Goal: Task Accomplishment & Management: Complete application form

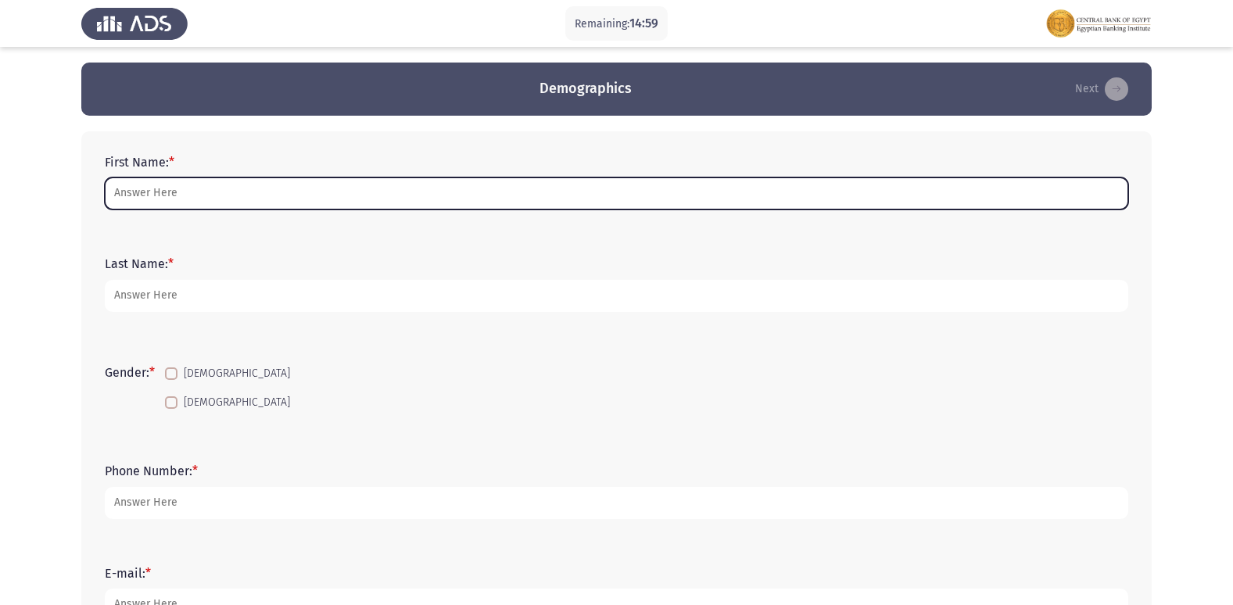
click at [216, 206] on input "First Name: *" at bounding box center [616, 193] width 1023 height 32
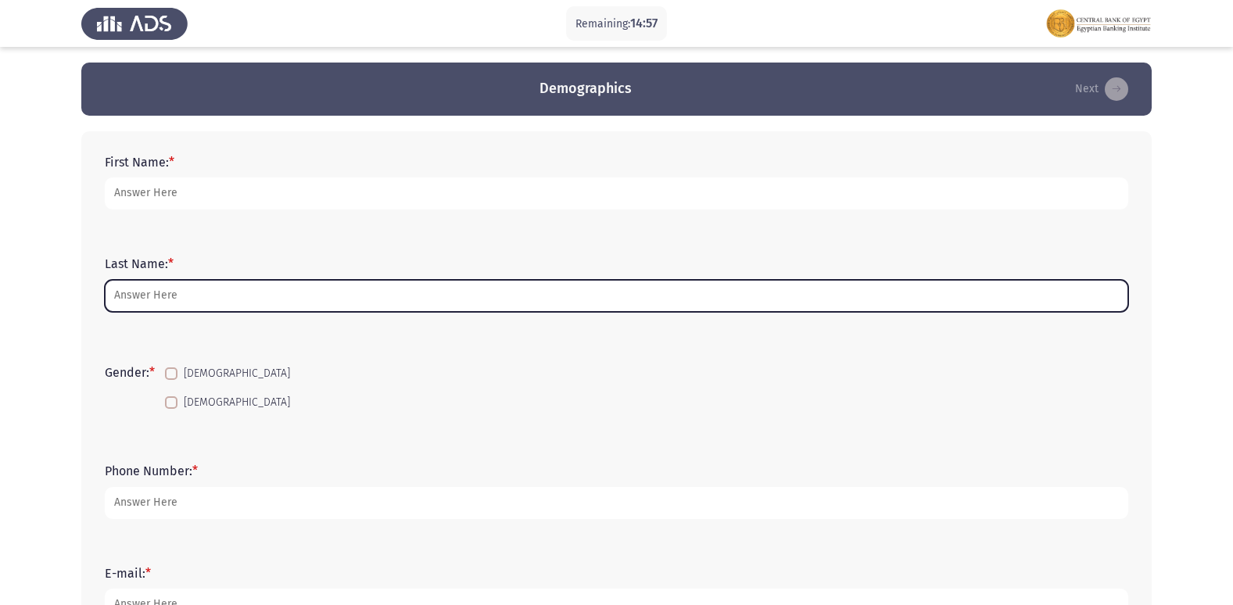
click at [150, 299] on input "Last Name: *" at bounding box center [616, 296] width 1023 height 32
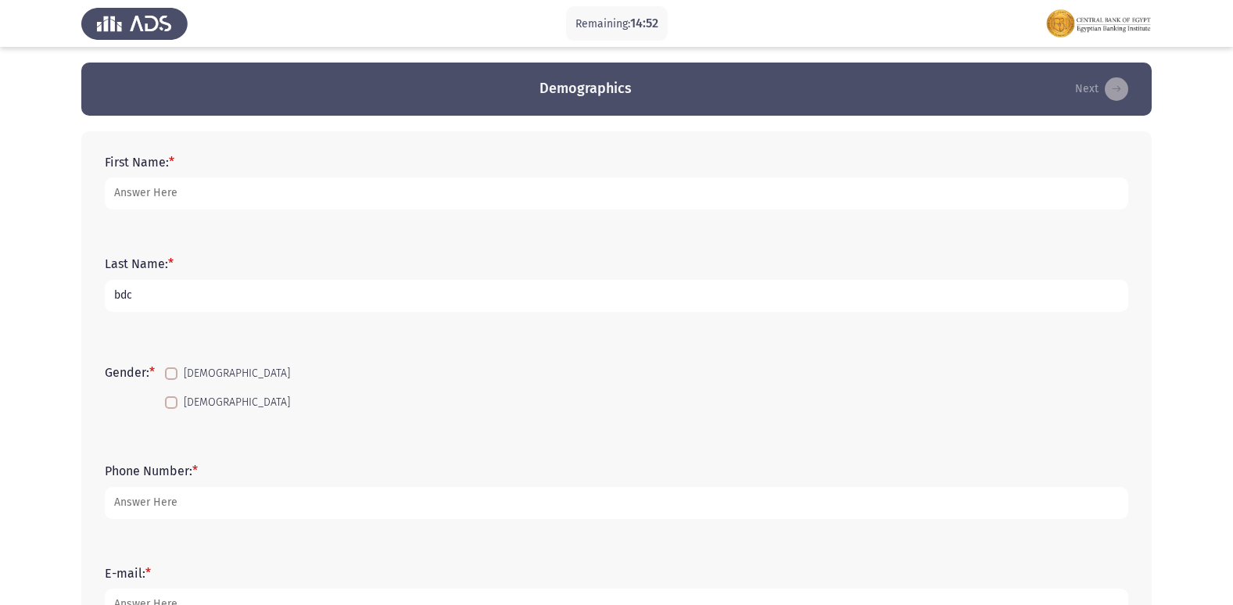
type input "bdc"
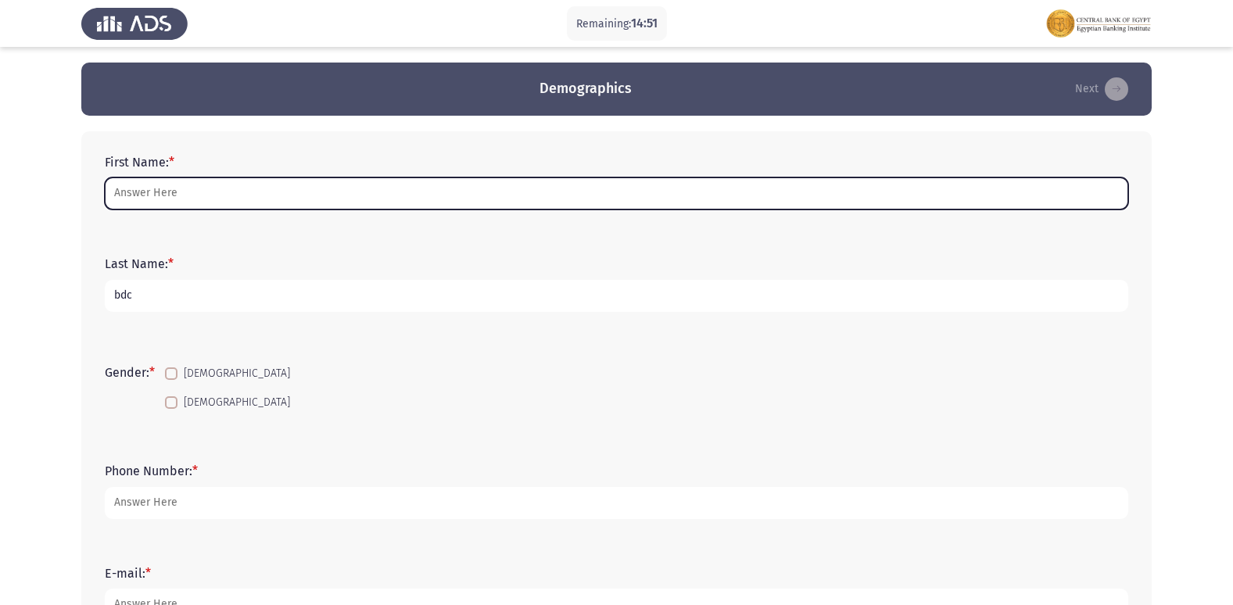
click at [174, 197] on input "First Name: *" at bounding box center [616, 193] width 1023 height 32
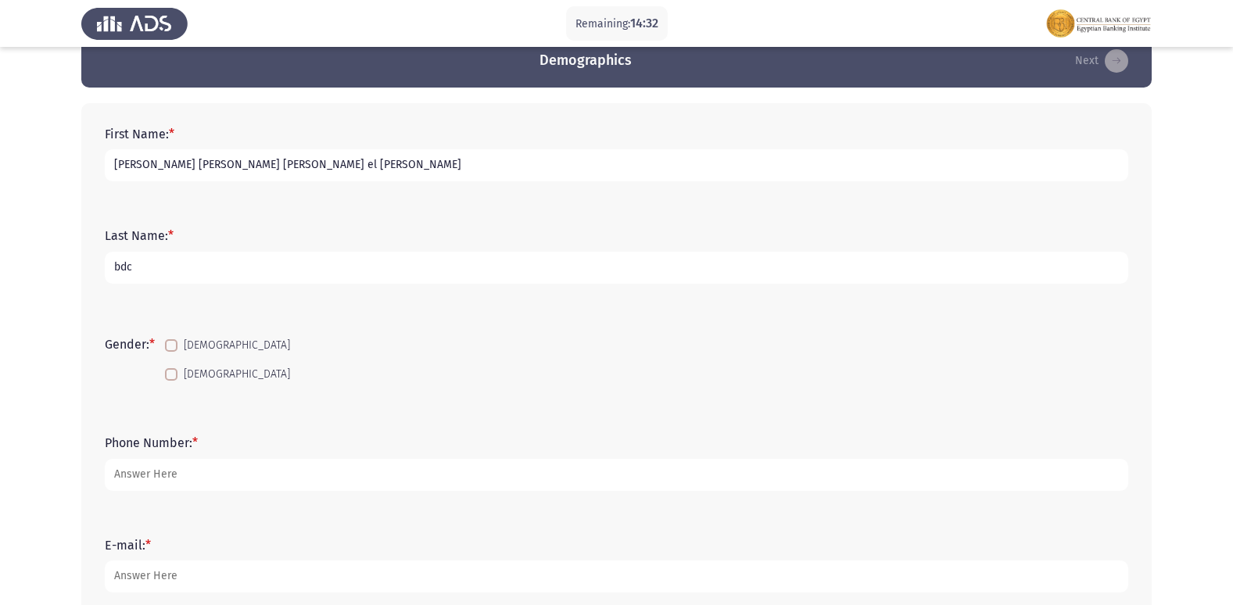
scroll to position [78, 0]
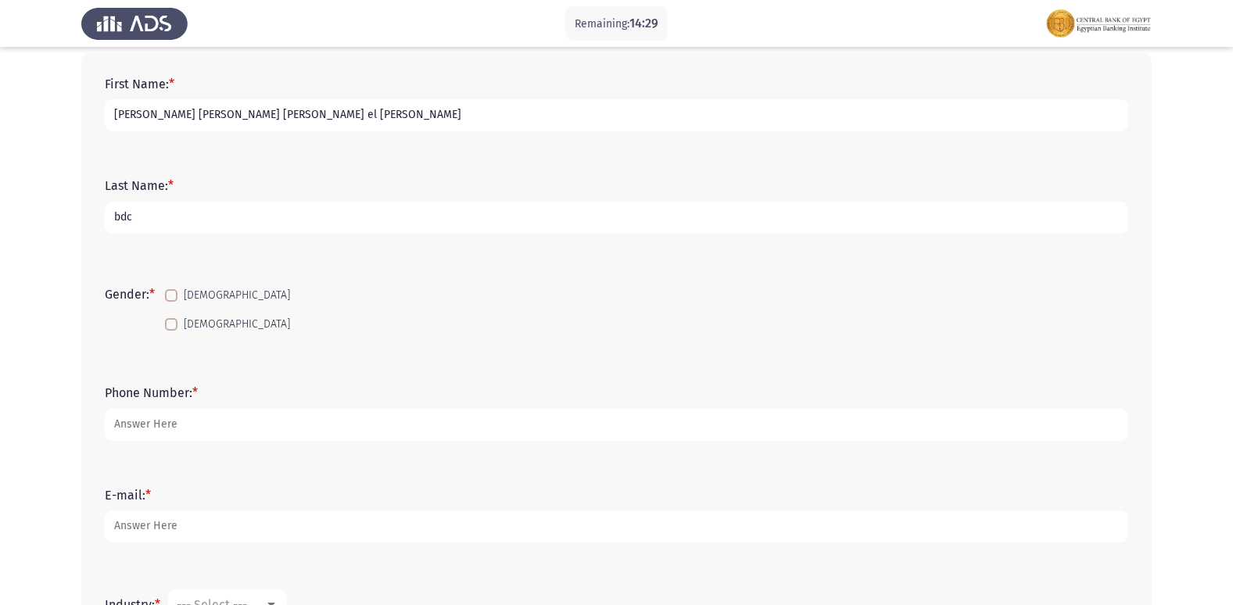
type input "[PERSON_NAME] [PERSON_NAME] [PERSON_NAME] el [PERSON_NAME]"
click at [181, 320] on label "[DEMOGRAPHIC_DATA]" at bounding box center [227, 324] width 125 height 19
click at [171, 331] on input "[DEMOGRAPHIC_DATA]" at bounding box center [170, 331] width 1 height 1
checkbox input "true"
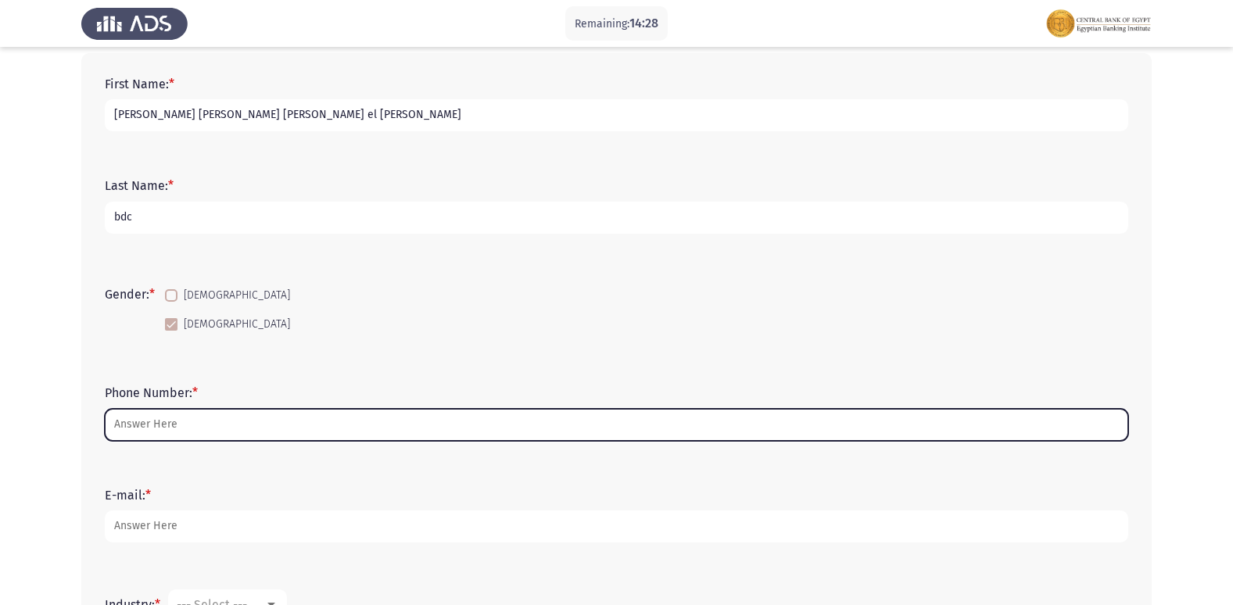
click at [139, 423] on input "Phone Number: *" at bounding box center [616, 425] width 1023 height 32
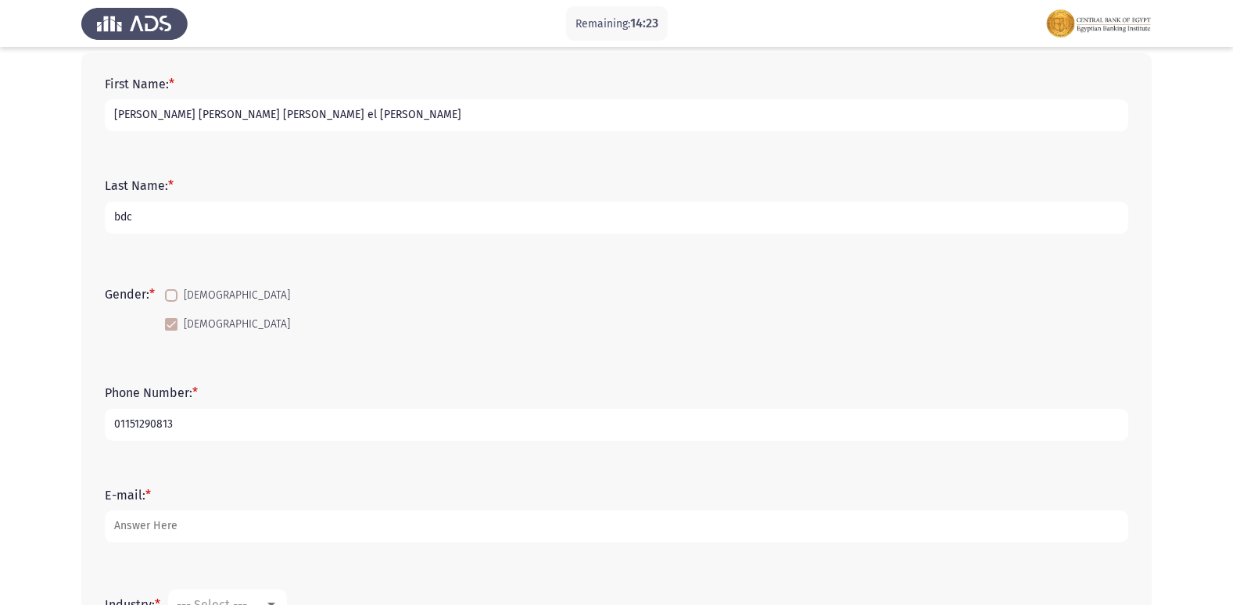
type input "01151290813"
click at [466, 470] on div "E-mail: *" at bounding box center [616, 515] width 1039 height 102
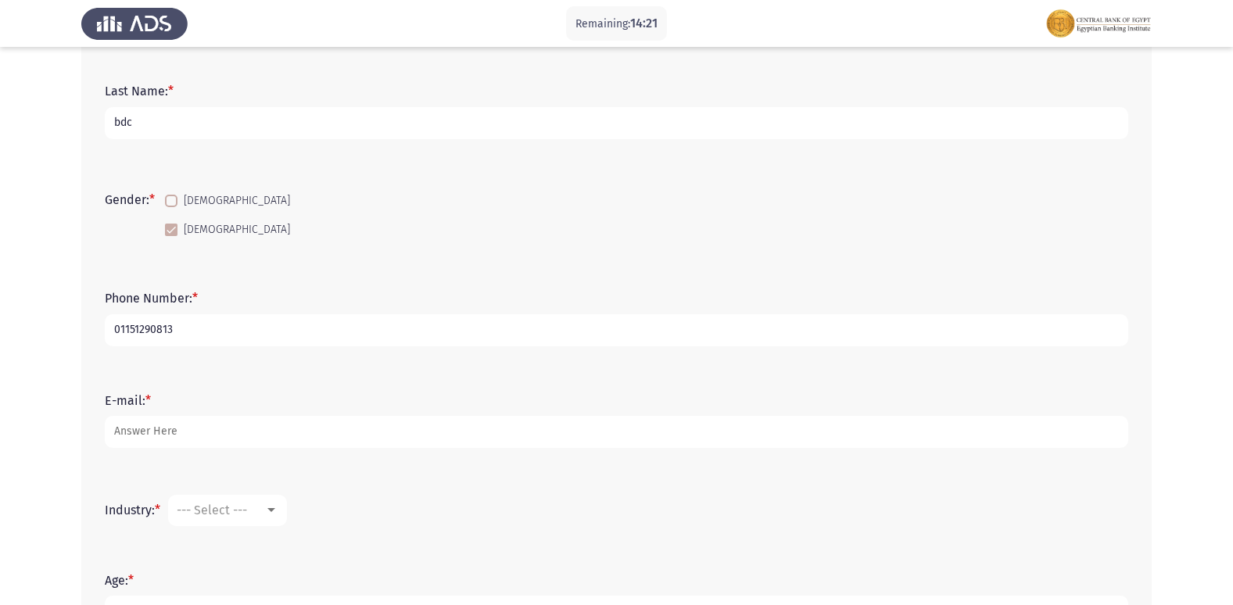
scroll to position [313, 0]
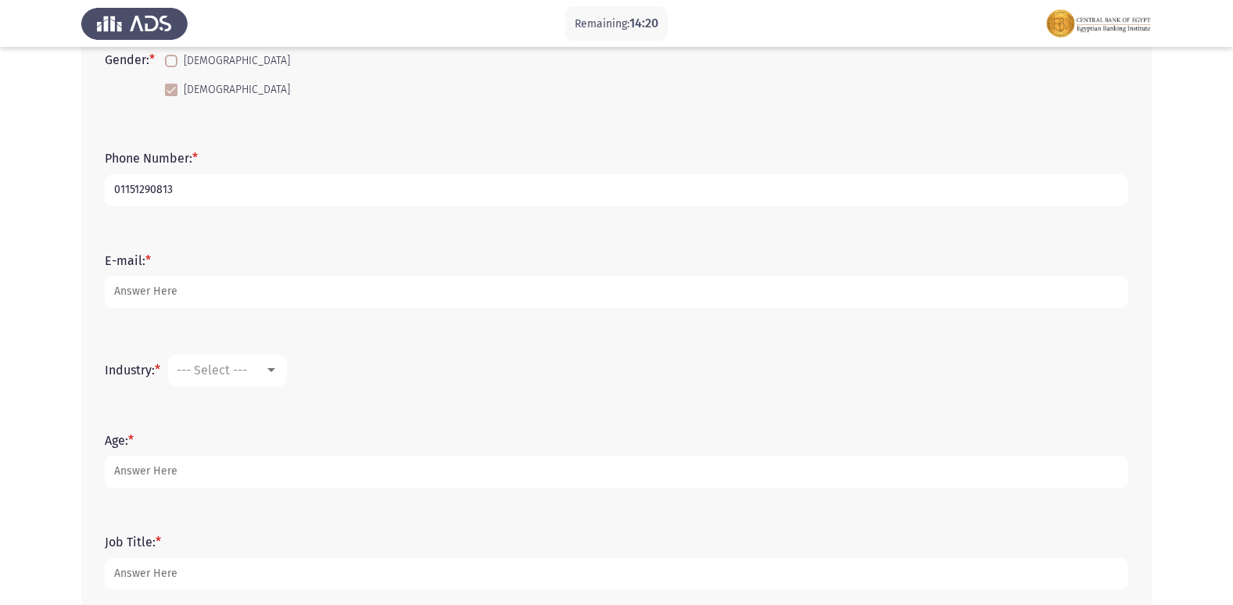
click at [146, 272] on form "E-mail: *" at bounding box center [616, 280] width 1023 height 55
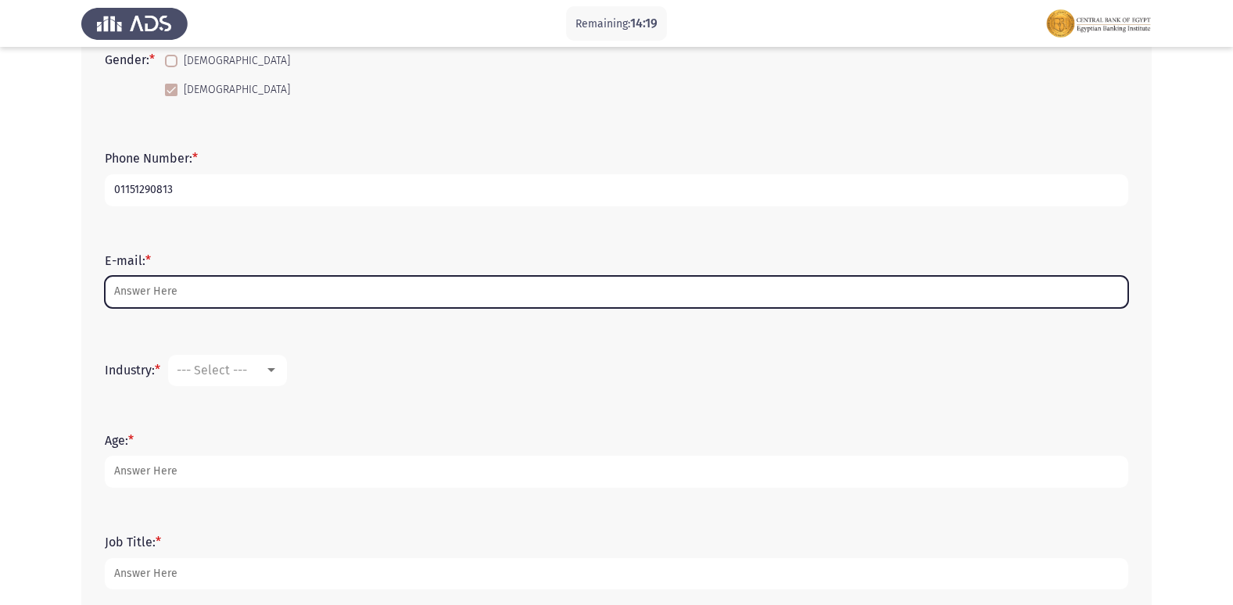
click at [174, 301] on input "E-mail: *" at bounding box center [616, 292] width 1023 height 32
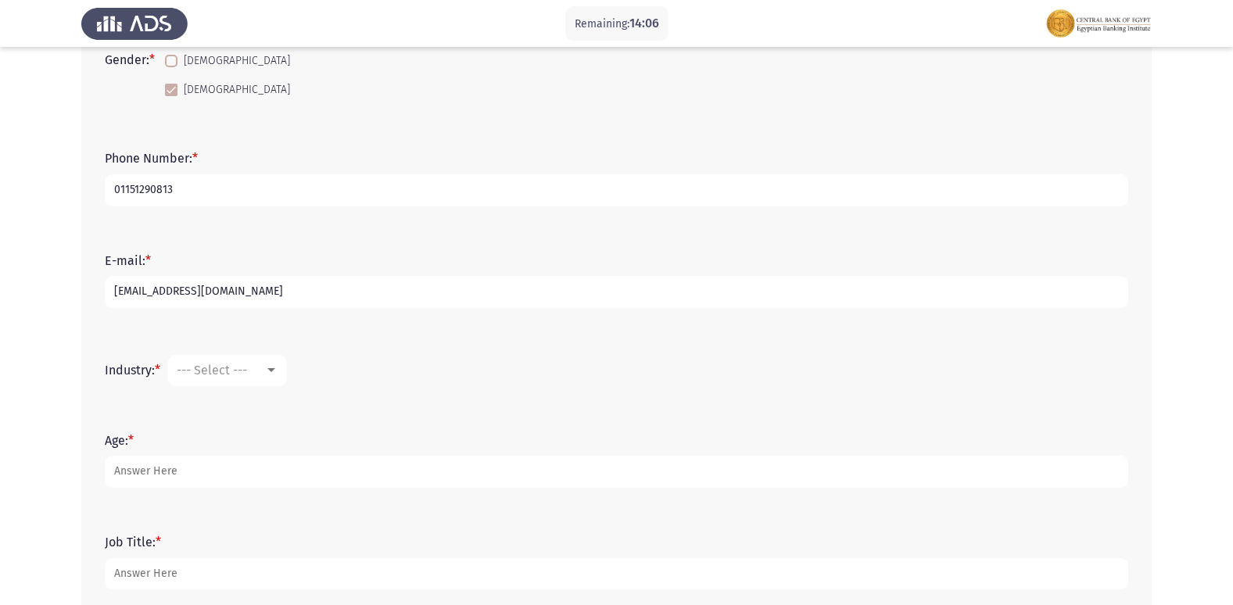
type input "[EMAIL_ADDRESS][DOMAIN_NAME]"
click at [273, 374] on div at bounding box center [271, 370] width 14 height 13
click at [241, 403] on span "Banking" at bounding box center [278, 402] width 203 height 38
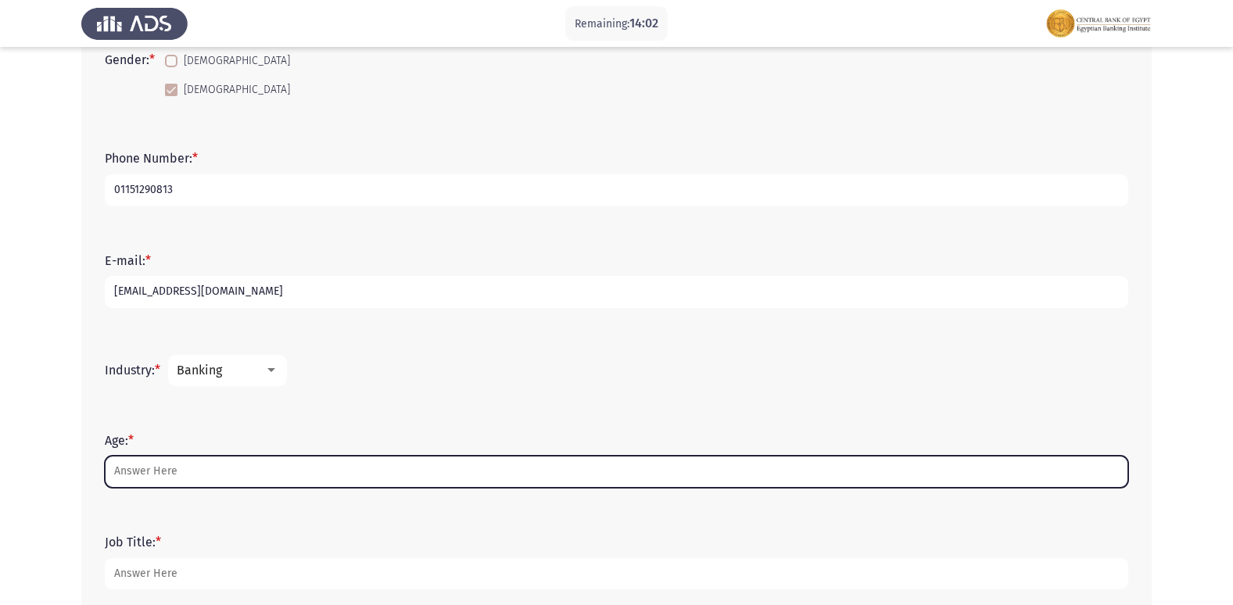
click at [123, 469] on input "Age: *" at bounding box center [616, 472] width 1023 height 32
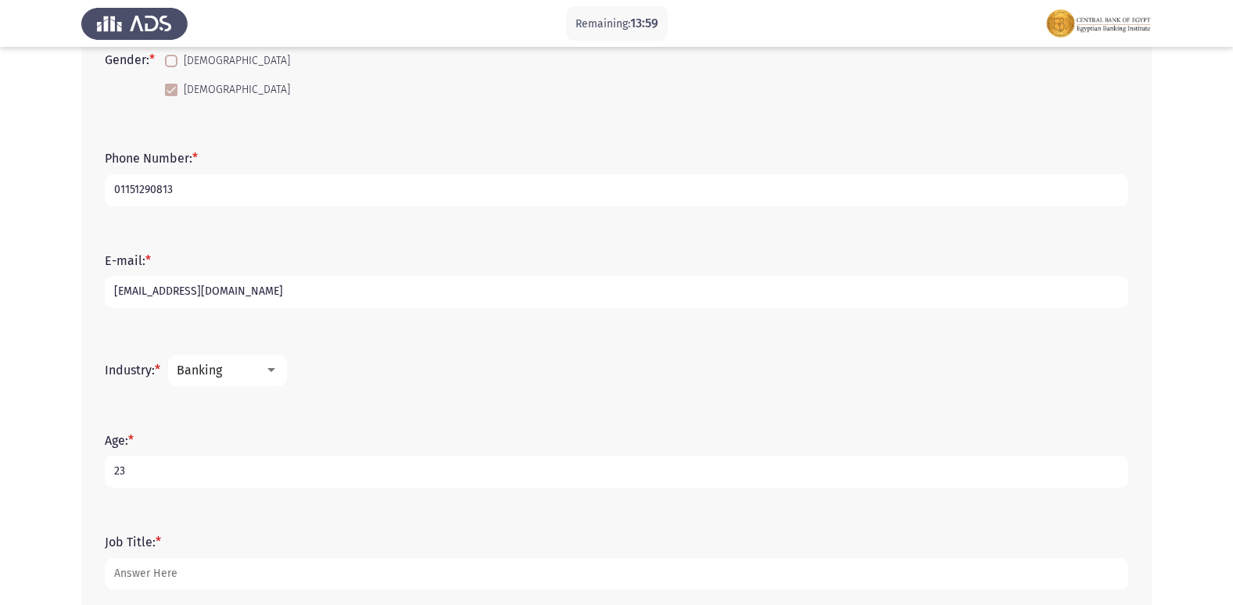
type input "23"
click at [565, 543] on form "Job Title: *" at bounding box center [616, 562] width 1023 height 55
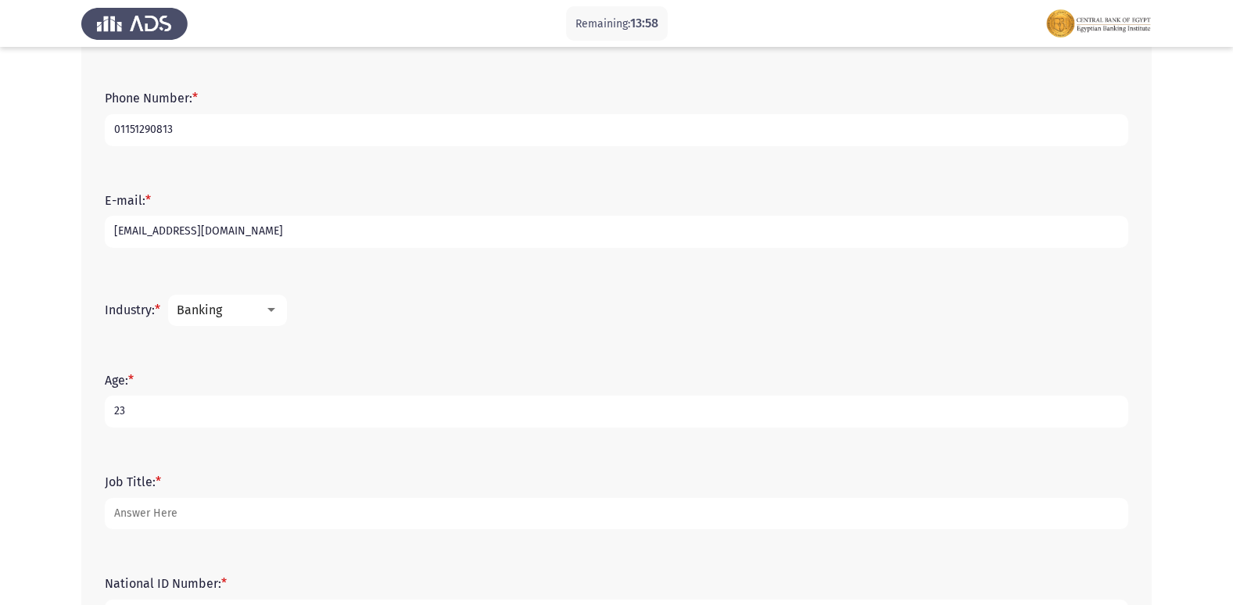
scroll to position [501, 0]
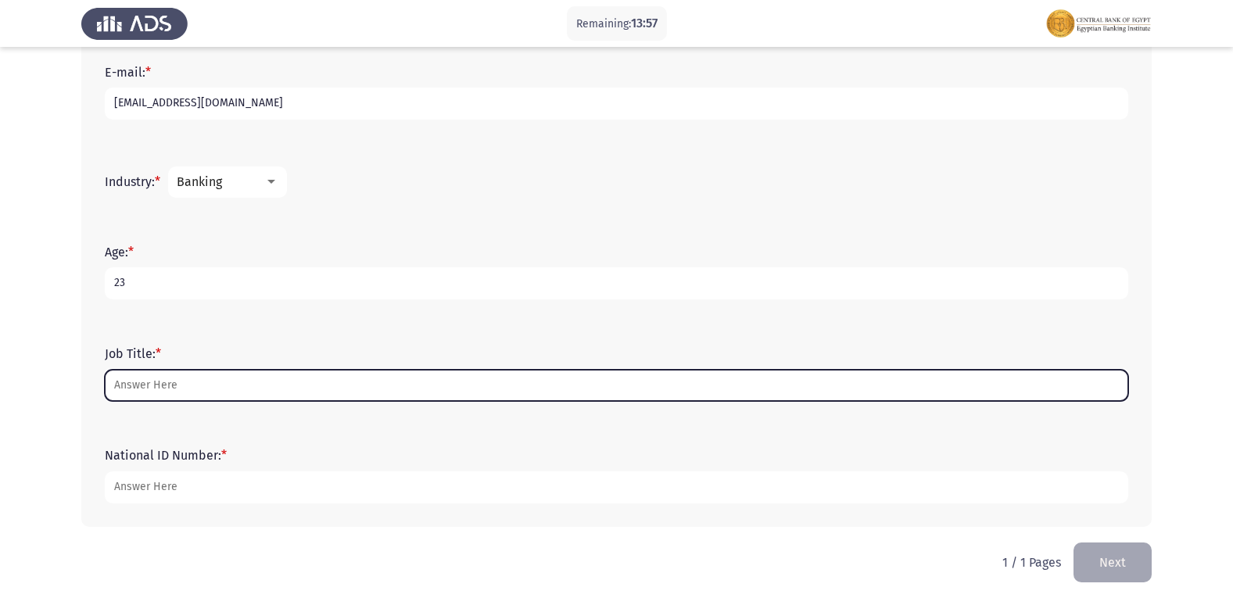
click at [175, 390] on input "Job Title: *" at bounding box center [616, 386] width 1023 height 32
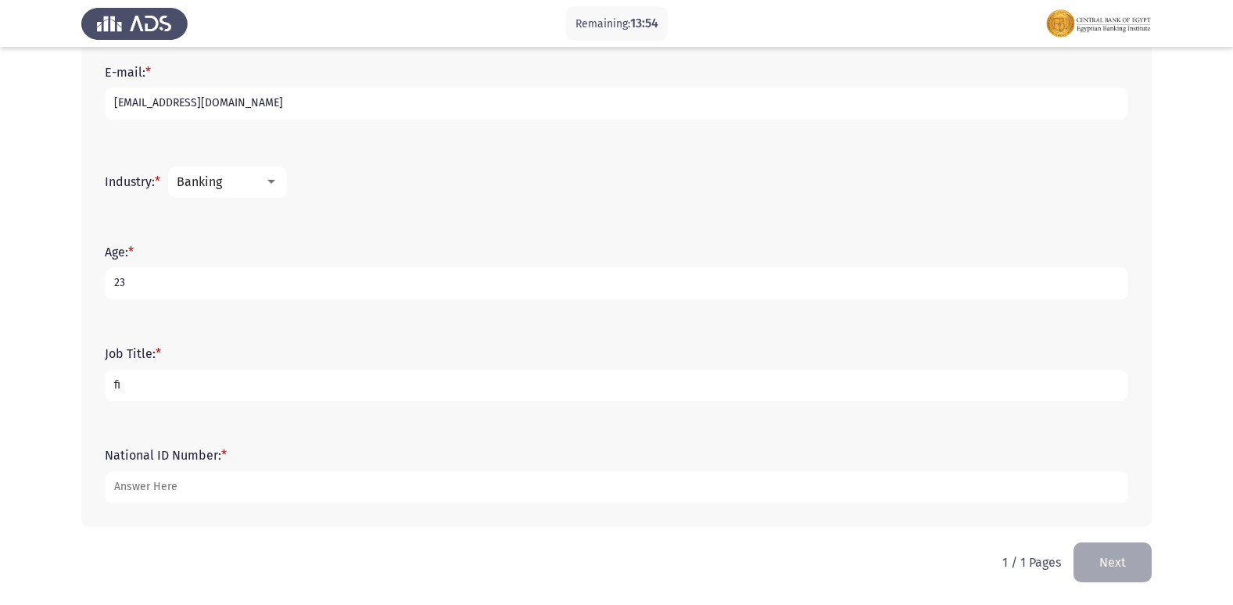
type input "f"
type input "banker"
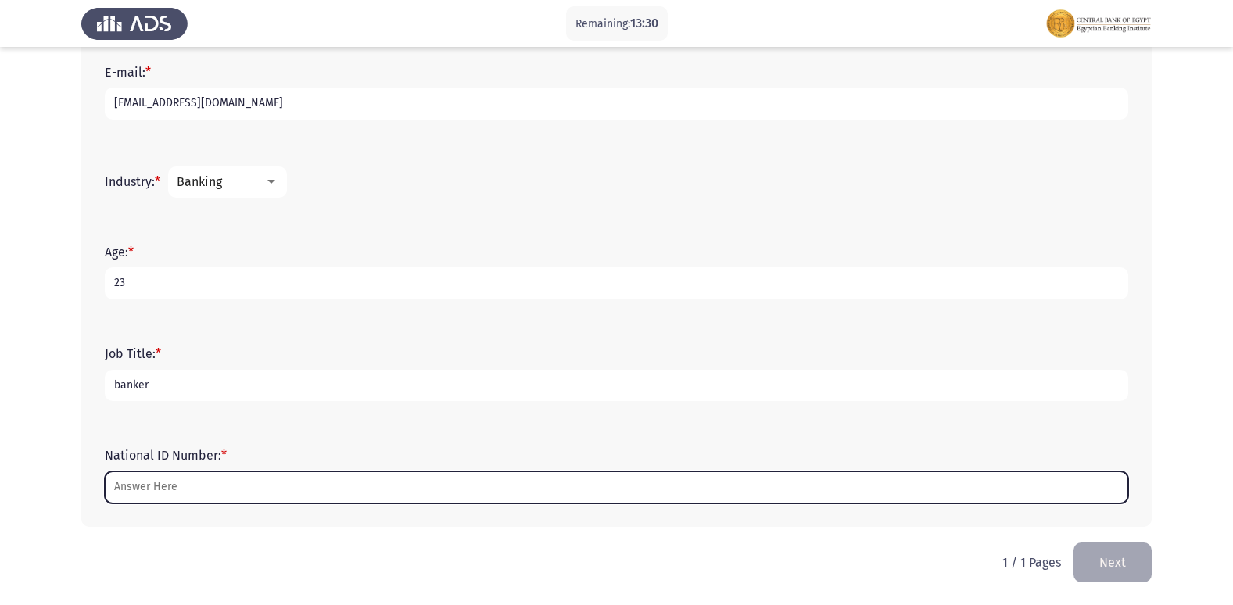
click at [152, 492] on input "National ID Number: *" at bounding box center [616, 487] width 1023 height 32
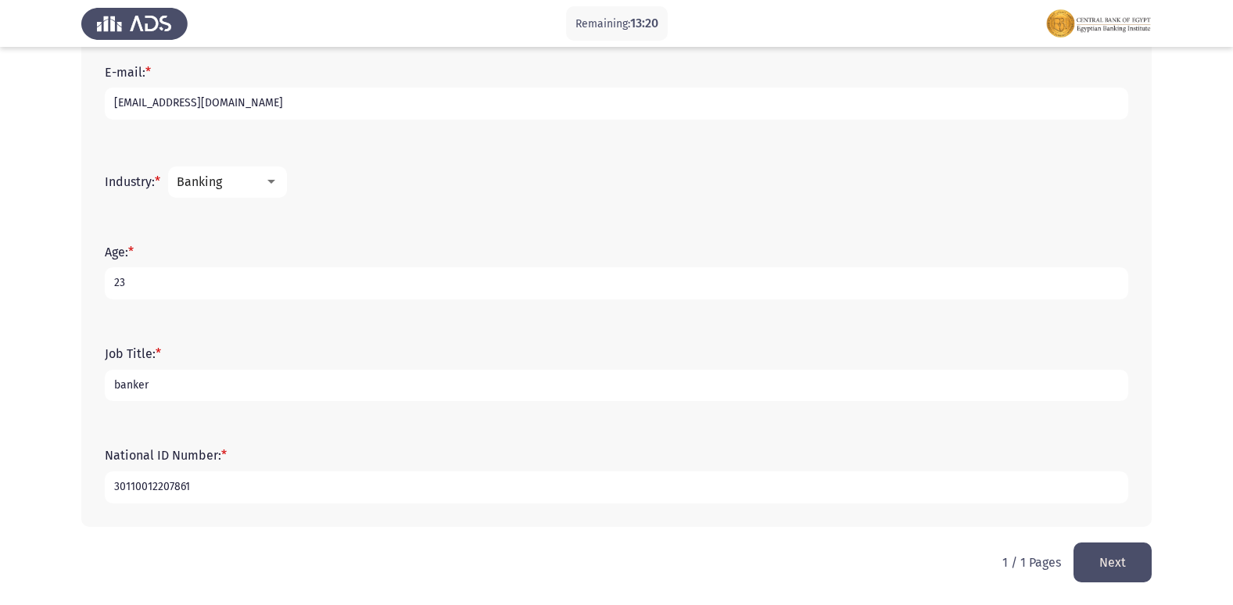
type input "30110012207861"
click at [1146, 559] on button "Next" at bounding box center [1112, 562] width 78 height 40
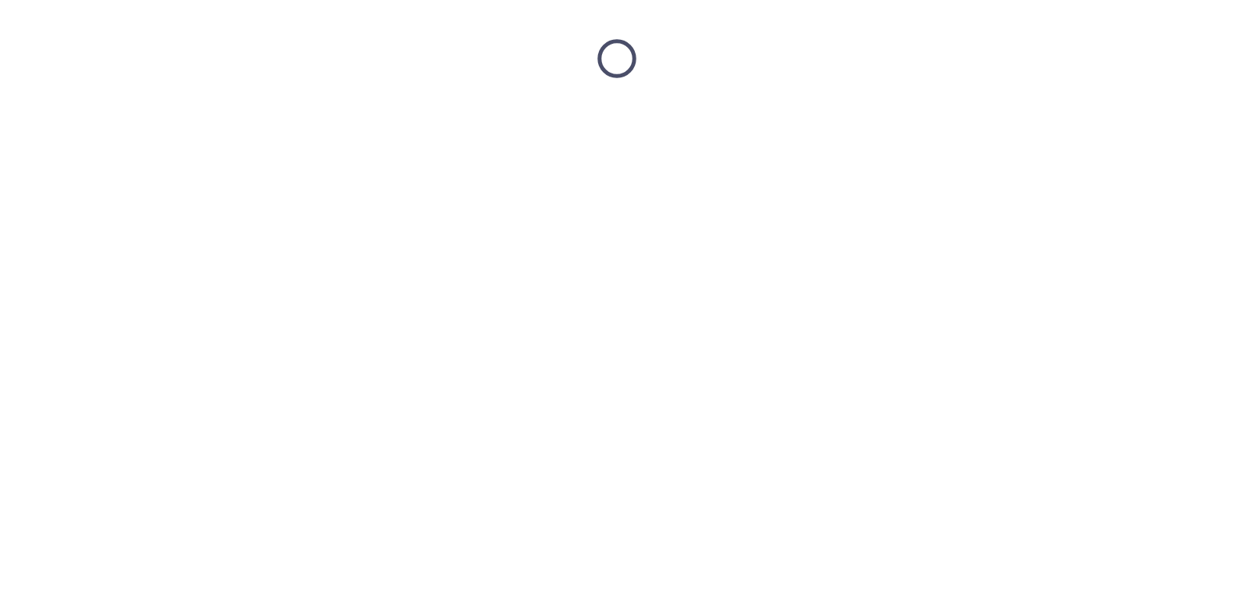
scroll to position [0, 0]
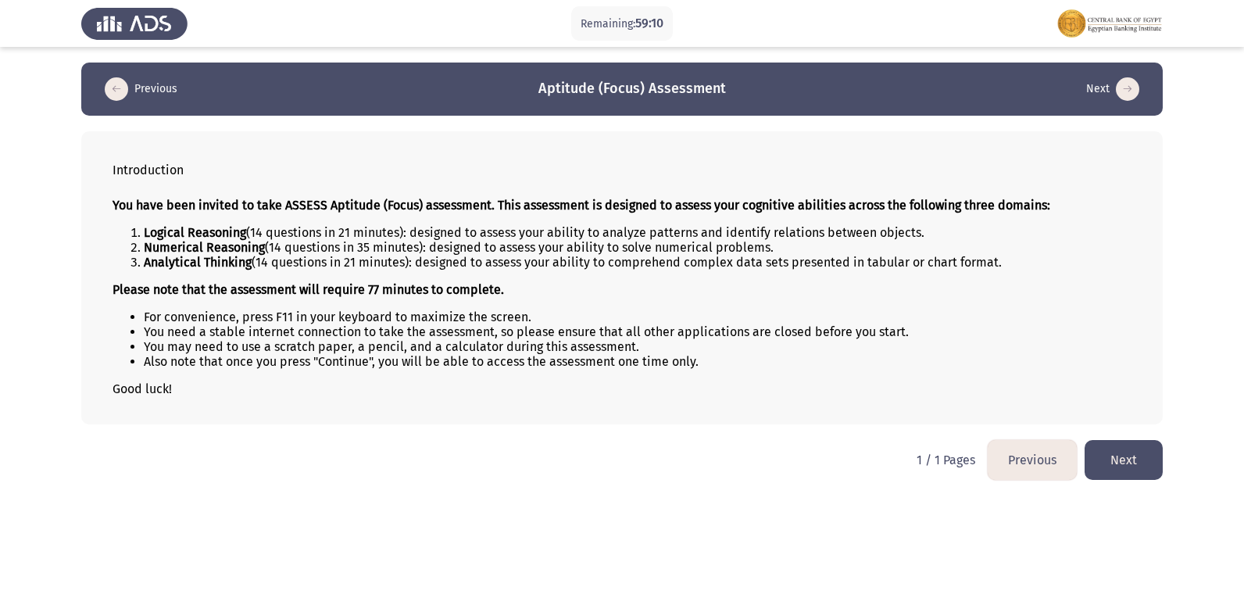
click at [1136, 457] on button "Next" at bounding box center [1124, 460] width 78 height 40
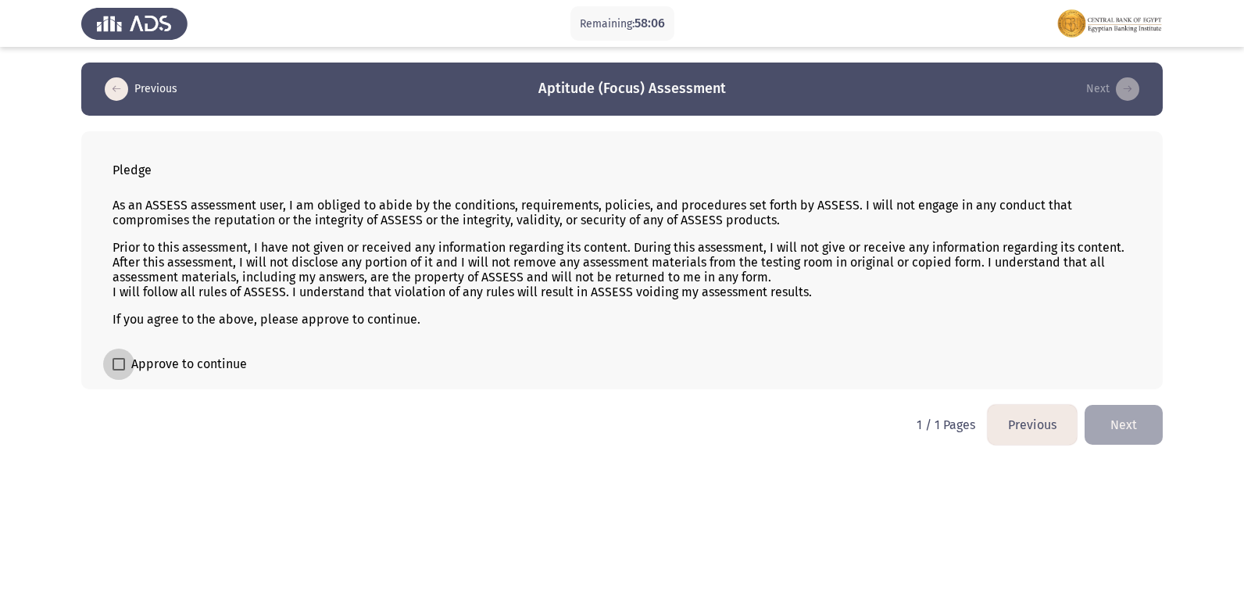
click at [117, 363] on span at bounding box center [119, 364] width 13 height 13
click at [118, 370] on input "Approve to continue" at bounding box center [118, 370] width 1 height 1
checkbox input "true"
click at [1125, 431] on button "Next" at bounding box center [1124, 425] width 78 height 40
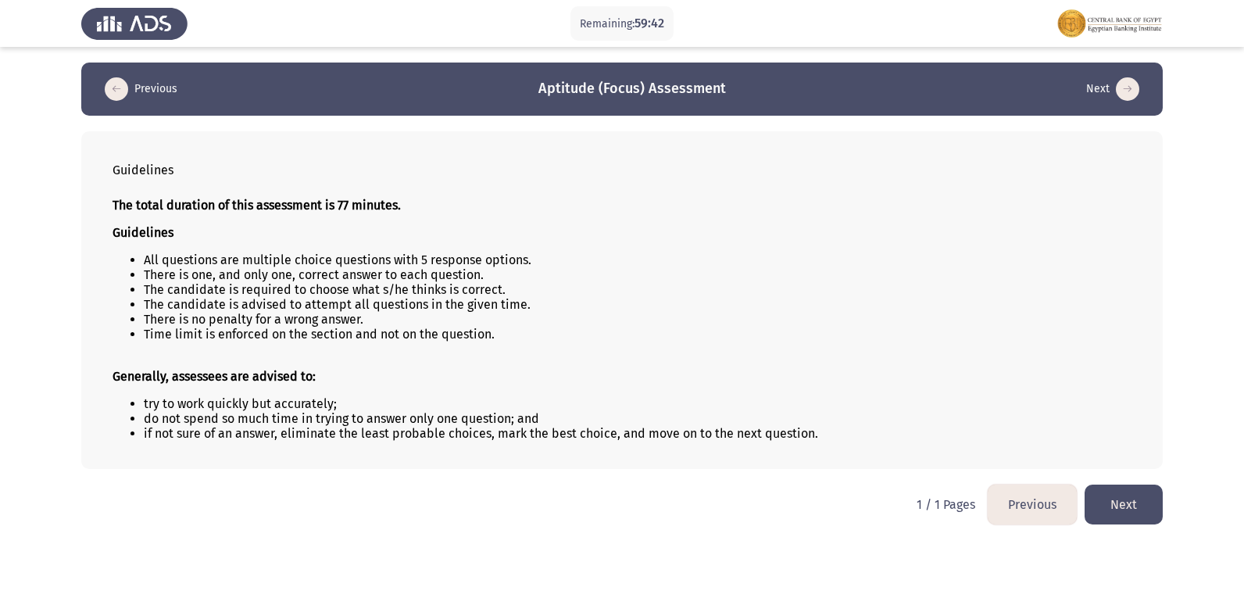
click at [1105, 491] on button "Next" at bounding box center [1124, 505] width 78 height 40
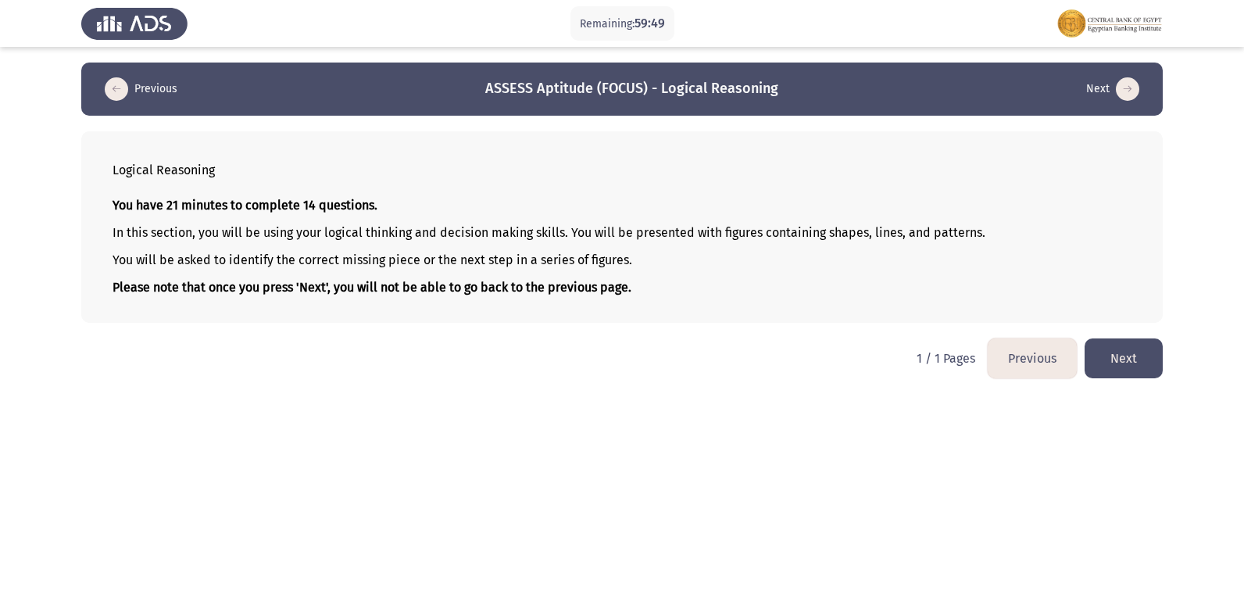
click at [1104, 357] on button "Next" at bounding box center [1124, 358] width 78 height 40
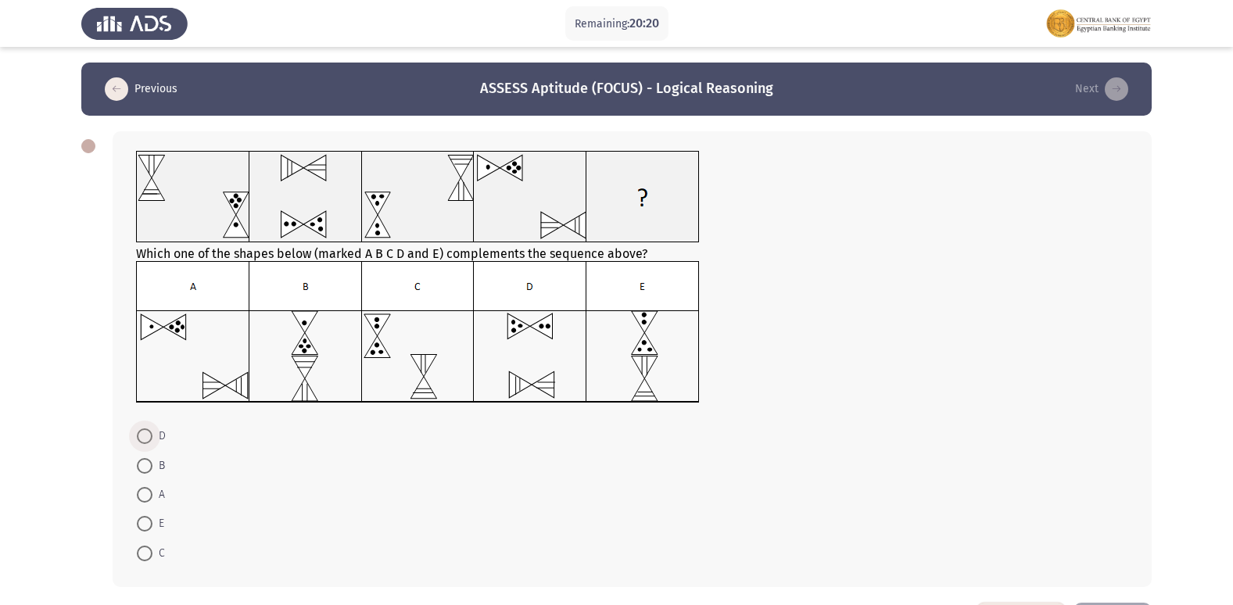
click at [147, 432] on span at bounding box center [145, 436] width 16 height 16
click at [147, 432] on input "D" at bounding box center [145, 436] width 16 height 16
radio input "true"
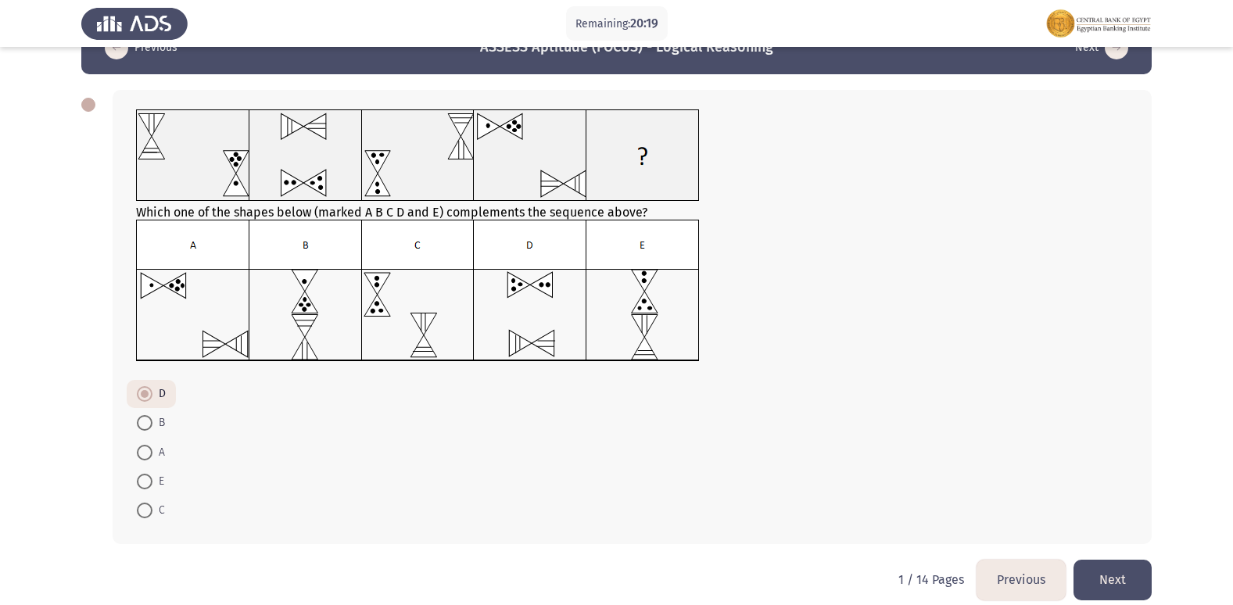
scroll to position [59, 0]
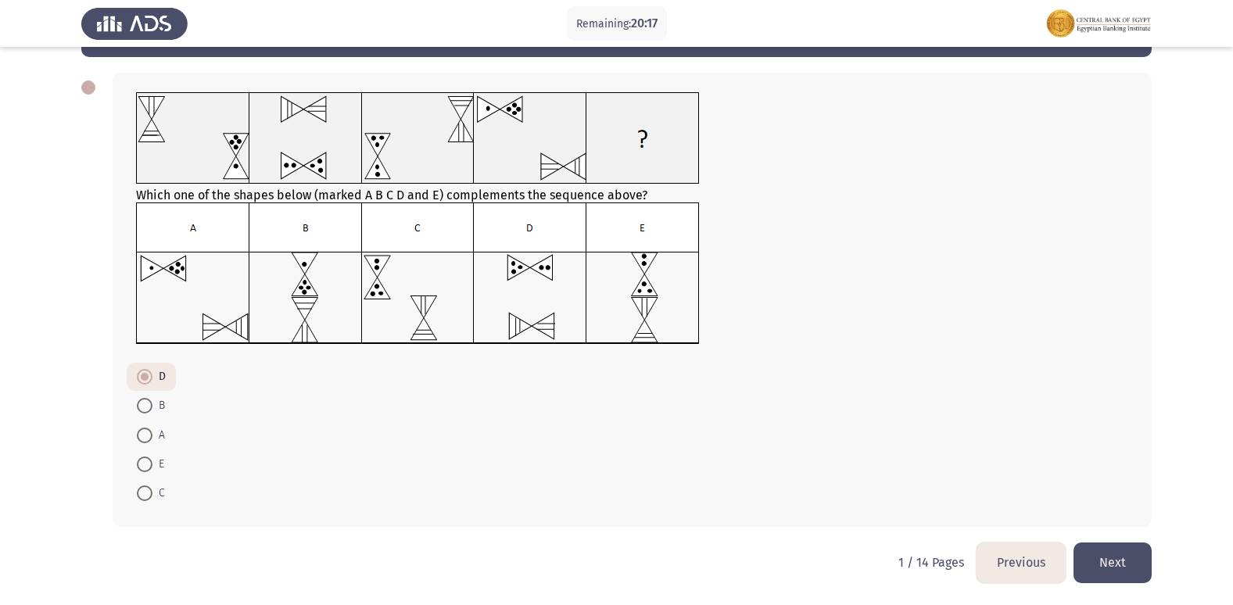
click at [1101, 560] on button "Next" at bounding box center [1112, 562] width 78 height 40
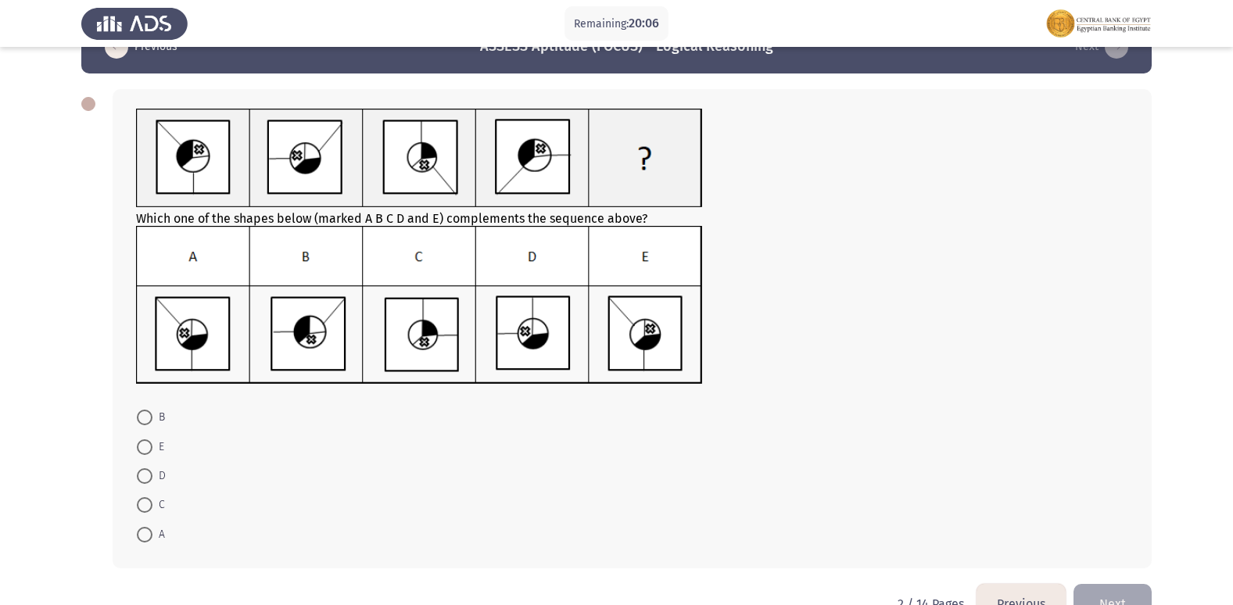
scroll to position [78, 0]
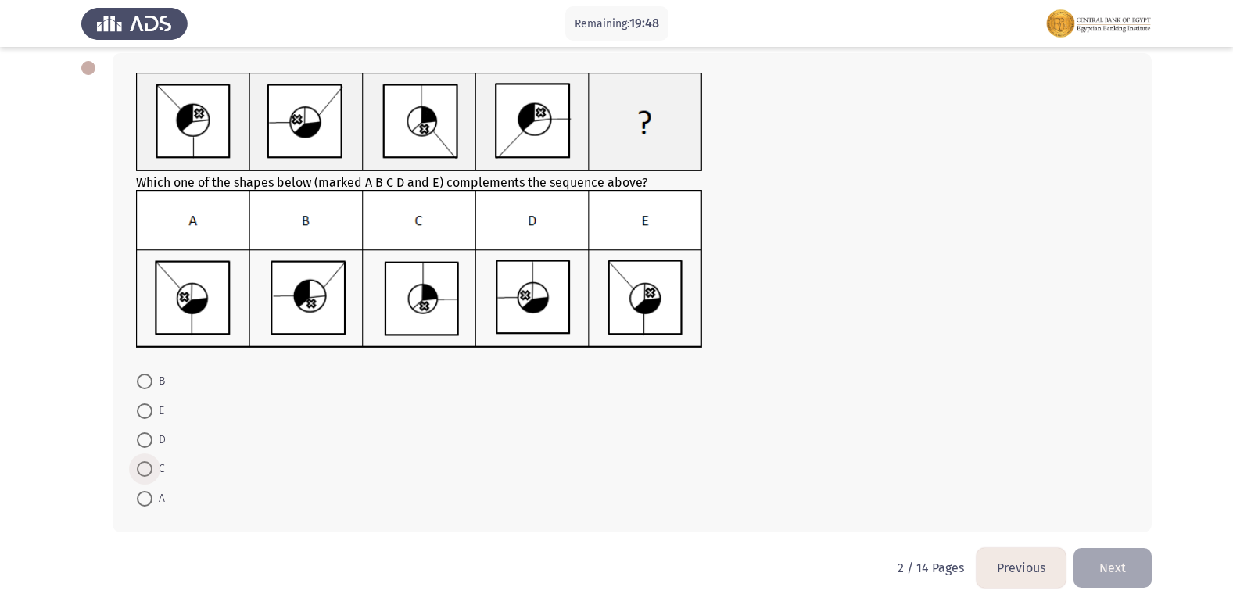
click at [141, 466] on span at bounding box center [145, 469] width 16 height 16
click at [141, 466] on input "C" at bounding box center [145, 469] width 16 height 16
radio input "true"
click at [1120, 568] on button "Next" at bounding box center [1112, 566] width 78 height 40
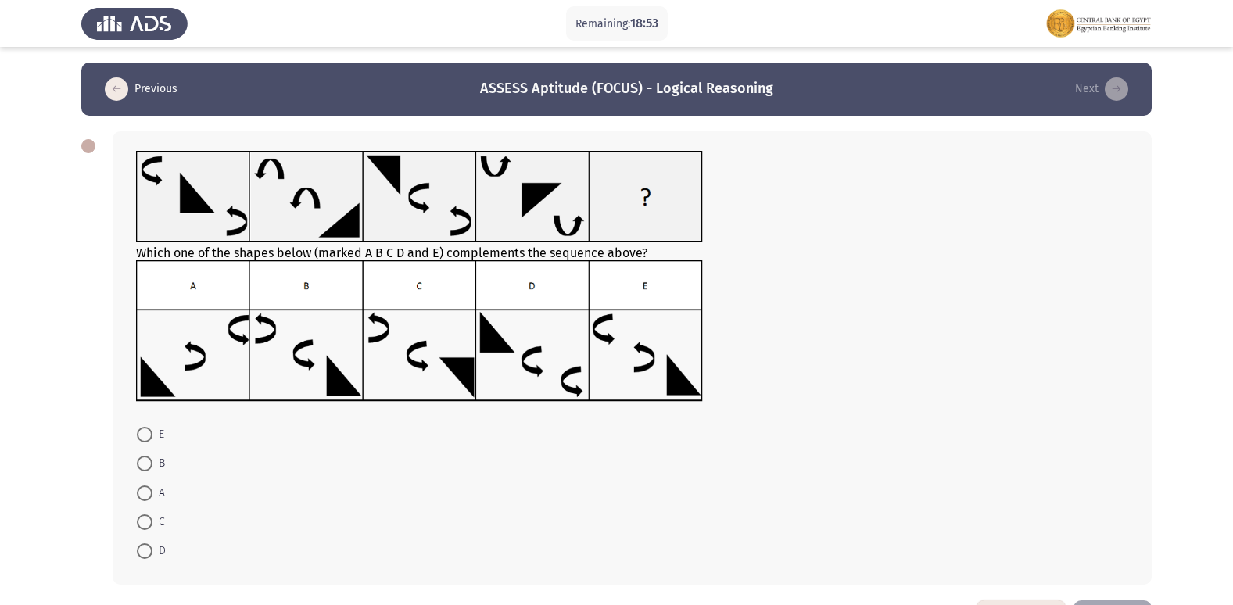
click at [145, 440] on span at bounding box center [145, 435] width 16 height 16
click at [145, 440] on input "E" at bounding box center [145, 435] width 16 height 16
radio input "true"
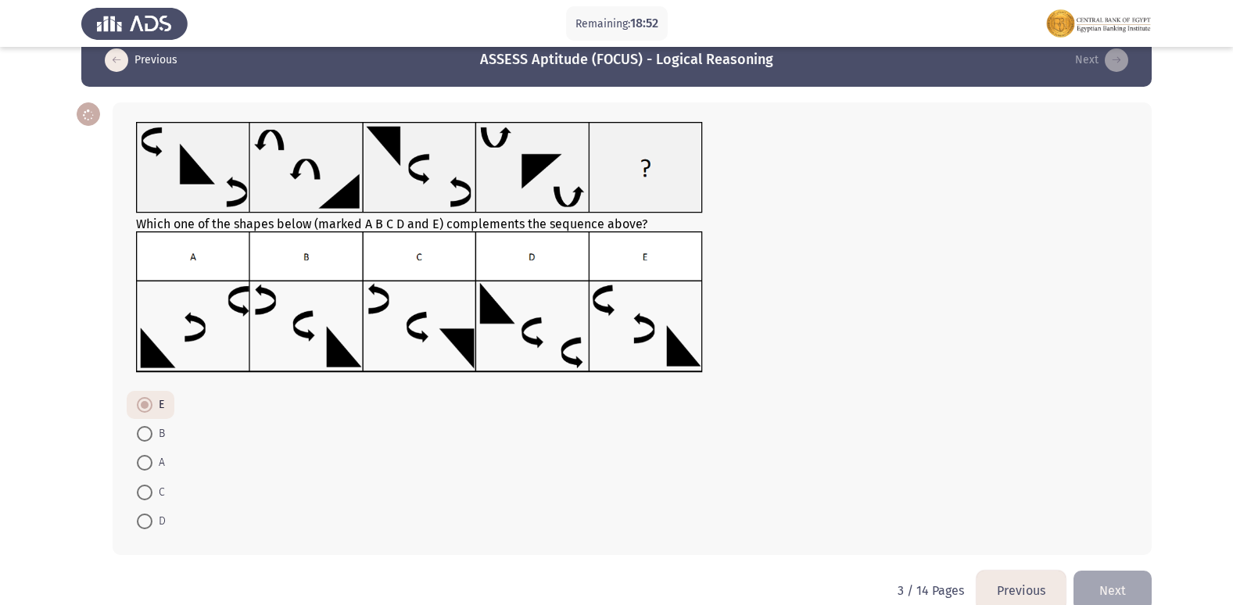
scroll to position [57, 0]
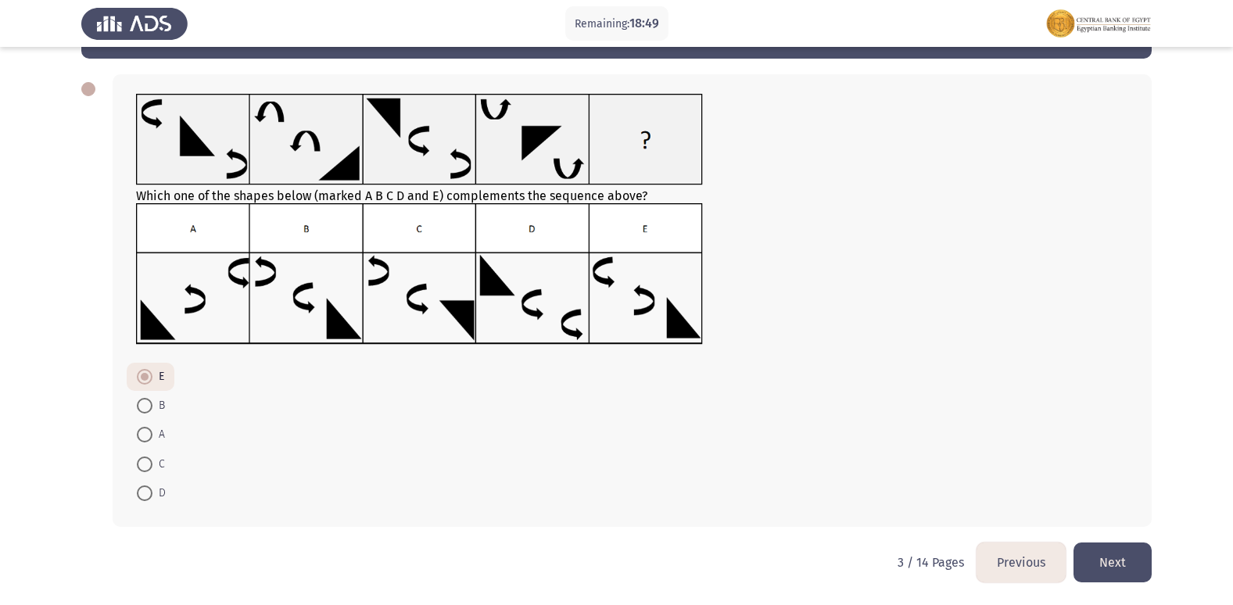
click at [1107, 554] on button "Next" at bounding box center [1112, 562] width 78 height 40
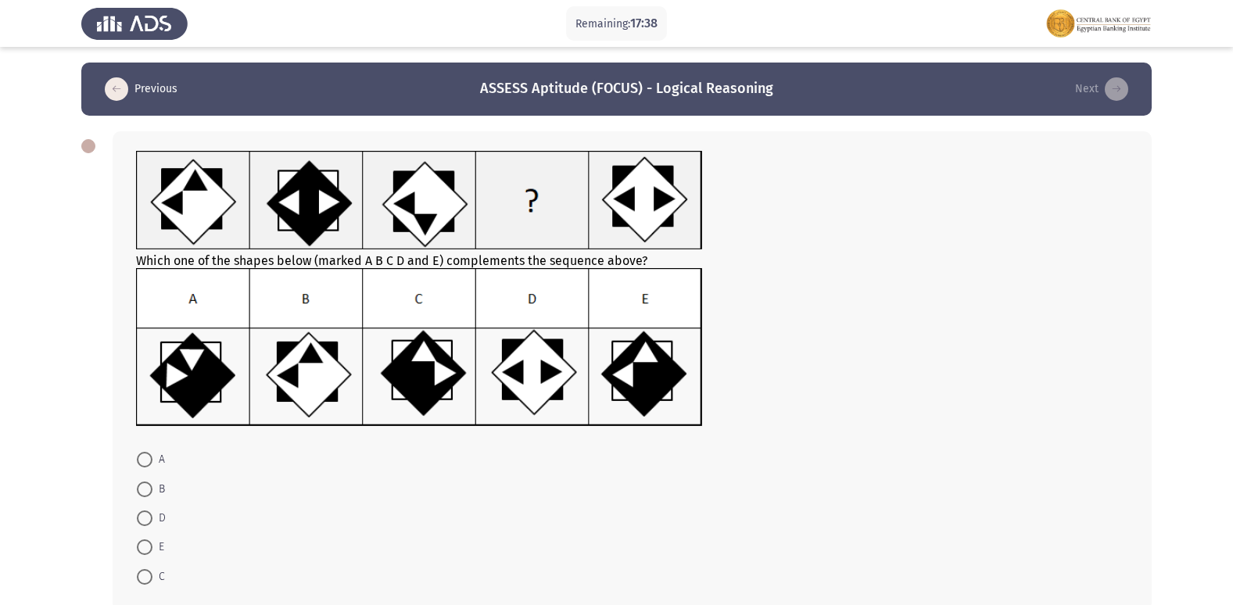
click at [151, 452] on span at bounding box center [145, 460] width 16 height 16
click at [151, 452] on input "A" at bounding box center [145, 460] width 16 height 16
radio input "true"
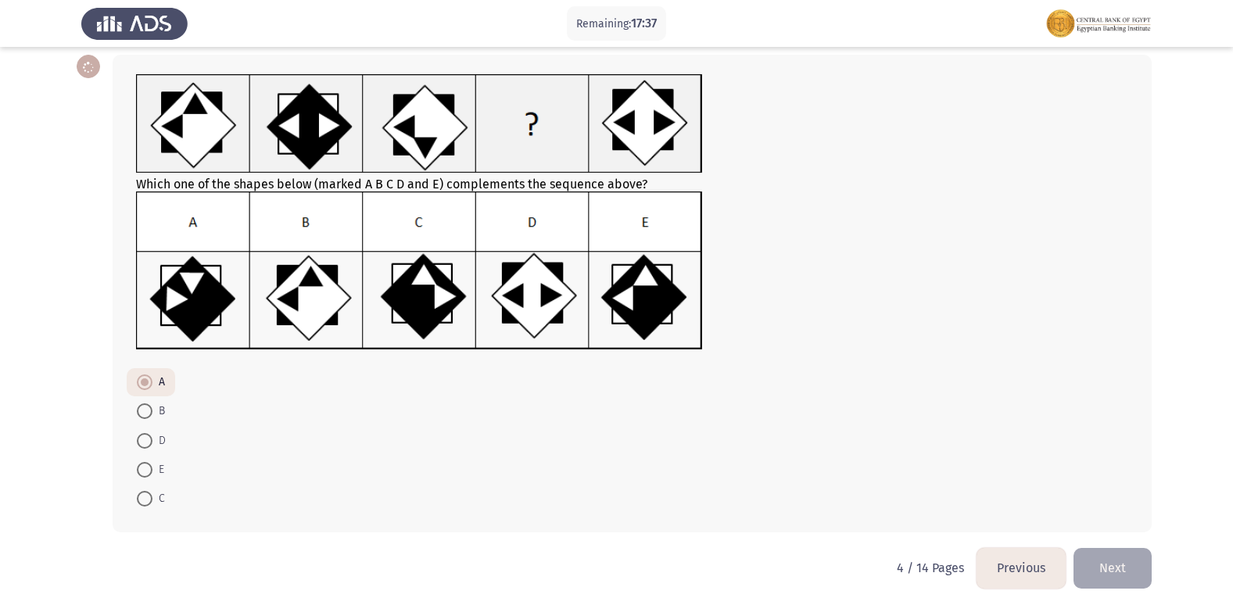
scroll to position [82, 0]
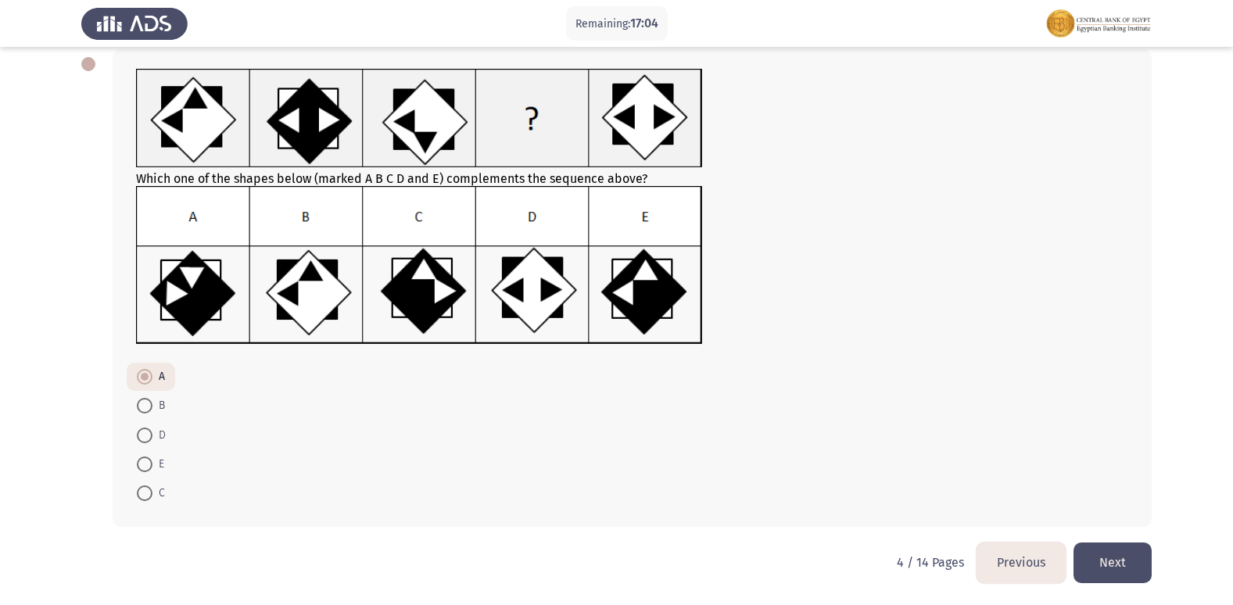
click at [1113, 567] on button "Next" at bounding box center [1112, 562] width 78 height 40
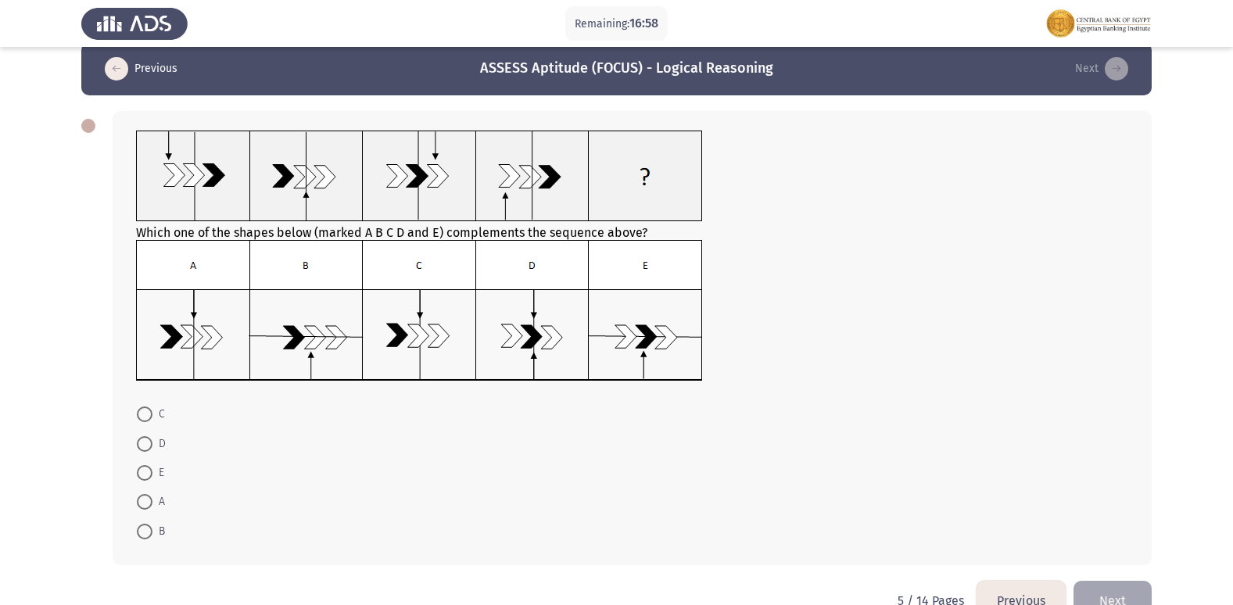
scroll to position [0, 0]
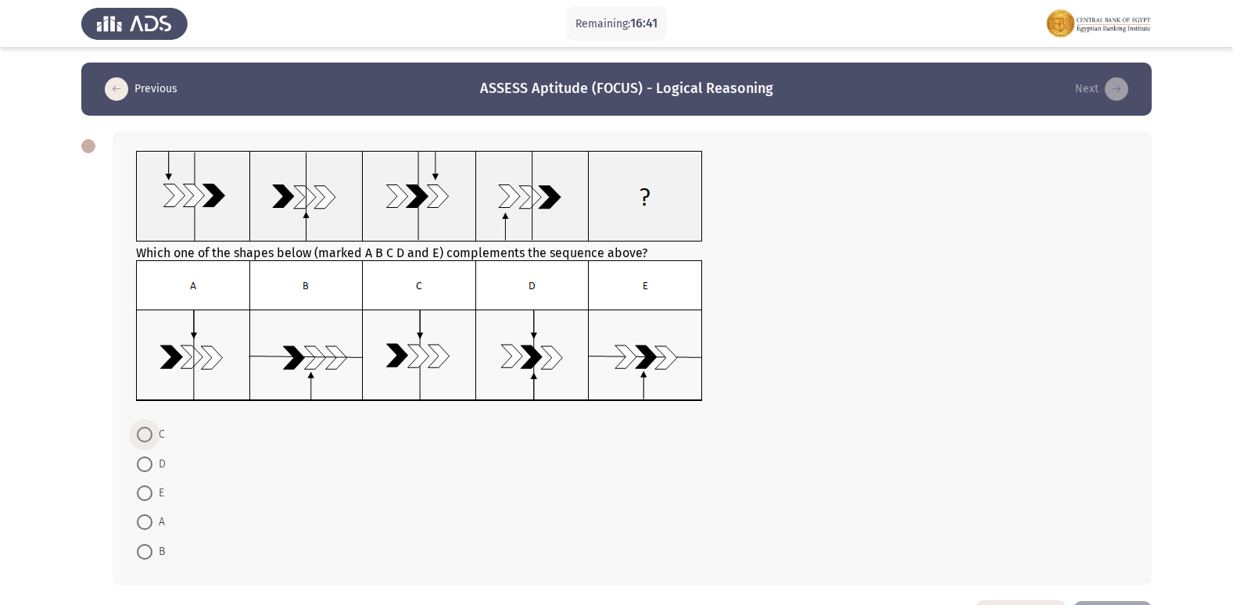
click at [150, 431] on span at bounding box center [145, 435] width 16 height 16
click at [150, 431] on input "C" at bounding box center [145, 435] width 16 height 16
radio input "true"
click at [139, 522] on span at bounding box center [145, 521] width 16 height 16
click at [139, 522] on input "A" at bounding box center [145, 521] width 16 height 16
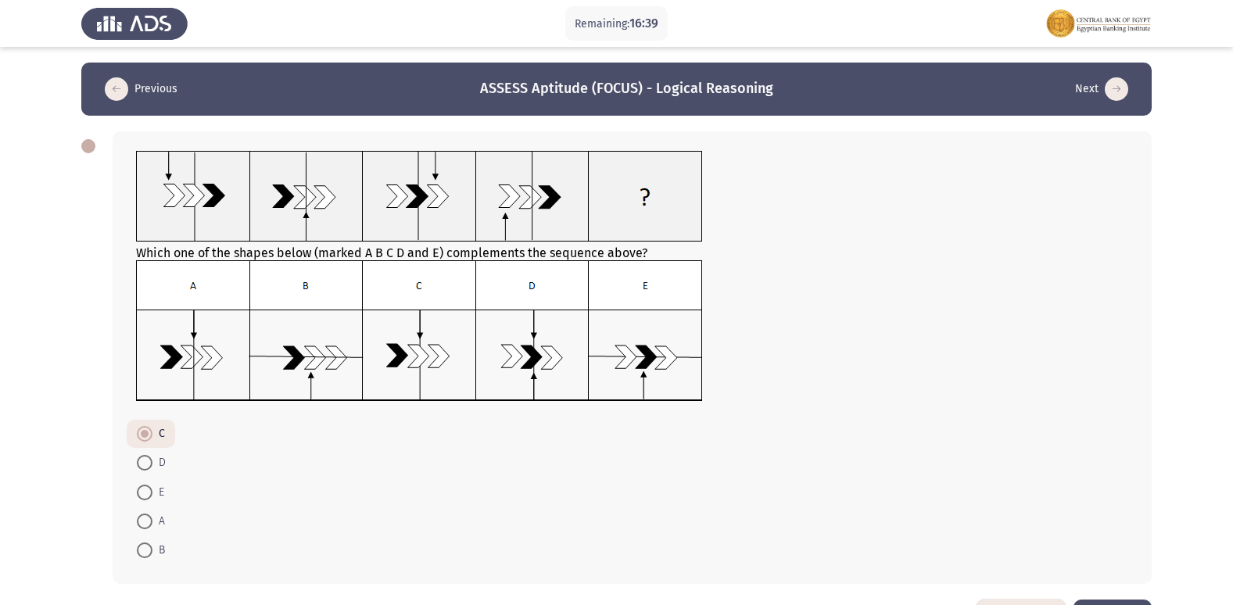
radio input "true"
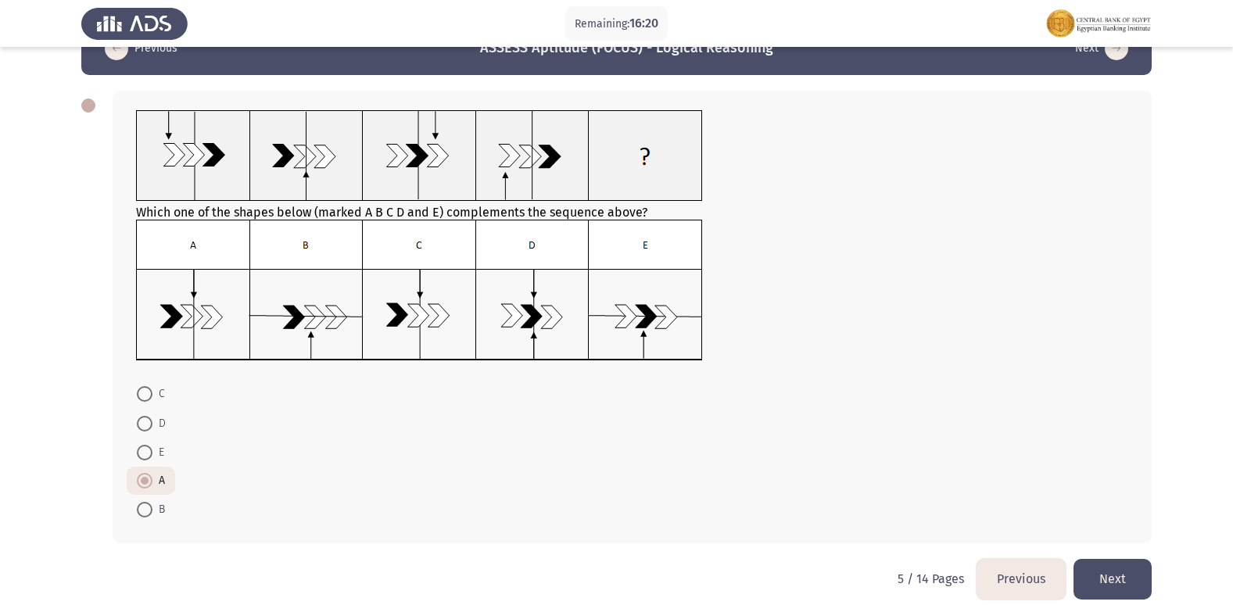
scroll to position [57, 0]
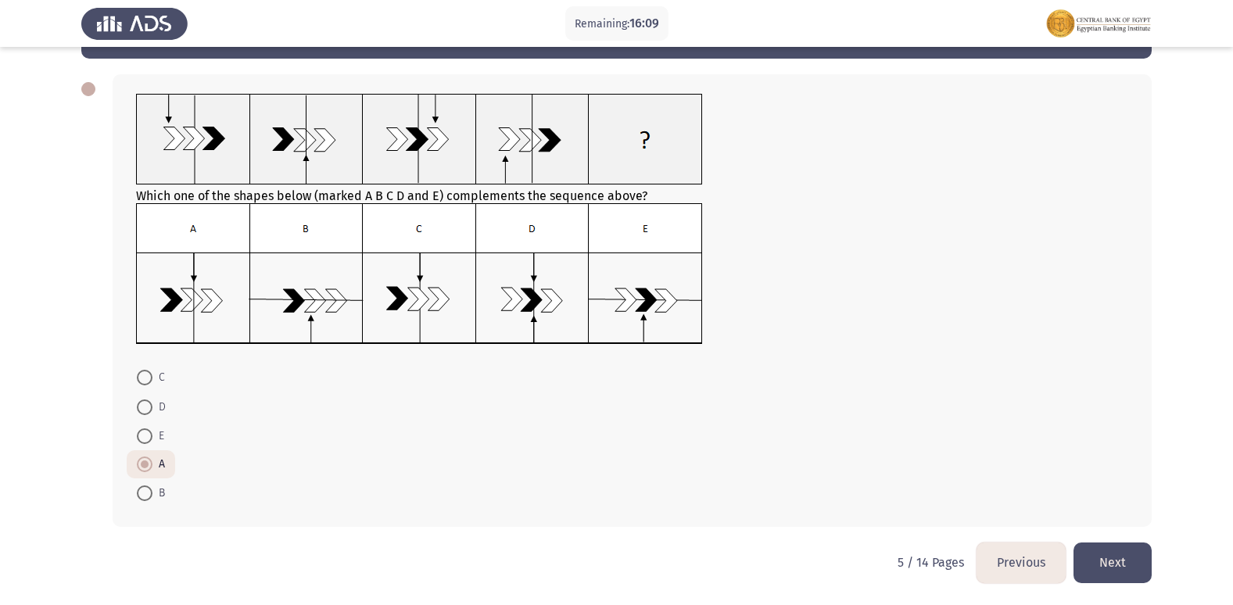
click at [1100, 549] on button "Next" at bounding box center [1112, 562] width 78 height 40
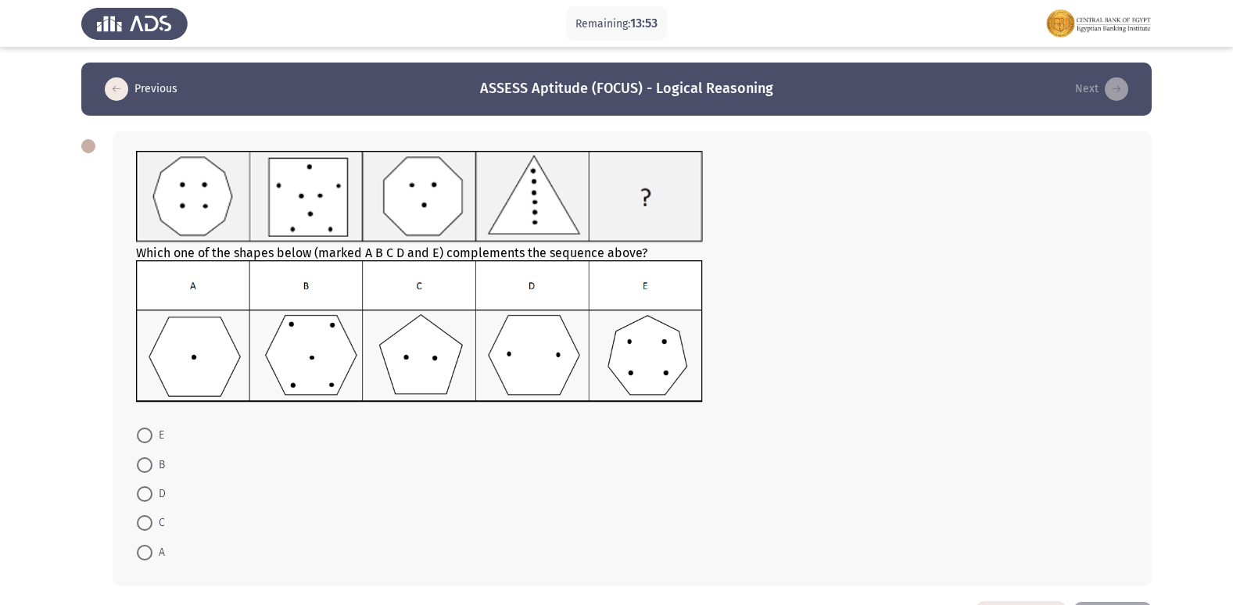
click at [138, 428] on span at bounding box center [145, 436] width 16 height 16
click at [138, 428] on input "E" at bounding box center [145, 436] width 16 height 16
radio input "true"
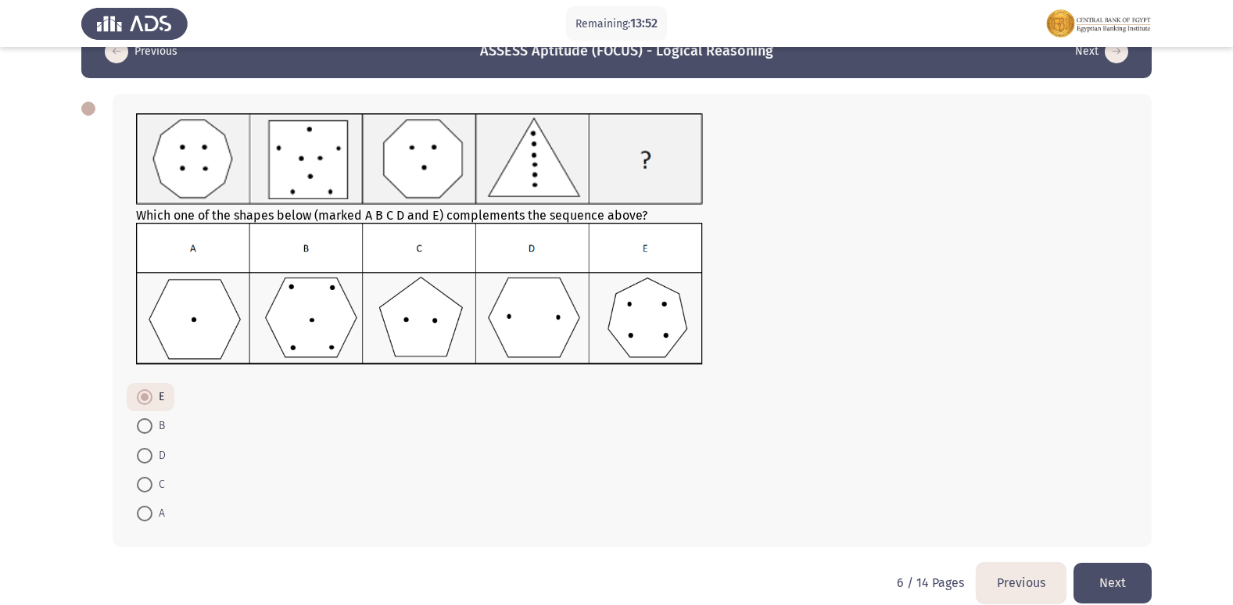
scroll to position [58, 0]
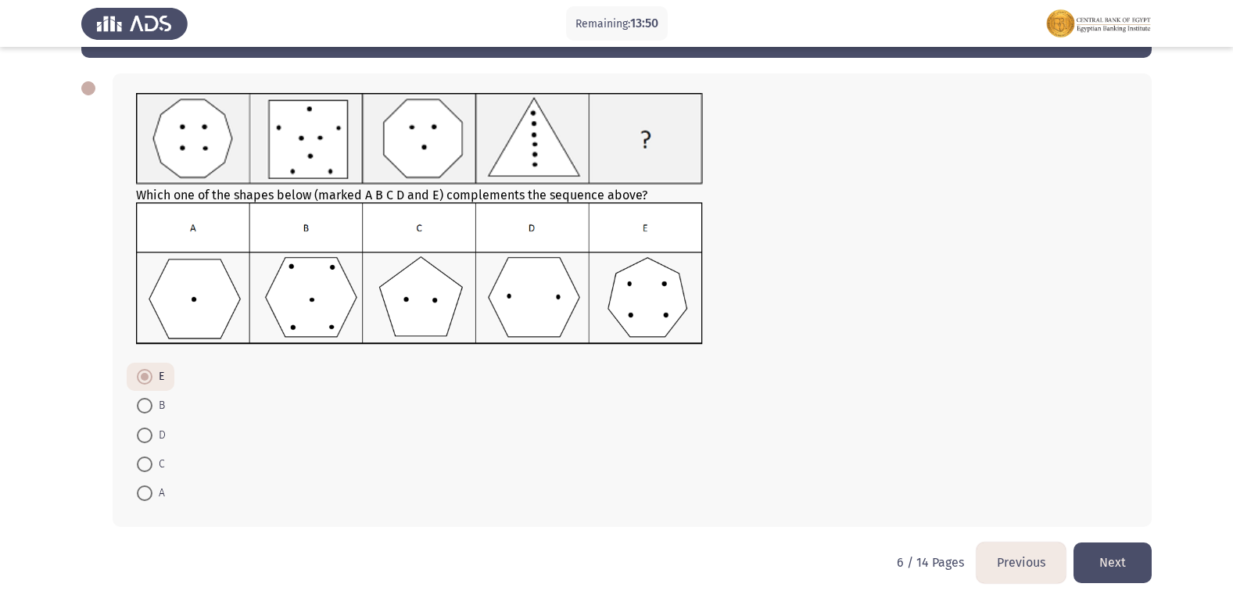
click at [1125, 566] on button "Next" at bounding box center [1112, 562] width 78 height 40
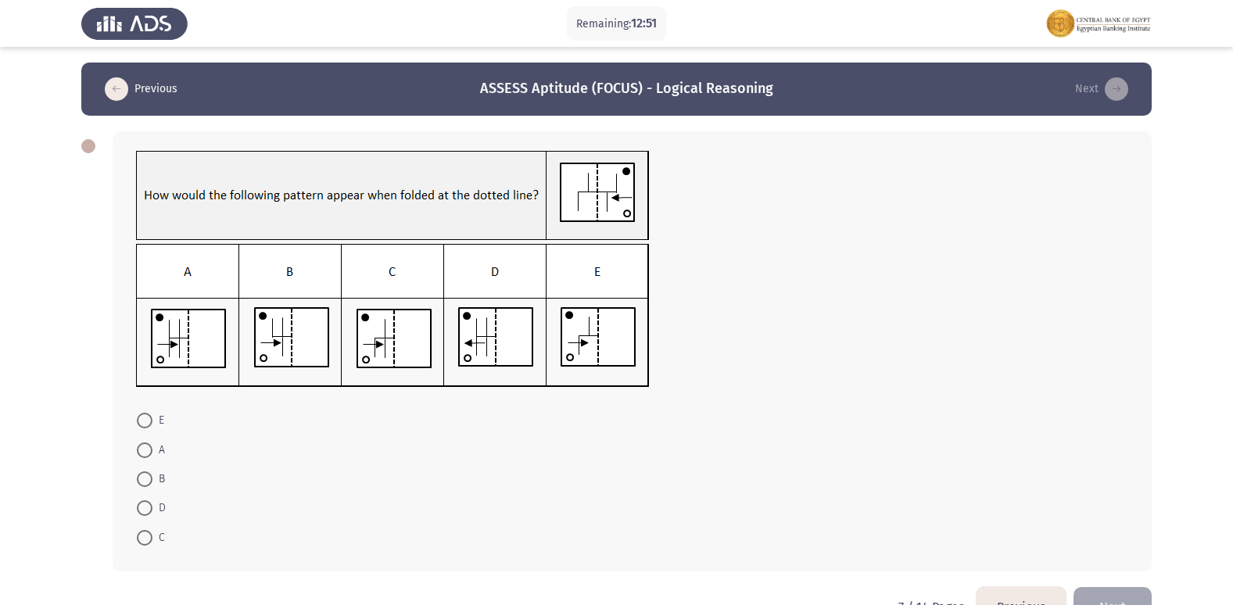
click at [145, 479] on span at bounding box center [145, 479] width 16 height 16
click at [145, 479] on input "B" at bounding box center [145, 479] width 16 height 16
radio input "true"
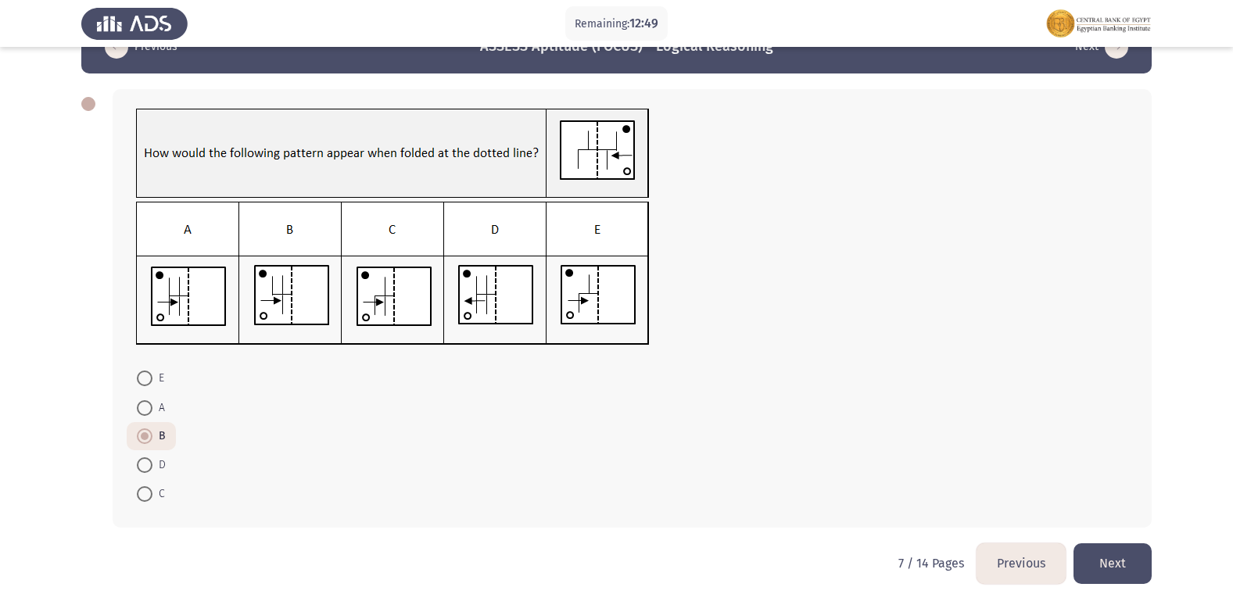
scroll to position [43, 0]
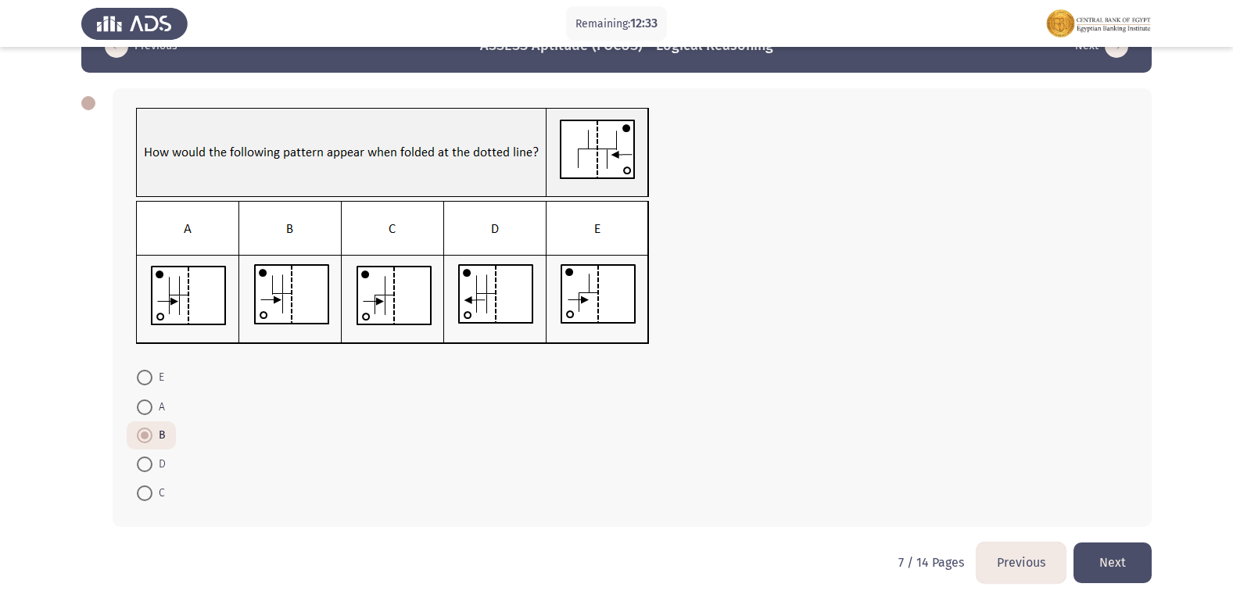
click at [1118, 563] on button "Next" at bounding box center [1112, 562] width 78 height 40
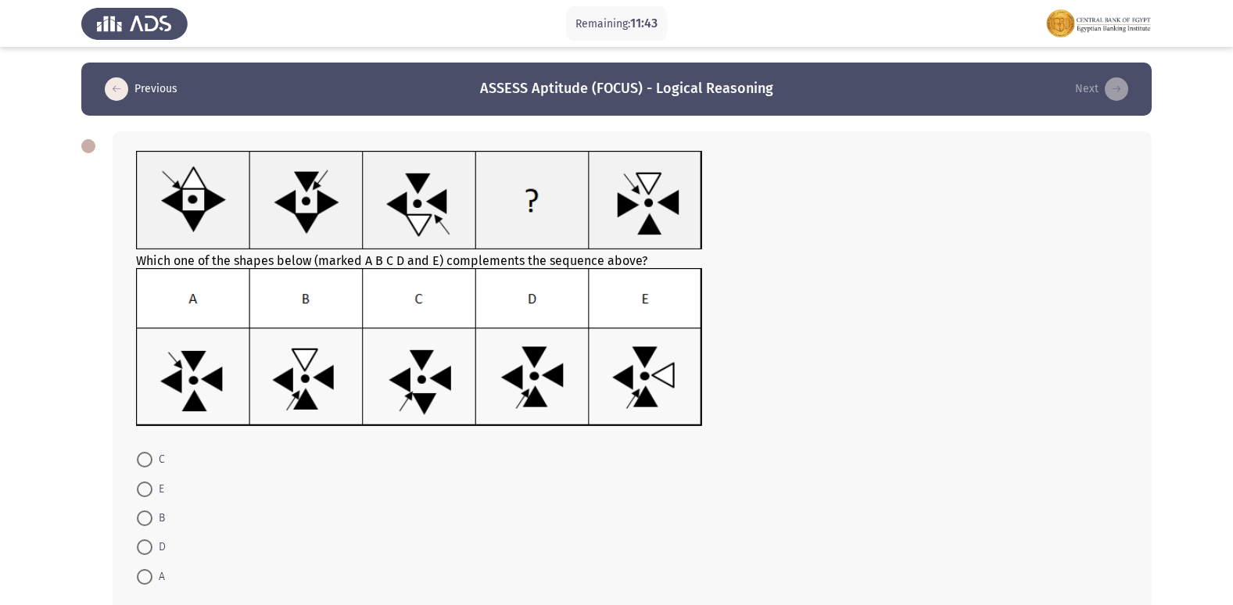
click at [143, 464] on span at bounding box center [145, 460] width 16 height 16
click at [143, 464] on input "C" at bounding box center [145, 460] width 16 height 16
radio input "true"
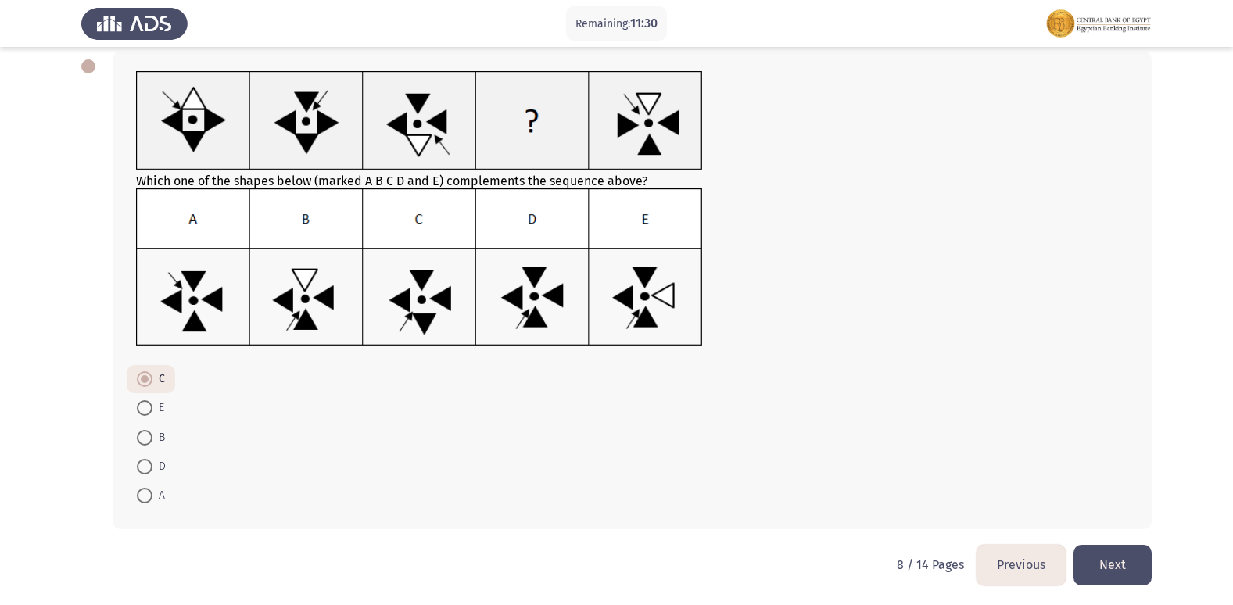
scroll to position [82, 0]
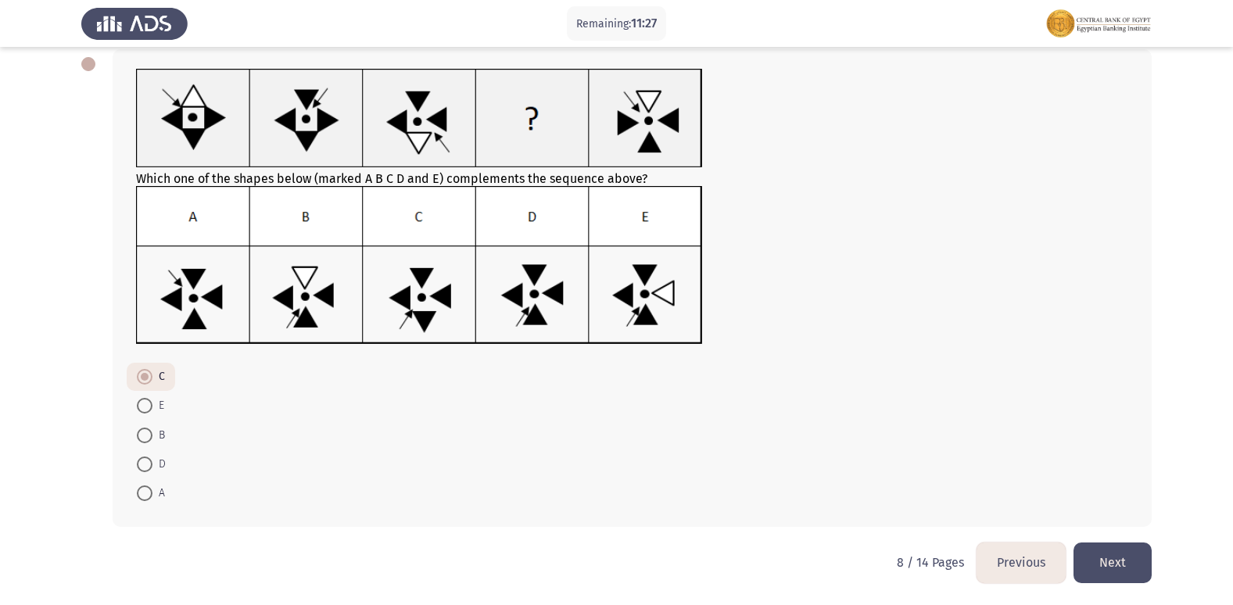
click at [1103, 571] on button "Next" at bounding box center [1112, 562] width 78 height 40
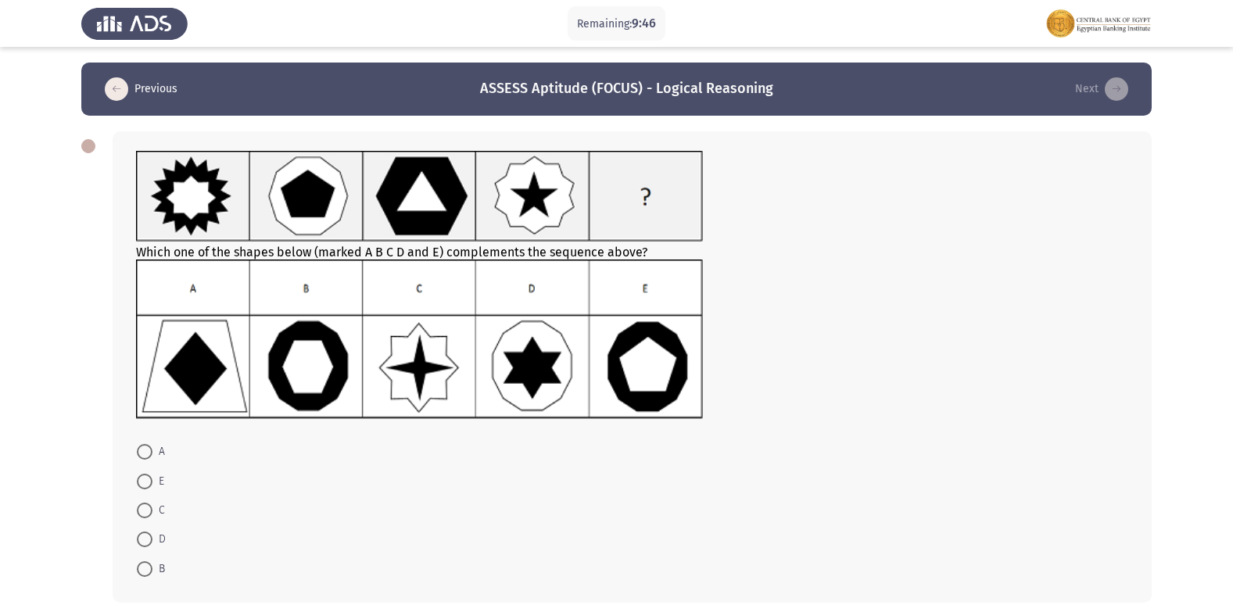
scroll to position [76, 0]
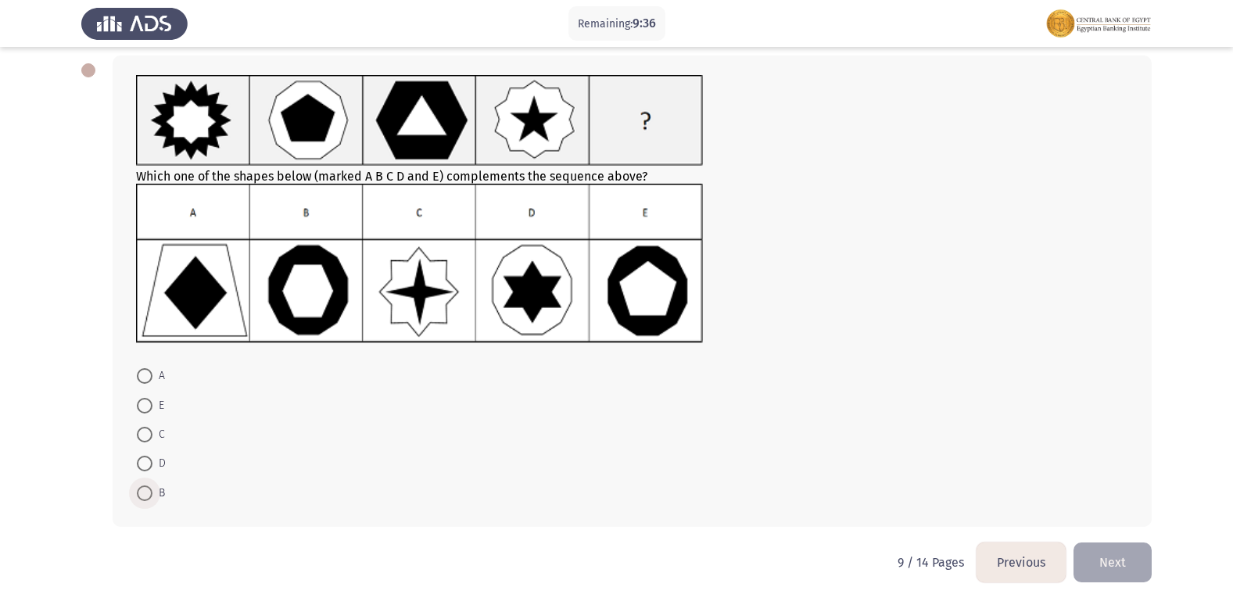
click at [148, 484] on label "B" at bounding box center [151, 493] width 28 height 19
click at [148, 485] on input "B" at bounding box center [145, 493] width 16 height 16
radio input "true"
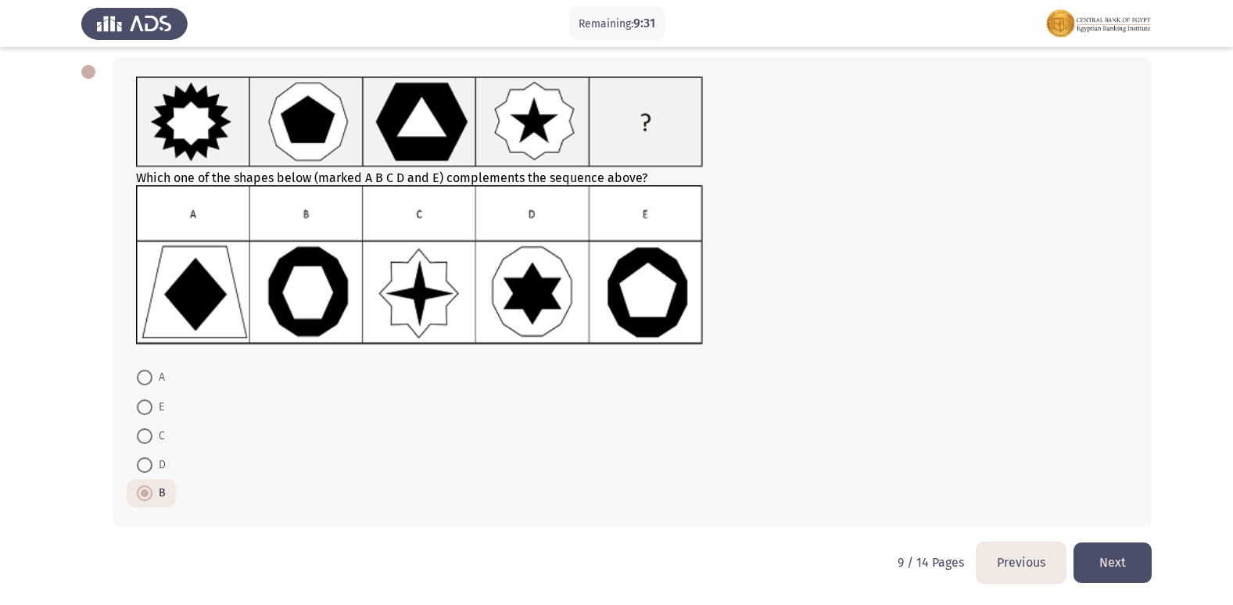
click at [1138, 557] on button "Next" at bounding box center [1112, 562] width 78 height 40
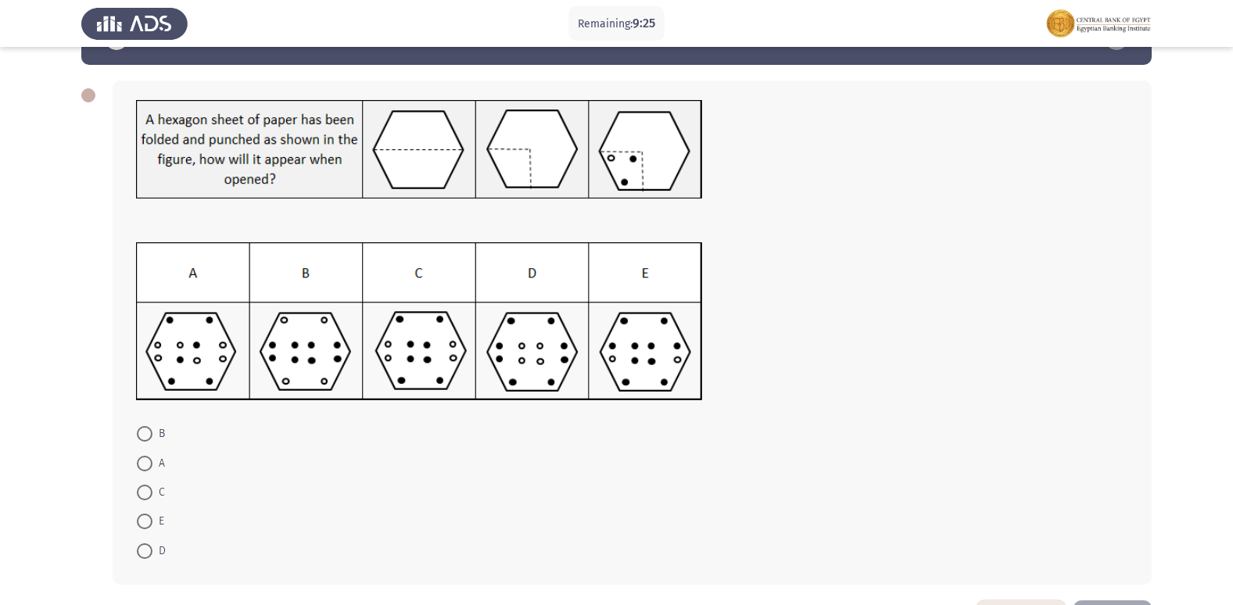
scroll to position [78, 0]
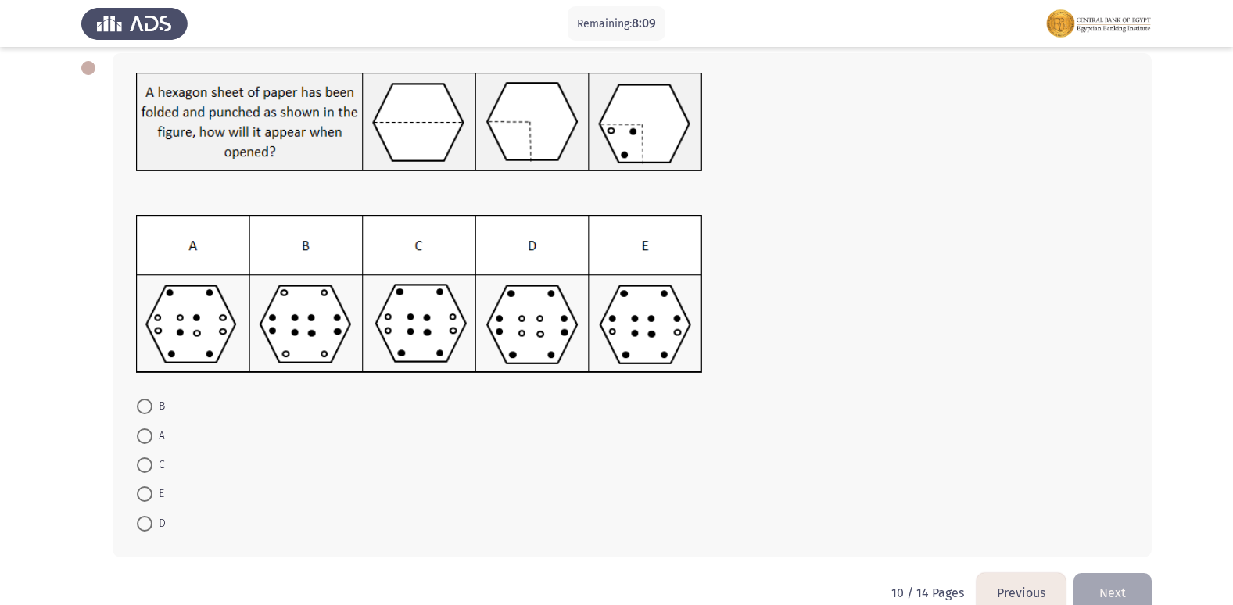
click at [145, 517] on span at bounding box center [145, 524] width 16 height 16
click at [145, 517] on input "D" at bounding box center [145, 524] width 16 height 16
radio input "true"
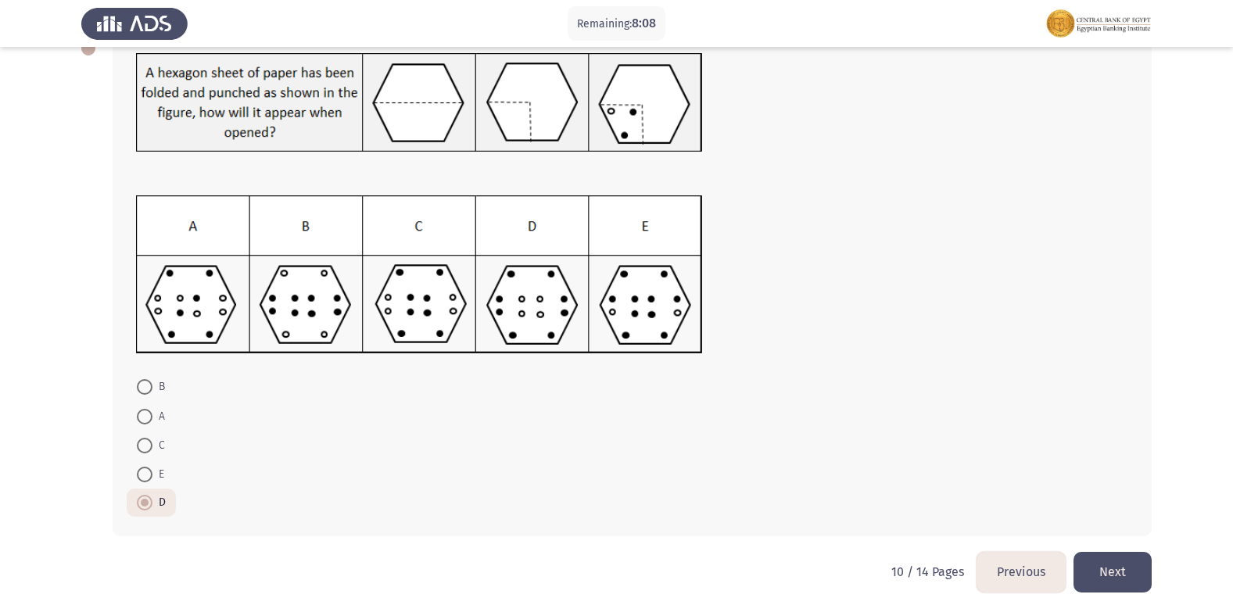
scroll to position [107, 0]
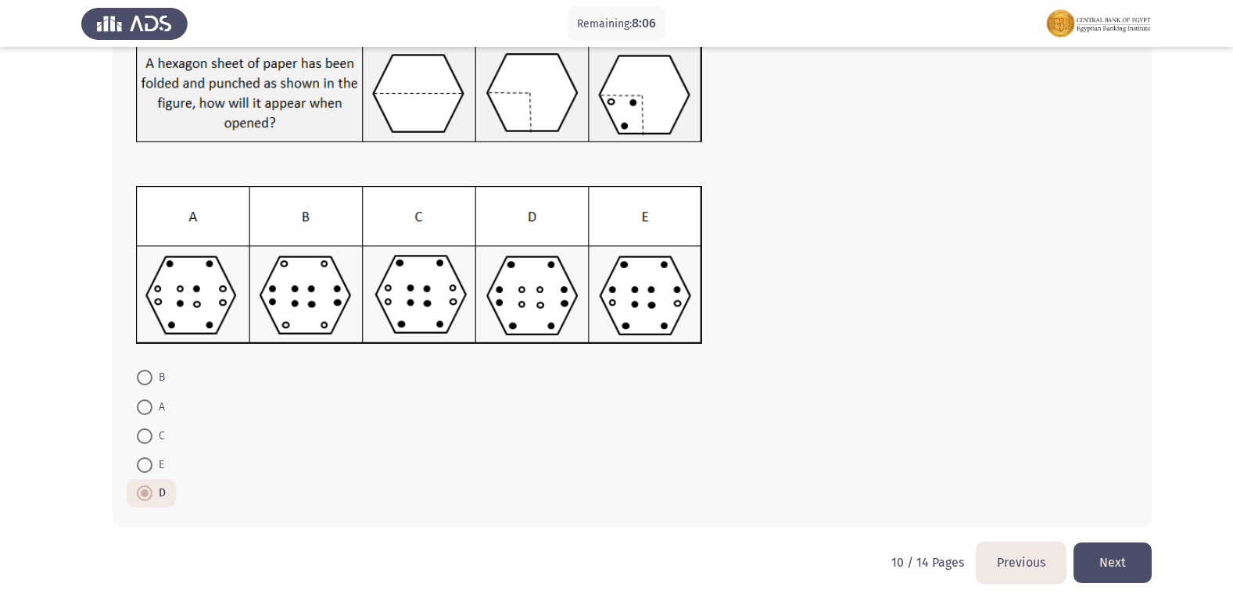
click at [1130, 549] on button "Next" at bounding box center [1112, 562] width 78 height 40
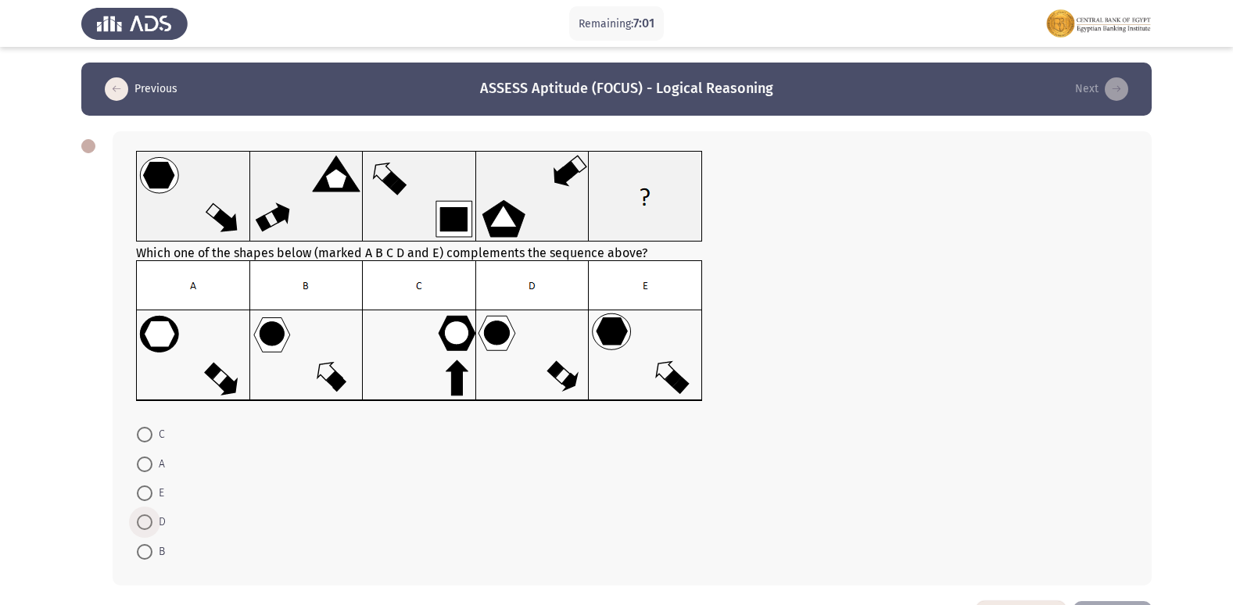
click at [145, 522] on span at bounding box center [145, 522] width 0 height 0
click at [145, 522] on input "D" at bounding box center [145, 522] width 16 height 16
radio input "true"
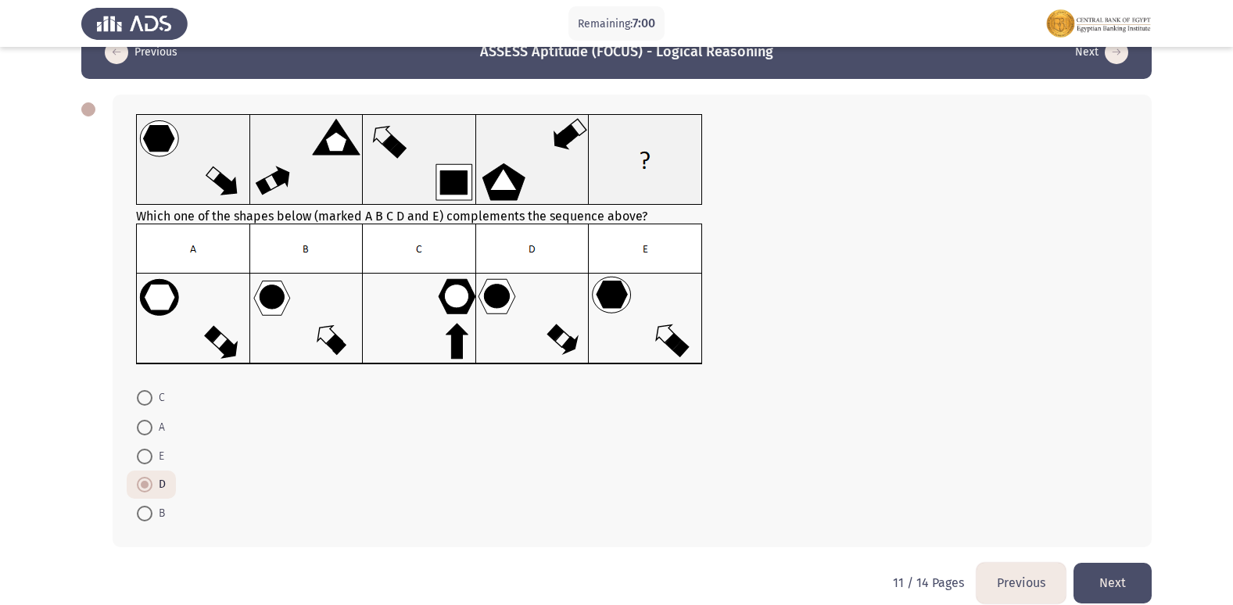
scroll to position [57, 0]
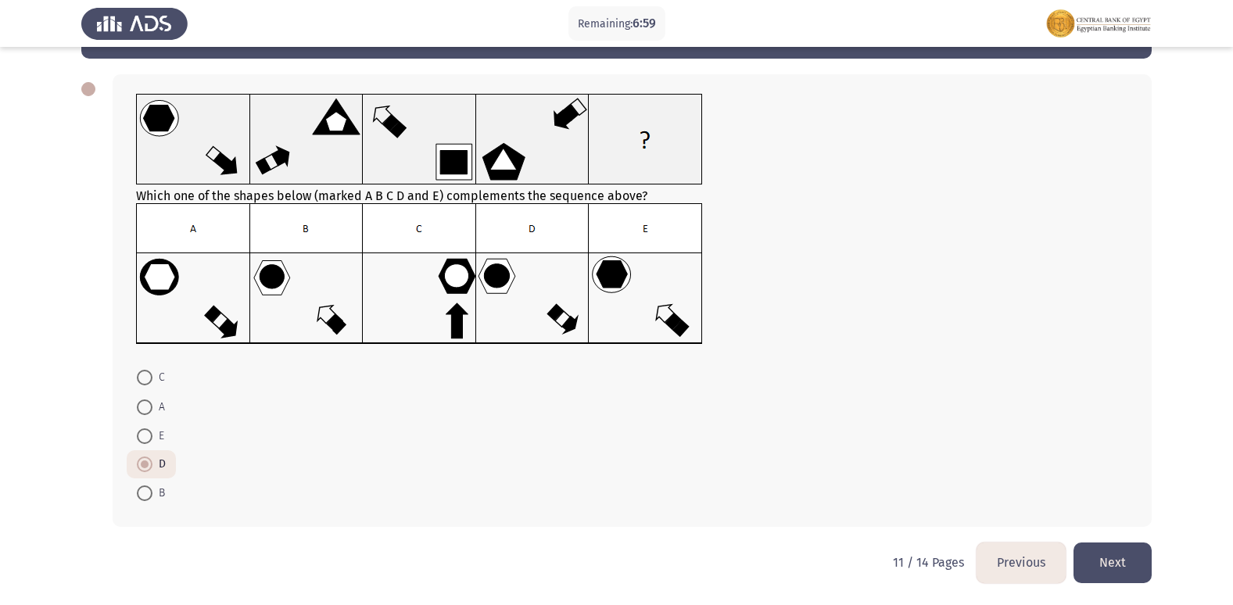
click at [1126, 563] on button "Next" at bounding box center [1112, 562] width 78 height 40
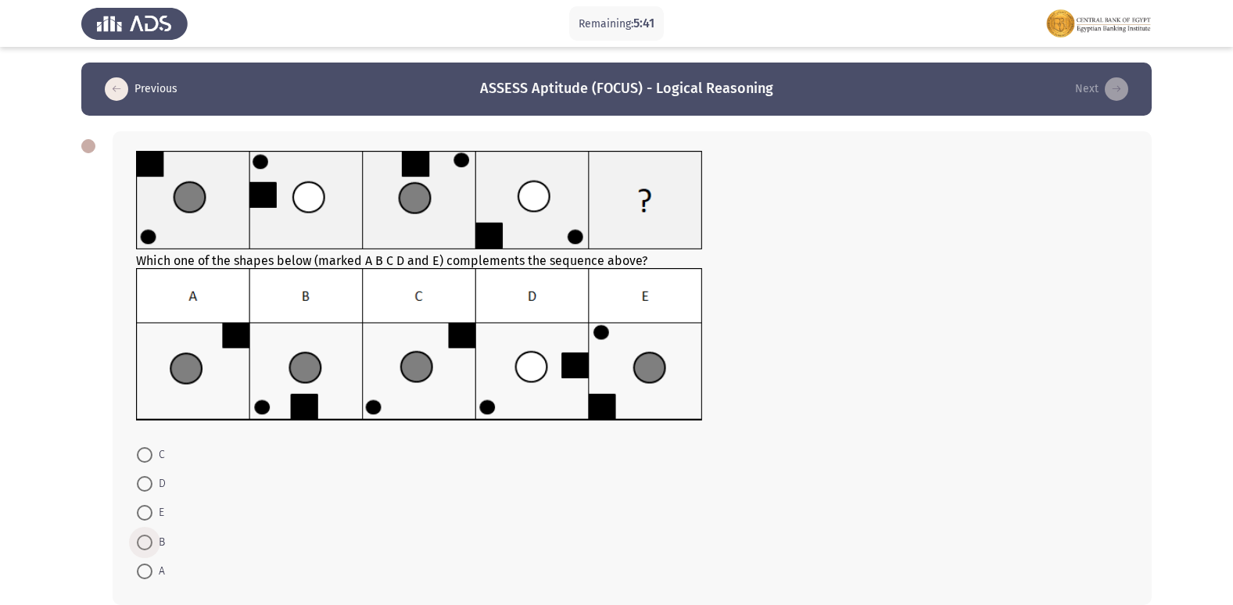
click at [153, 535] on span "B" at bounding box center [158, 542] width 13 height 19
click at [152, 535] on input "B" at bounding box center [145, 543] width 16 height 16
radio input "true"
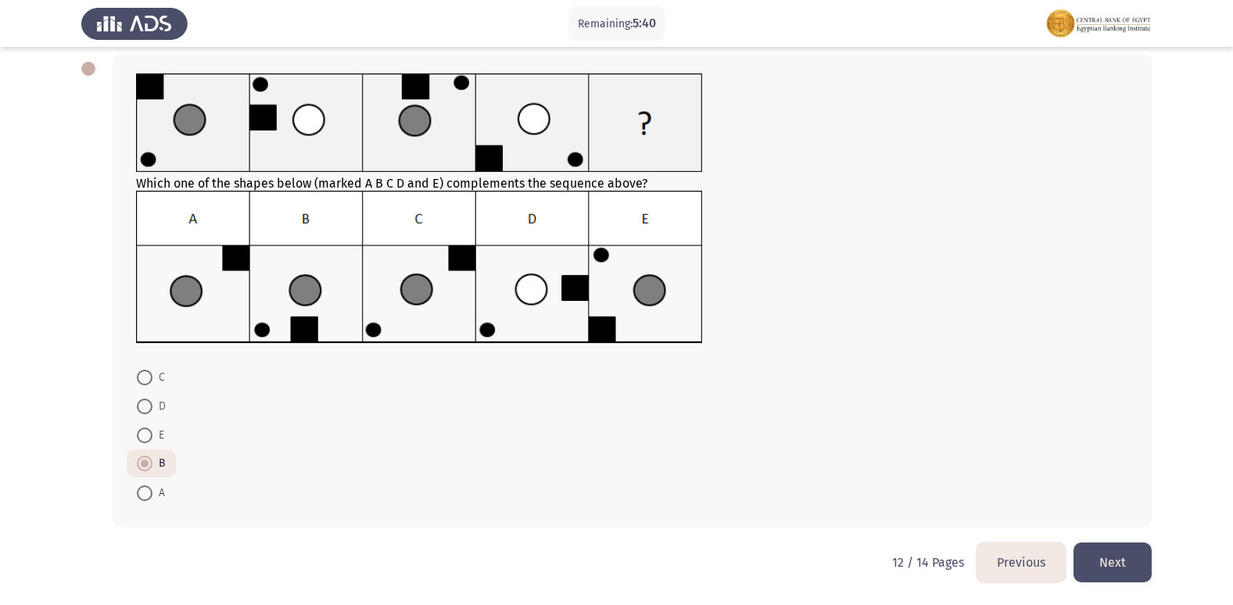
click at [1124, 568] on button "Next" at bounding box center [1112, 562] width 78 height 40
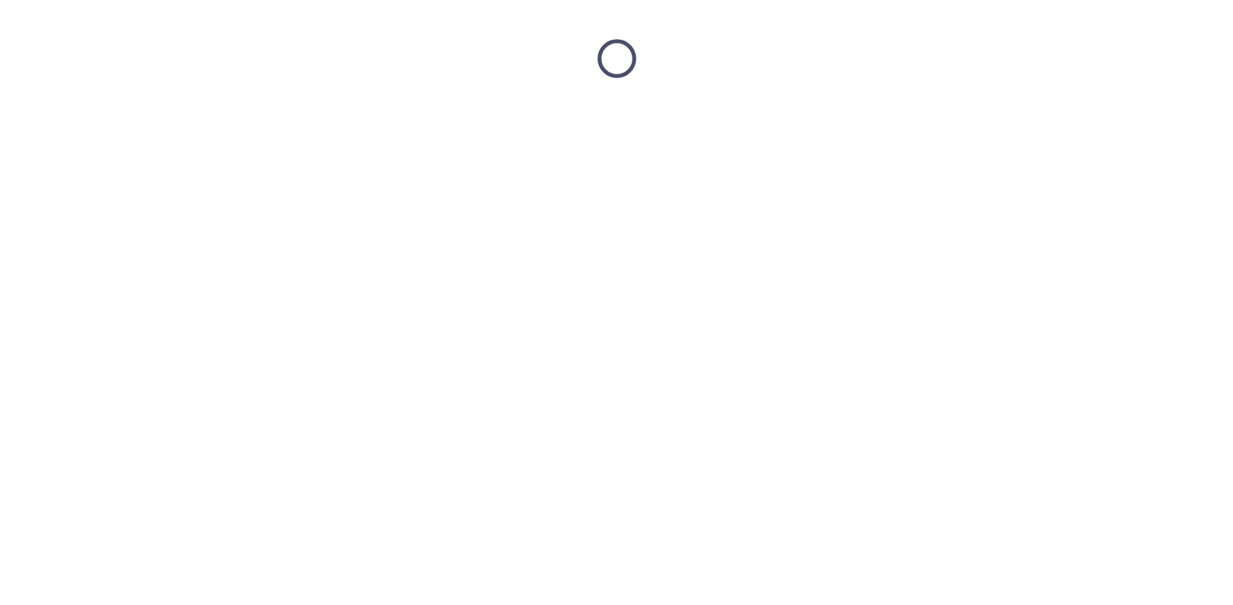
scroll to position [0, 0]
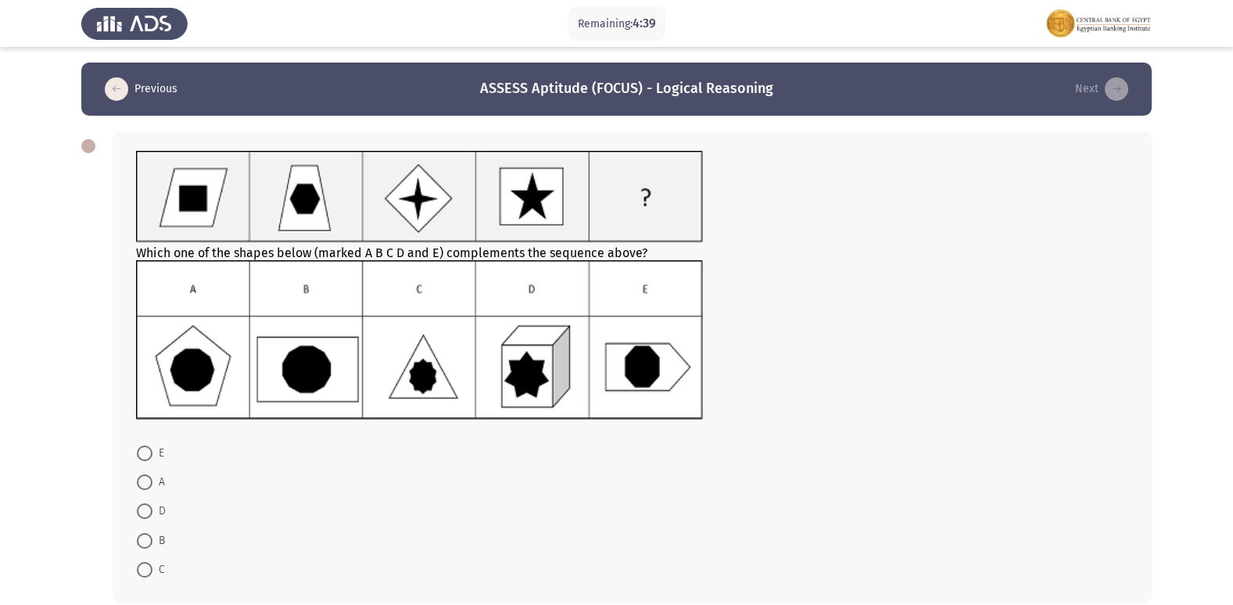
click at [134, 540] on mat-radio-button "B" at bounding box center [151, 539] width 48 height 29
click at [145, 541] on span at bounding box center [145, 541] width 0 height 0
click at [144, 541] on input "B" at bounding box center [145, 541] width 16 height 16
radio input "true"
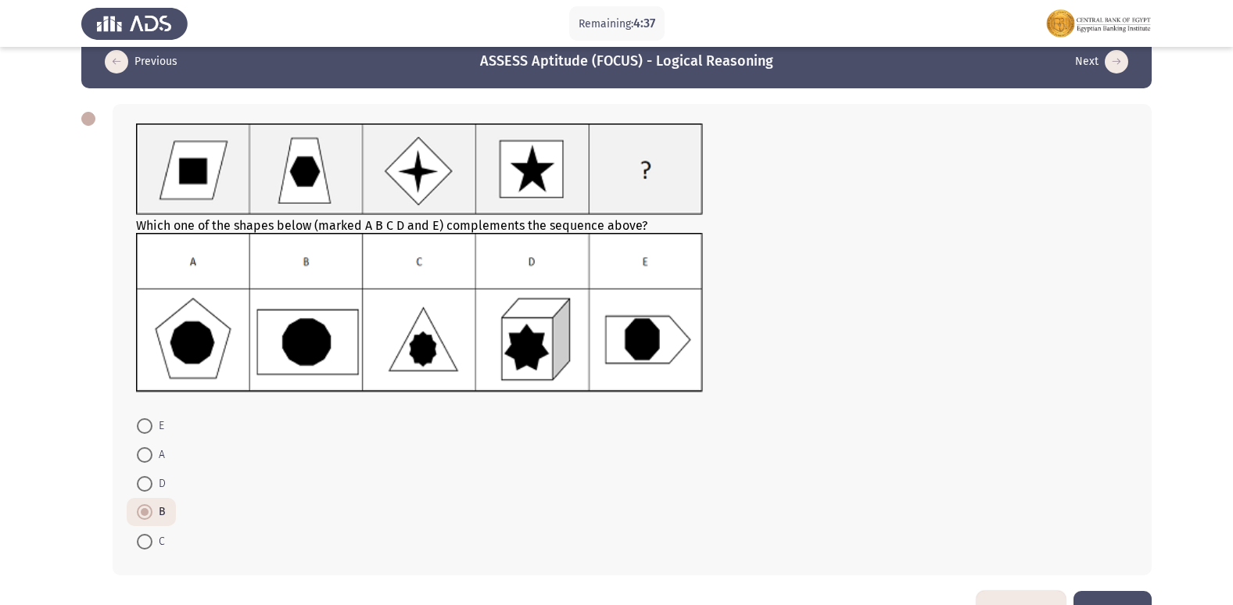
scroll to position [76, 0]
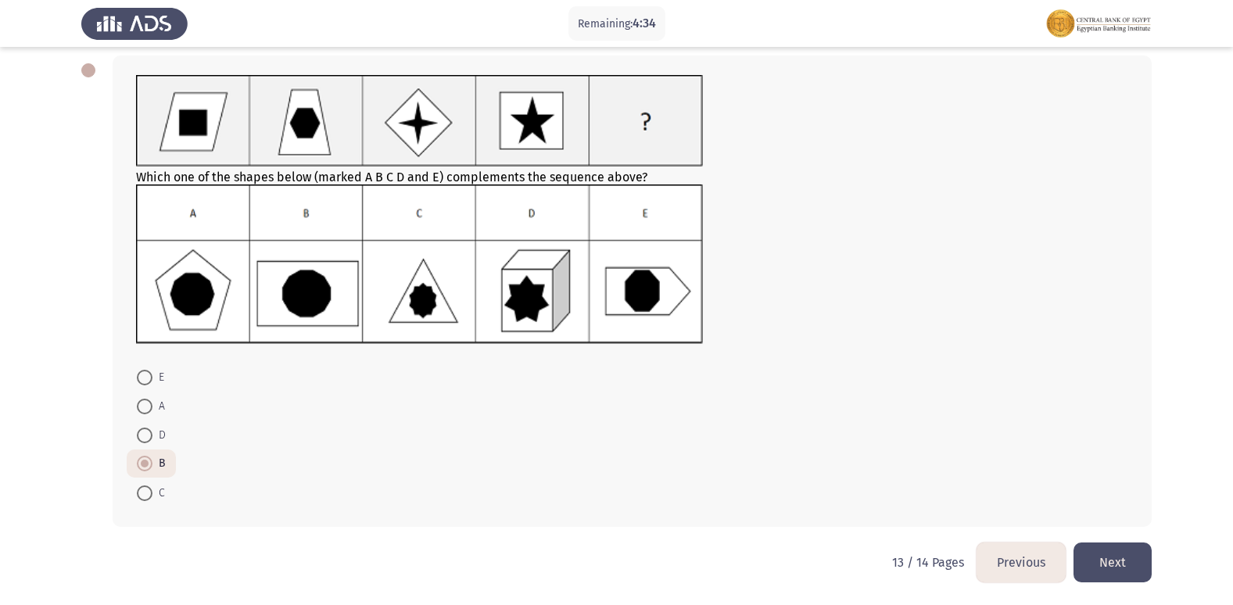
click at [1132, 555] on button "Next" at bounding box center [1112, 562] width 78 height 40
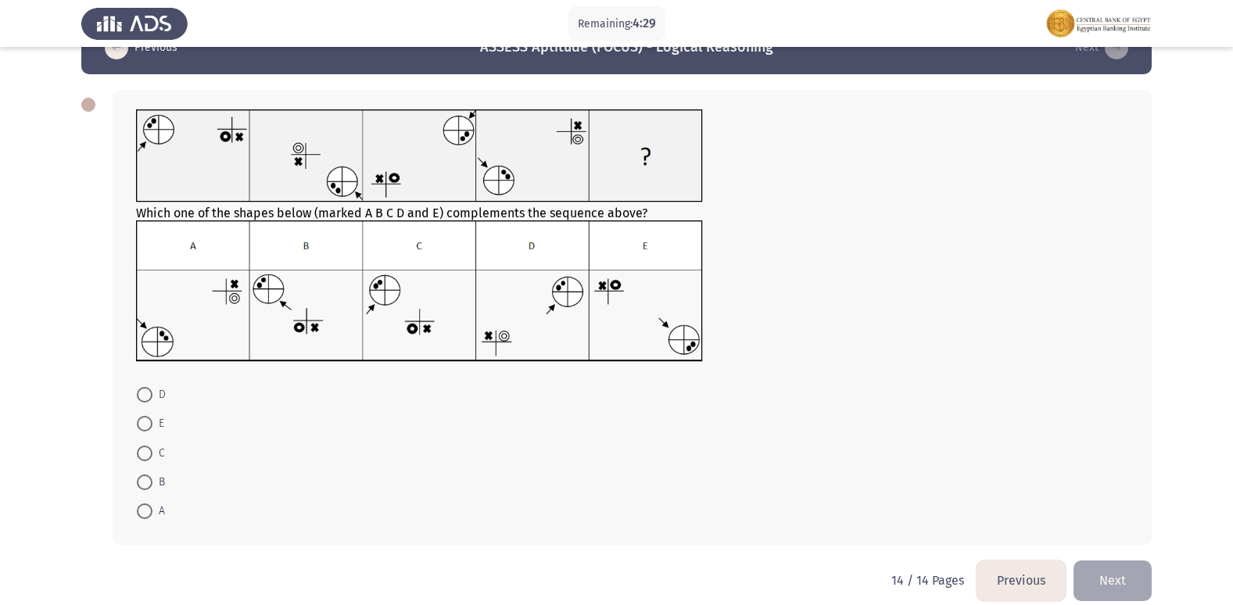
scroll to position [59, 0]
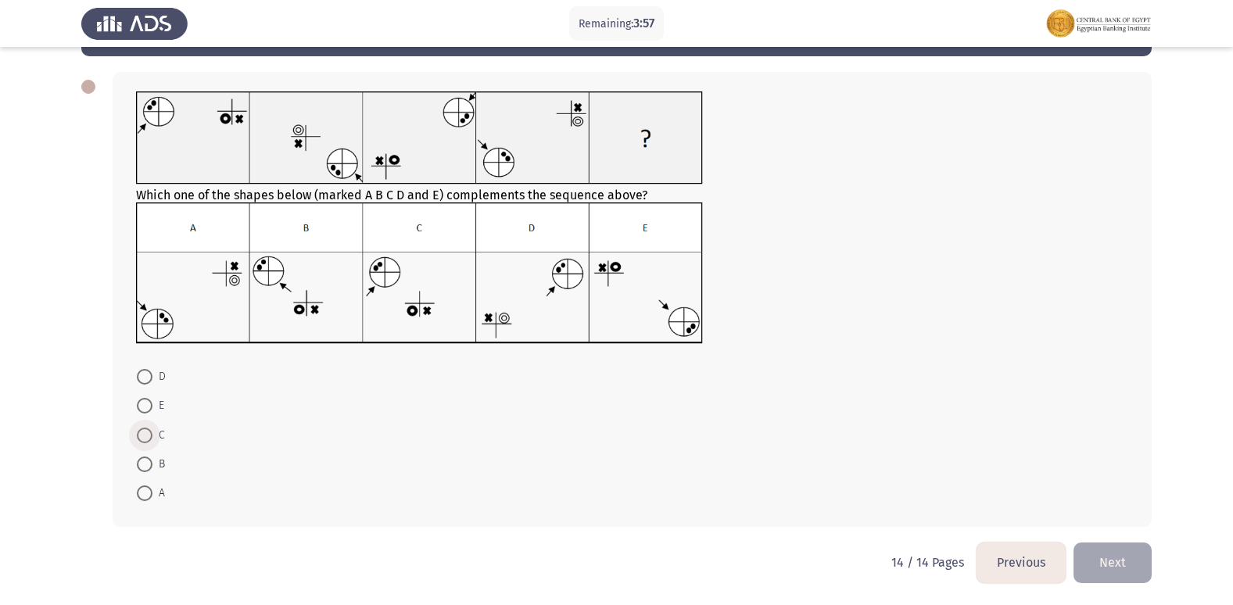
click at [147, 433] on span at bounding box center [145, 436] width 16 height 16
click at [147, 433] on input "C" at bounding box center [145, 436] width 16 height 16
radio input "true"
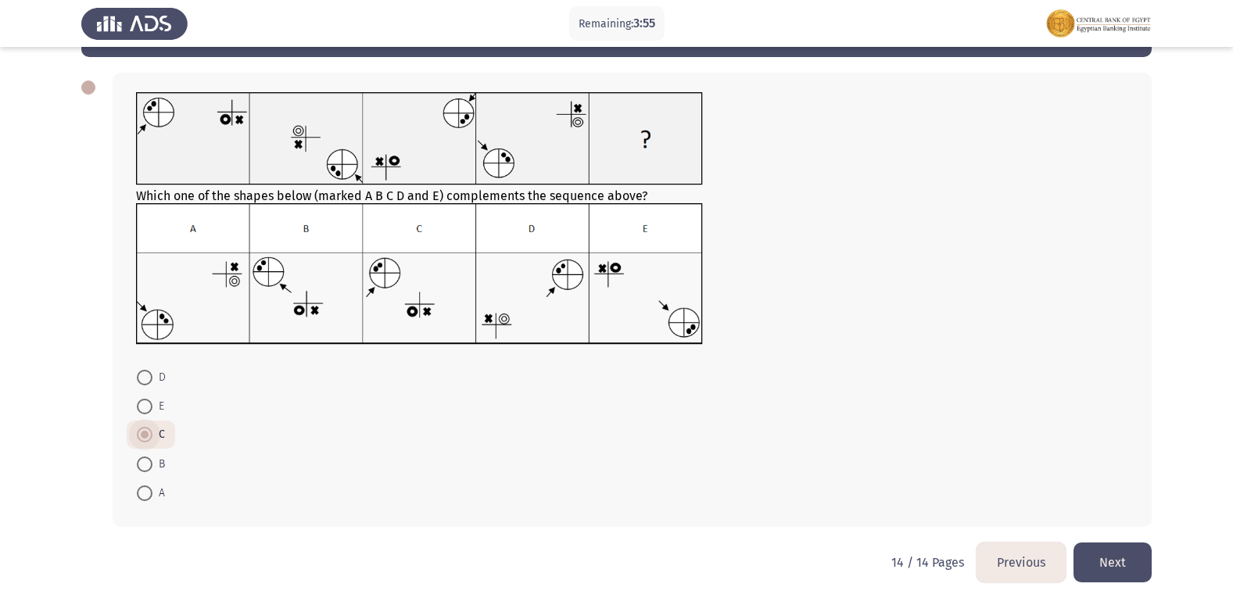
click at [146, 433] on span at bounding box center [145, 435] width 8 height 8
click at [146, 433] on input "C" at bounding box center [145, 435] width 16 height 16
click at [1125, 556] on button "Next" at bounding box center [1112, 562] width 78 height 40
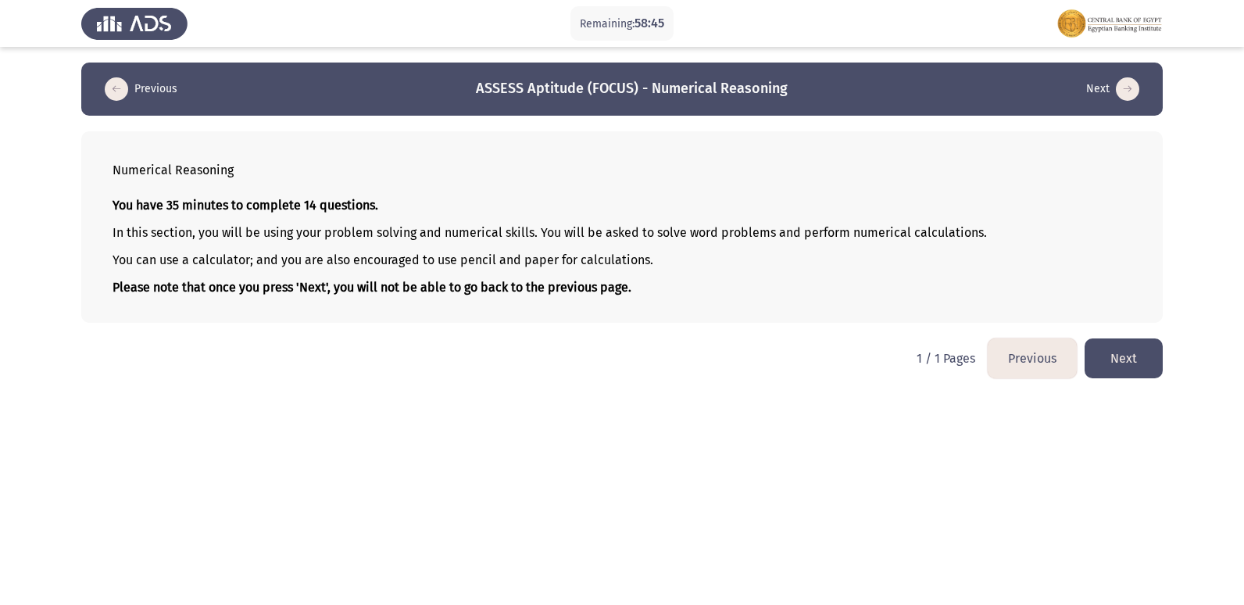
click at [1134, 356] on button "Next" at bounding box center [1124, 358] width 78 height 40
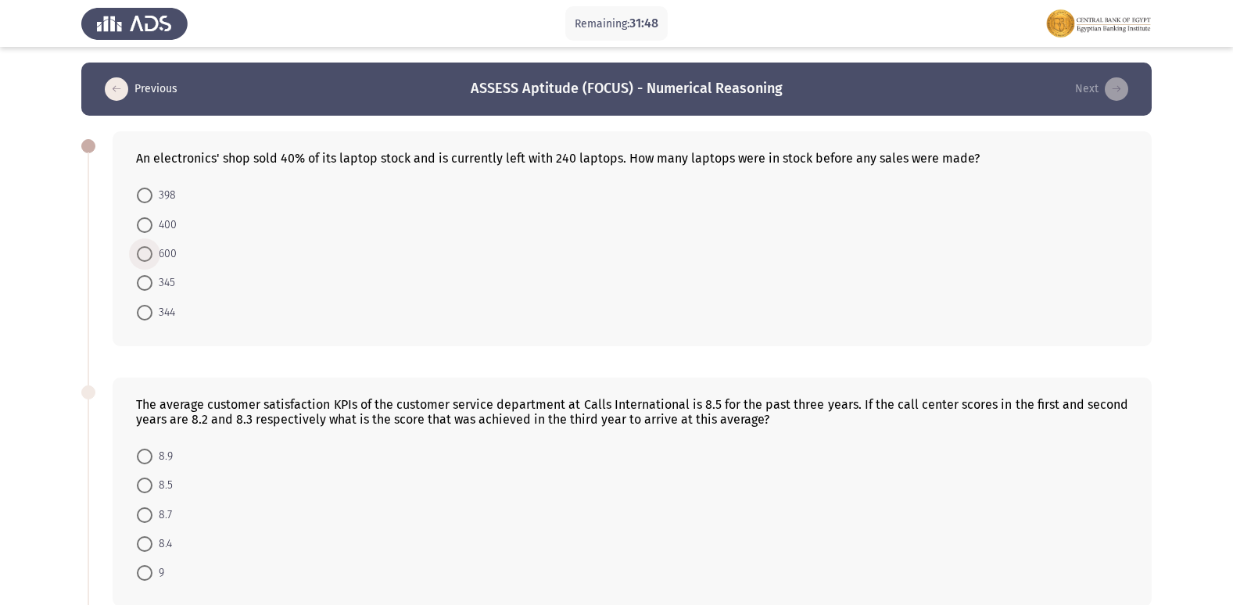
click at [150, 247] on span at bounding box center [145, 254] width 16 height 16
click at [150, 247] on input "600" at bounding box center [145, 254] width 16 height 16
radio input "true"
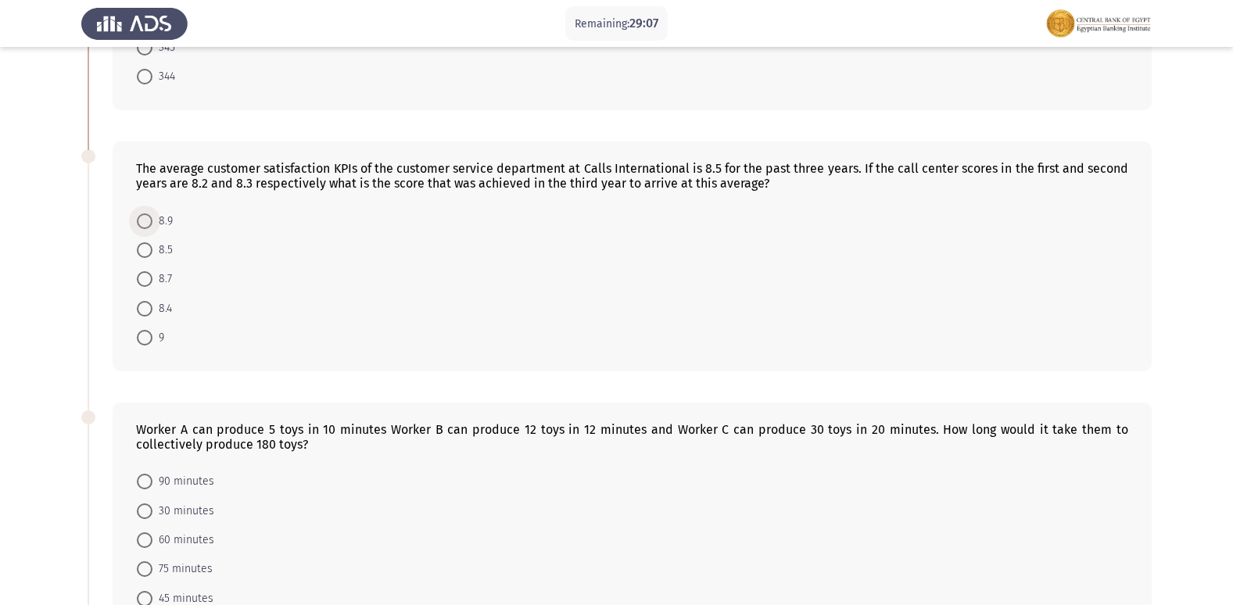
click at [152, 221] on span at bounding box center [145, 221] width 16 height 16
click at [152, 221] on input "8.9" at bounding box center [145, 221] width 16 height 16
radio input "true"
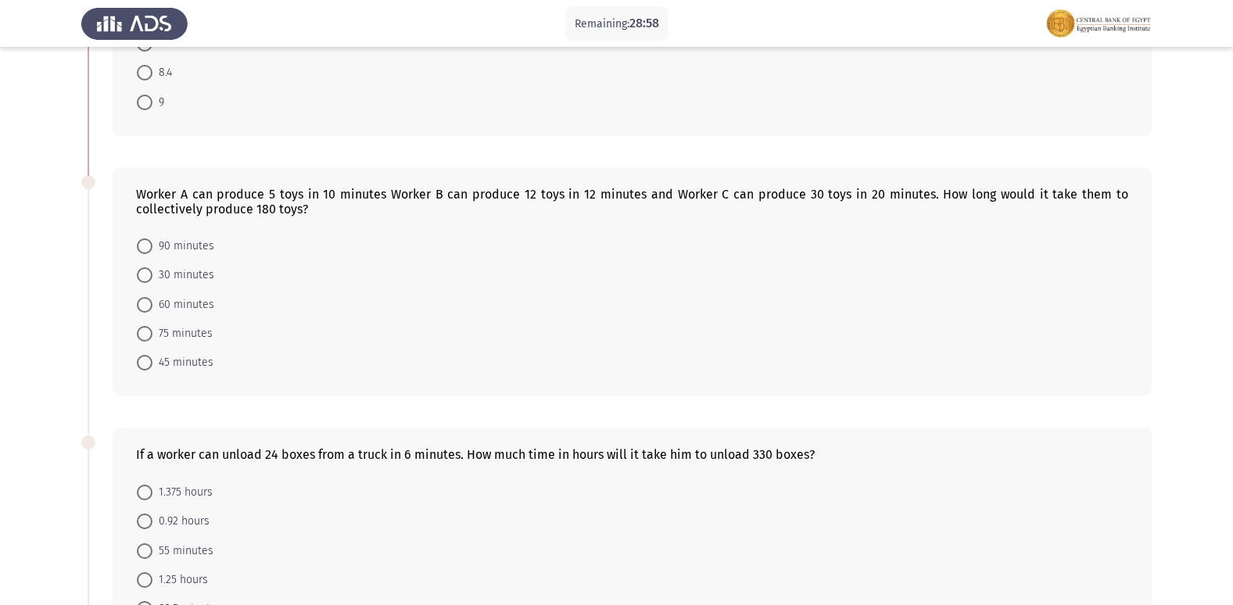
click at [410, 220] on div "Worker A can produce 5 toys in 10 minutes Worker B can produce 12 toys in 12 mi…" at bounding box center [632, 282] width 1039 height 230
drag, startPoint x: 535, startPoint y: 155, endPoint x: 440, endPoint y: 202, distance: 106.3
click at [535, 156] on div "Worker A can produce 5 toys in 10 minutes Worker B can produce 12 toys in 12 mi…" at bounding box center [616, 282] width 1070 height 261
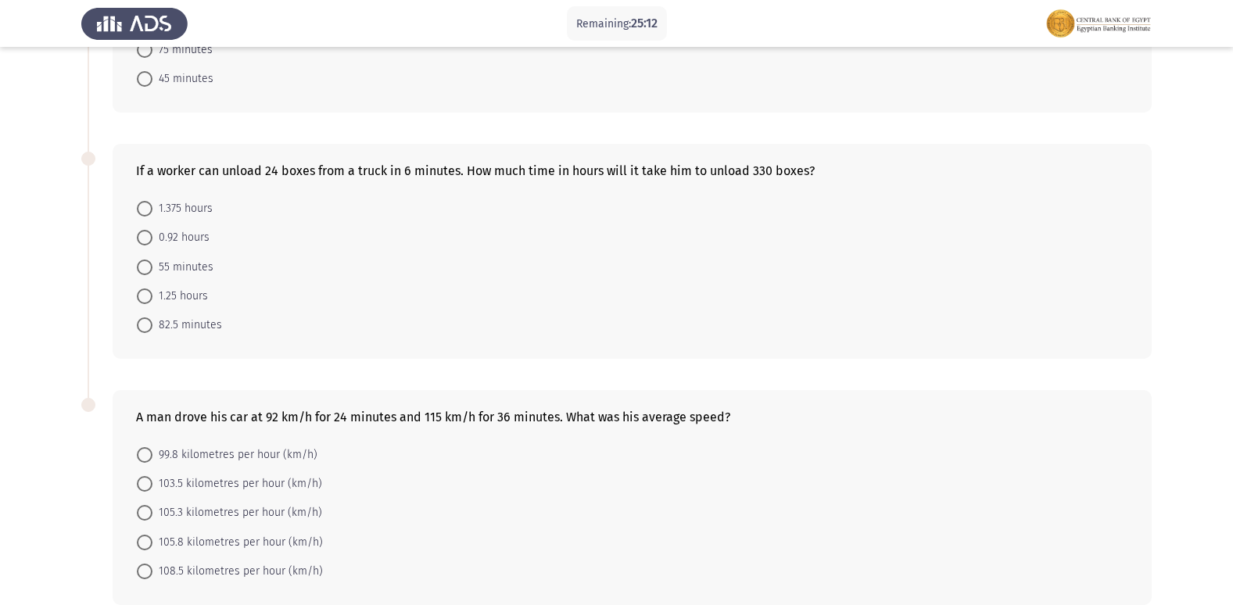
scroll to position [831, 0]
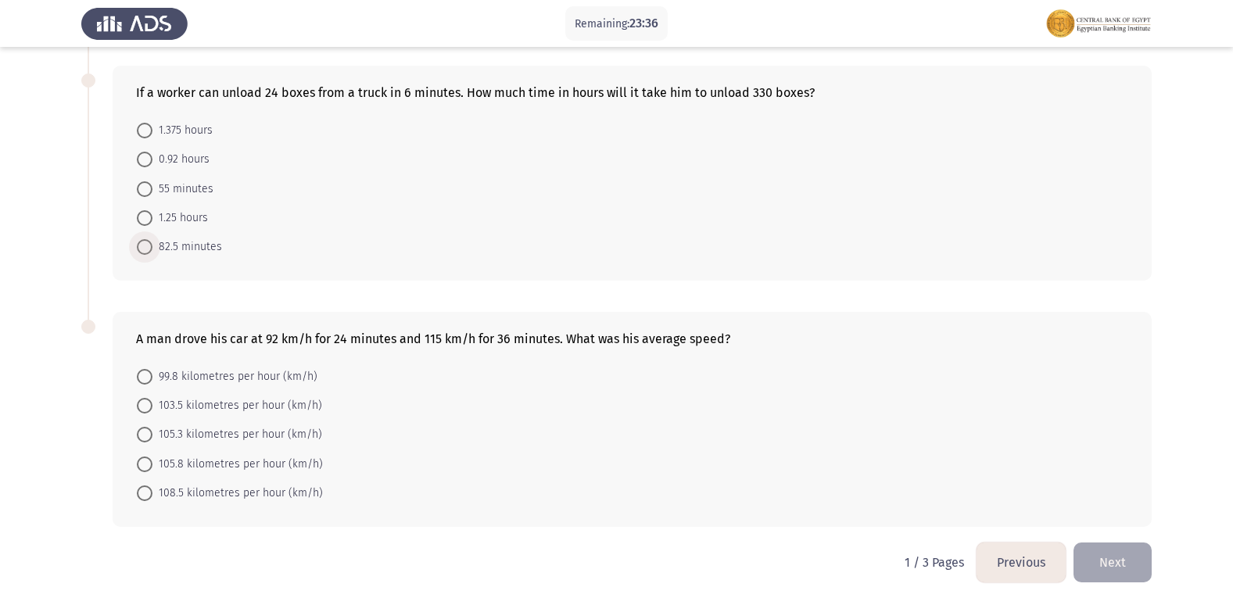
click at [142, 245] on span at bounding box center [145, 247] width 16 height 16
click at [142, 245] on input "82.5 minutes" at bounding box center [145, 247] width 16 height 16
radio input "true"
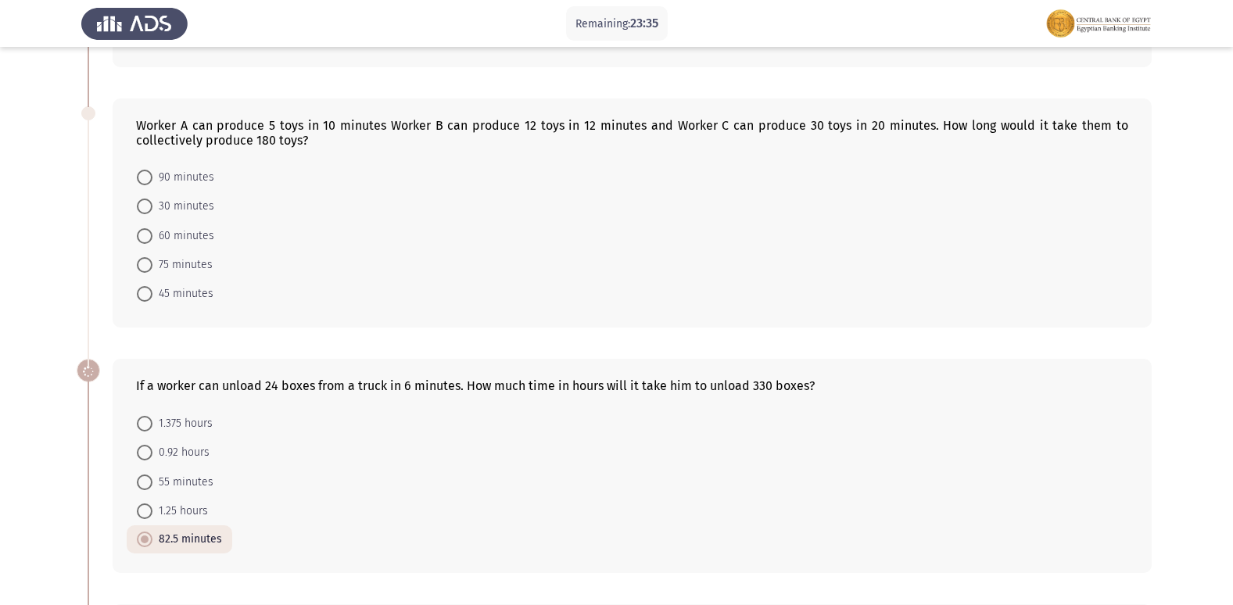
scroll to position [517, 0]
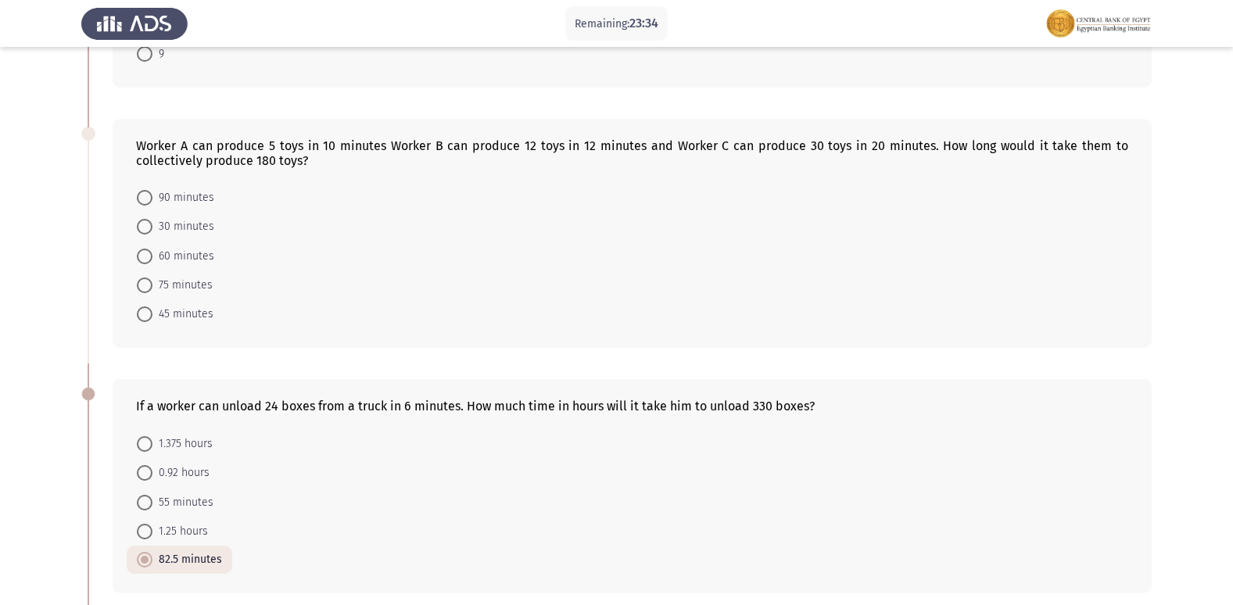
click at [362, 201] on form "90 minutes 30 minutes 60 minutes 75 minutes 45 minutes" at bounding box center [632, 256] width 992 height 146
click at [146, 194] on span at bounding box center [145, 198] width 16 height 16
click at [146, 194] on input "90 minutes" at bounding box center [145, 198] width 16 height 16
radio input "true"
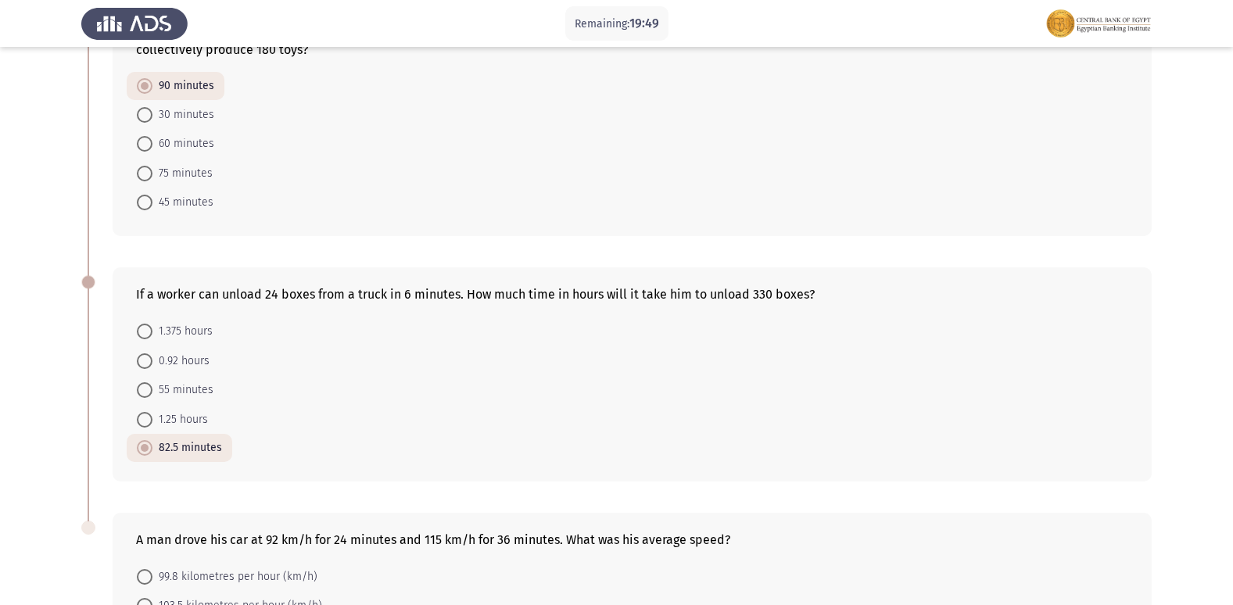
scroll to position [828, 0]
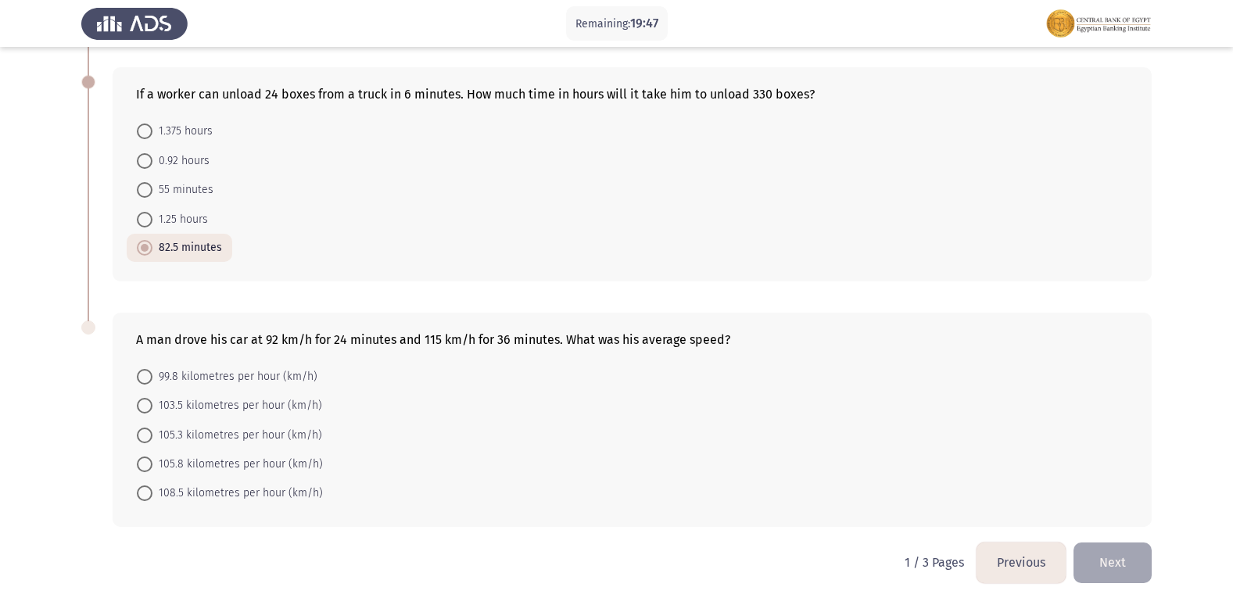
click at [114, 352] on div "A man drove his car at 92 km/h for 24 minutes and 115 km/h for 36 minutes. What…" at bounding box center [632, 420] width 1039 height 215
click at [143, 413] on span at bounding box center [145, 406] width 16 height 16
click at [143, 413] on input "103.5 kilometres per hour (km/h)" at bounding box center [145, 406] width 16 height 16
radio input "true"
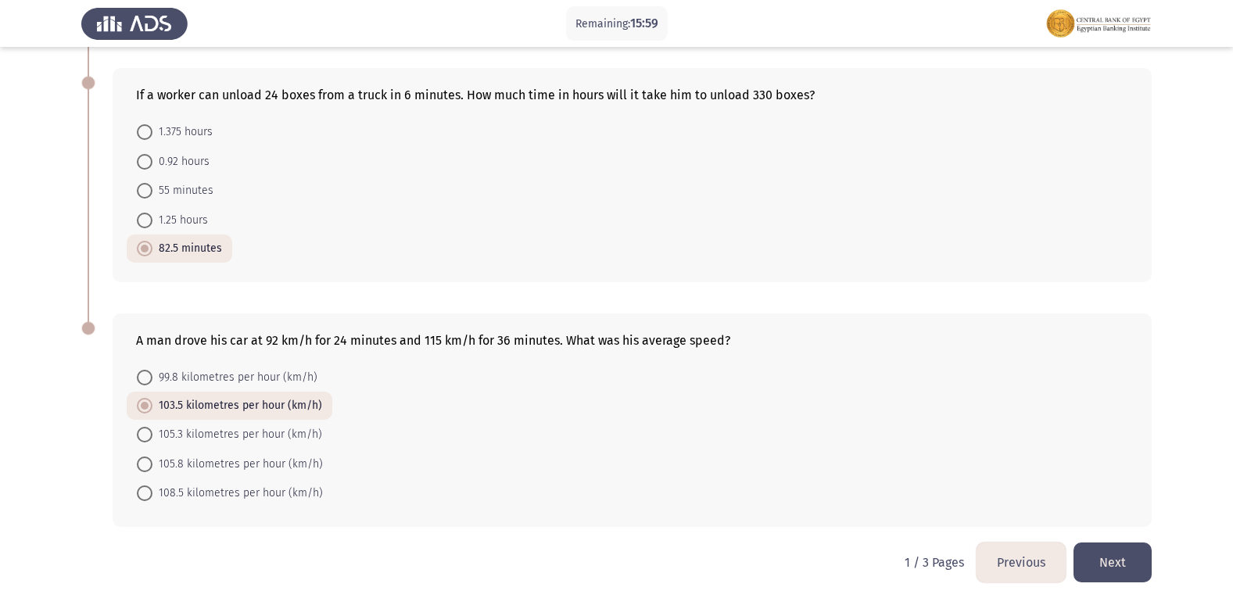
click at [1142, 564] on button "Next" at bounding box center [1112, 562] width 78 height 40
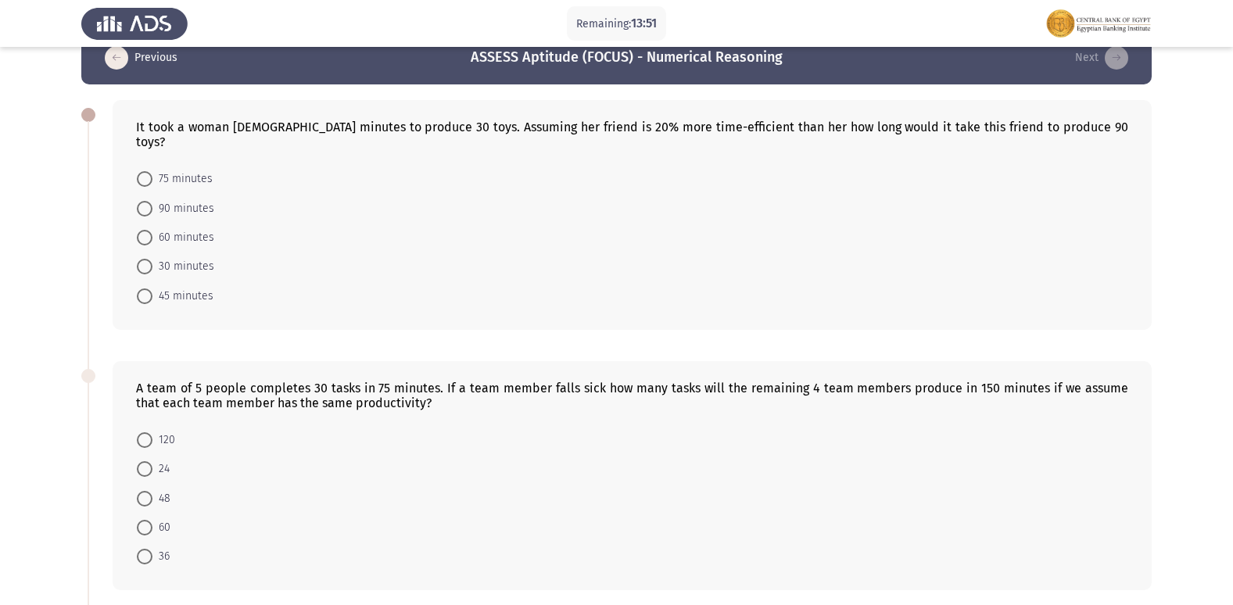
scroll to position [0, 0]
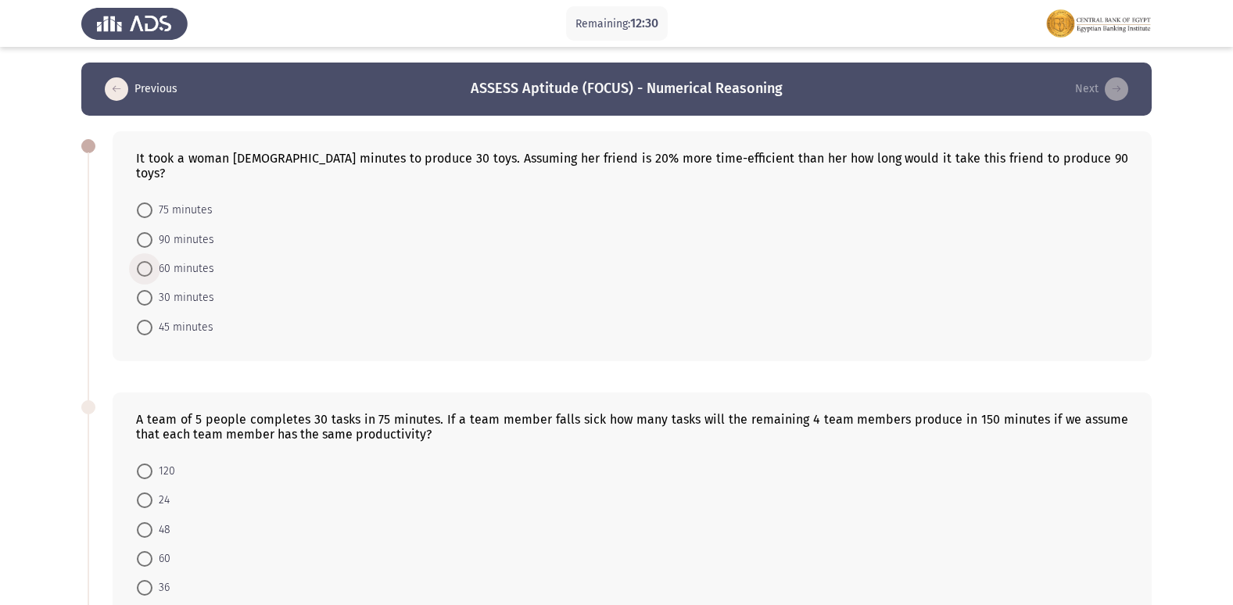
click at [138, 261] on span at bounding box center [145, 269] width 16 height 16
click at [138, 261] on input "60 minutes" at bounding box center [145, 269] width 16 height 16
radio input "true"
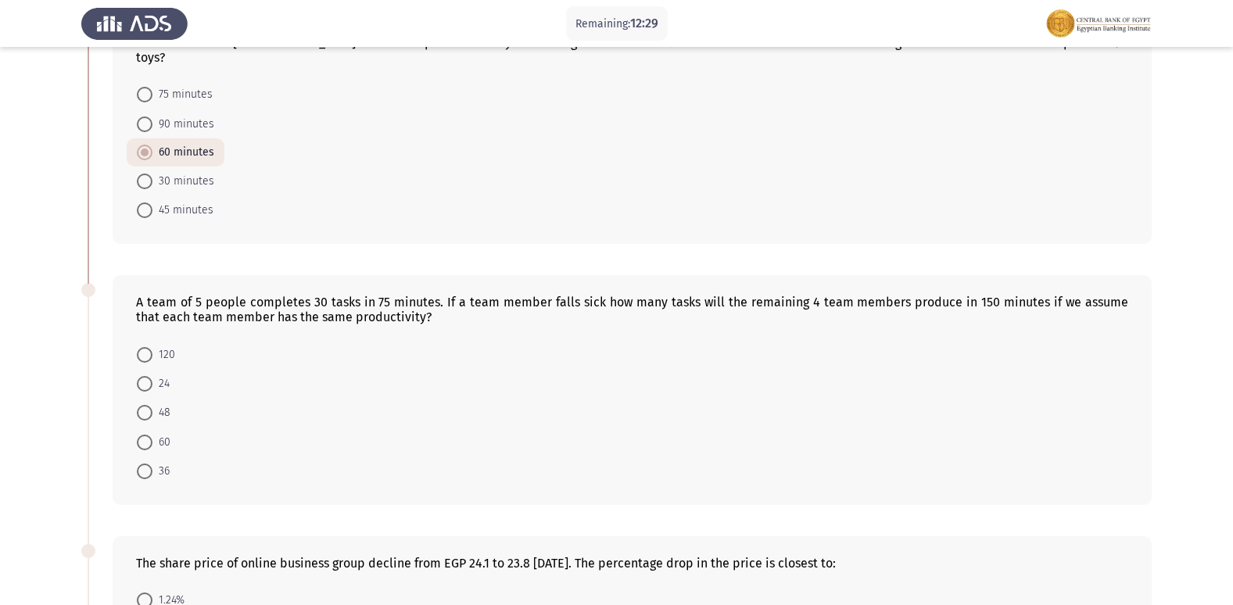
scroll to position [313, 0]
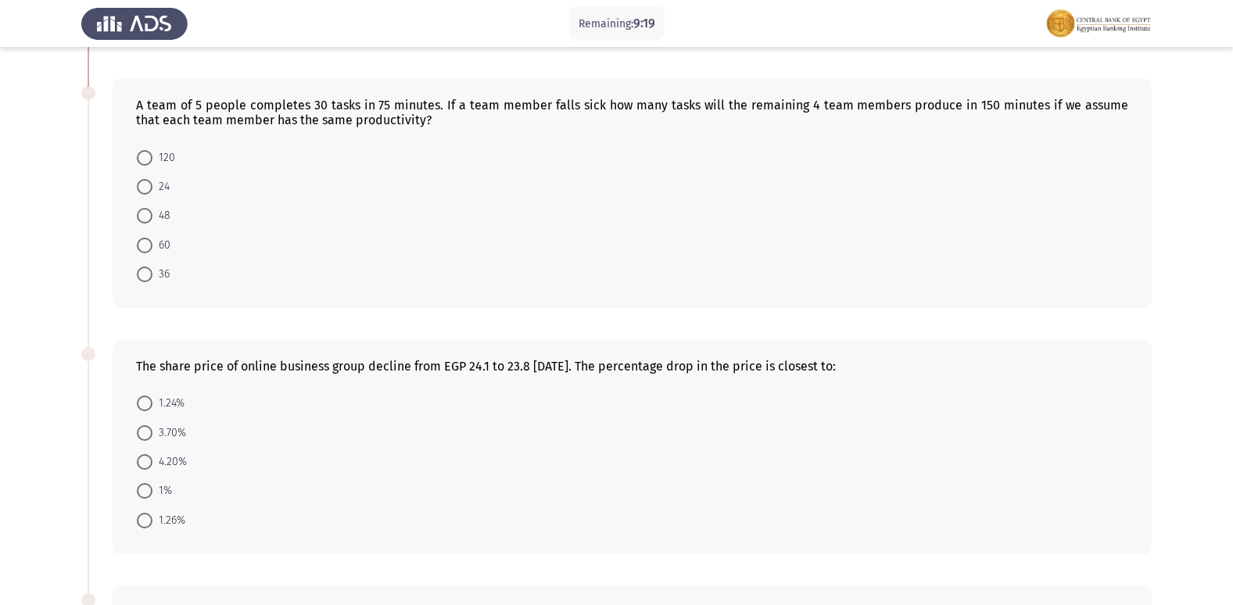
click at [151, 208] on span at bounding box center [145, 216] width 16 height 16
click at [151, 208] on input "48" at bounding box center [145, 216] width 16 height 16
radio input "true"
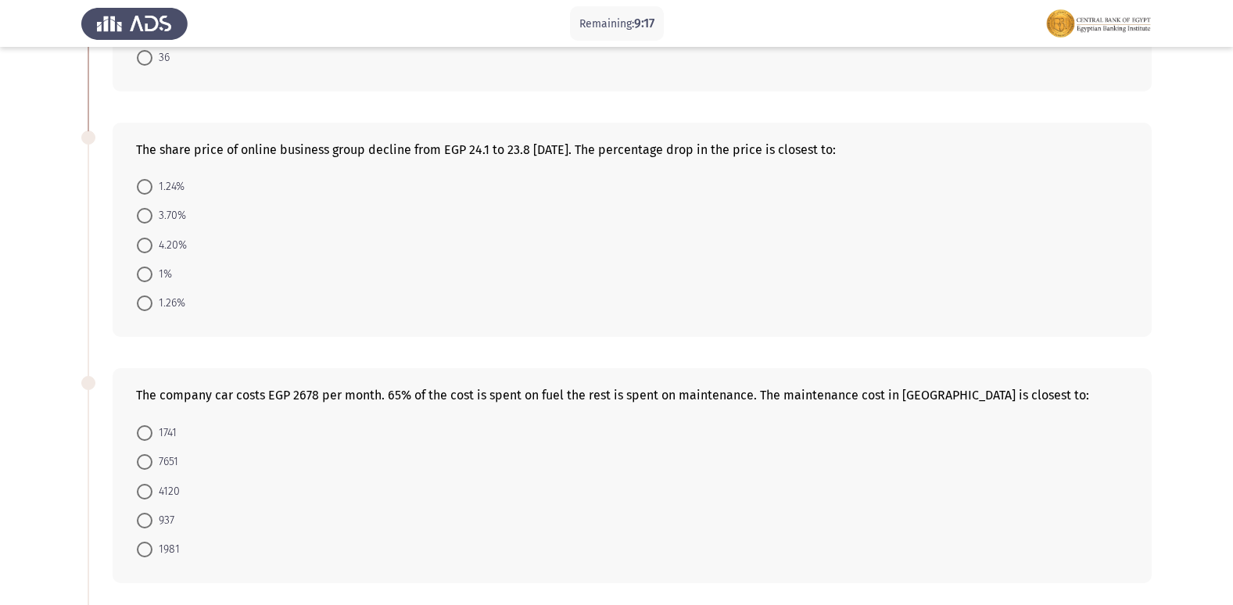
scroll to position [547, 0]
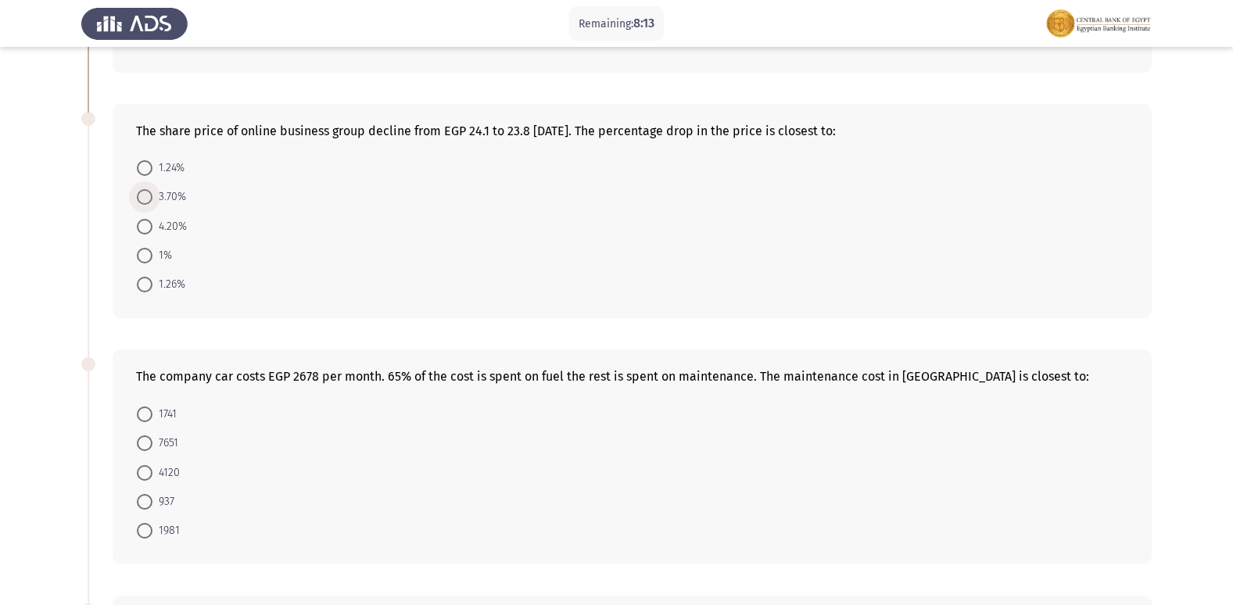
click at [147, 189] on span at bounding box center [145, 197] width 16 height 16
click at [147, 189] on input "3.70%" at bounding box center [145, 197] width 16 height 16
radio input "true"
drag, startPoint x: 127, startPoint y: 285, endPoint x: 138, endPoint y: 286, distance: 11.0
click at [134, 285] on div "The share price of online business group decline from EGP 24.1 to 23.8 [DATE]. …" at bounding box center [632, 210] width 1039 height 213
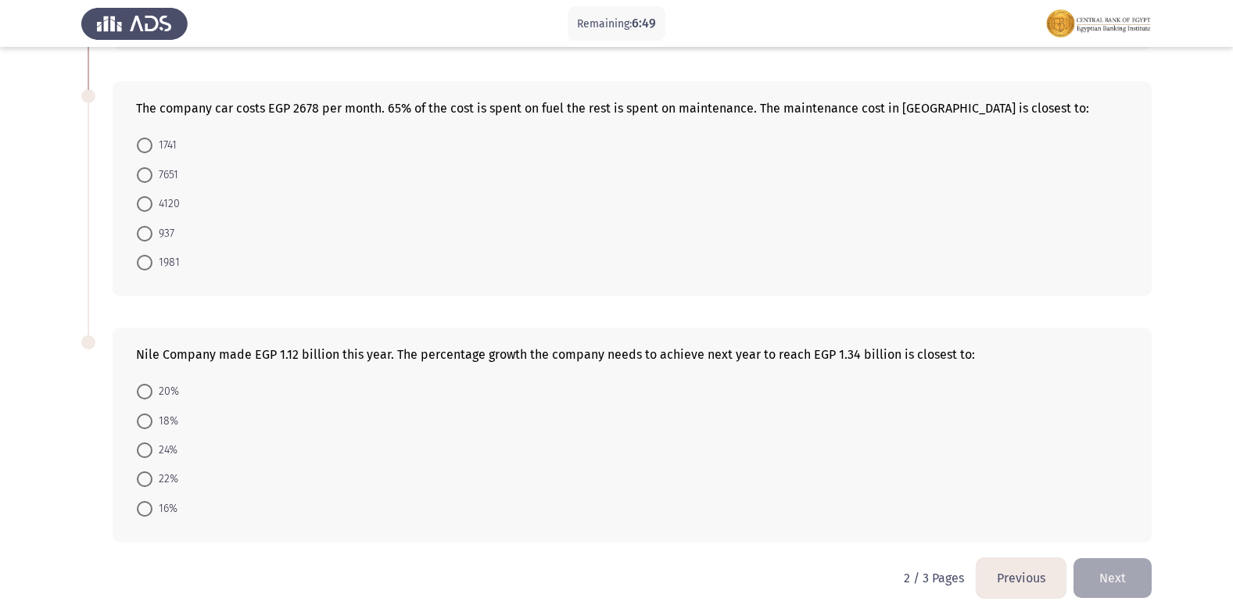
scroll to position [815, 0]
click at [145, 225] on span at bounding box center [145, 233] width 16 height 16
click at [145, 225] on input "937" at bounding box center [145, 233] width 16 height 16
radio input "true"
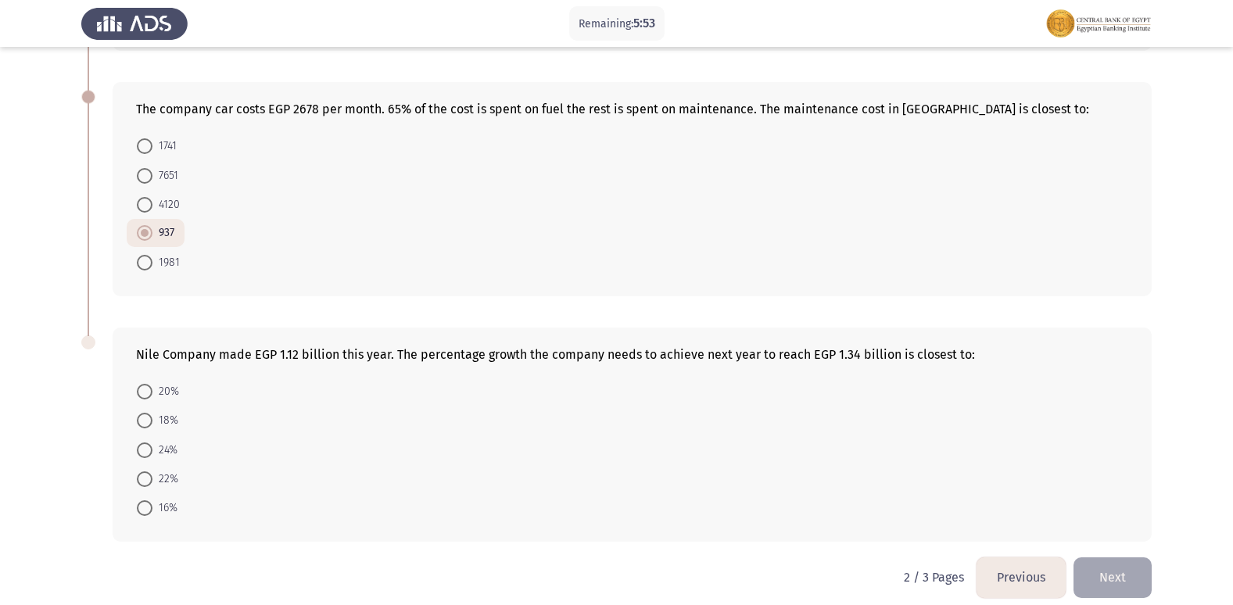
click at [471, 379] on form "20% 18% 24% 22% 16%" at bounding box center [632, 450] width 992 height 146
click at [130, 406] on mat-radio-button "18%" at bounding box center [158, 420] width 62 height 29
click at [146, 384] on span at bounding box center [145, 392] width 16 height 16
click at [146, 384] on input "20%" at bounding box center [145, 392] width 16 height 16
radio input "true"
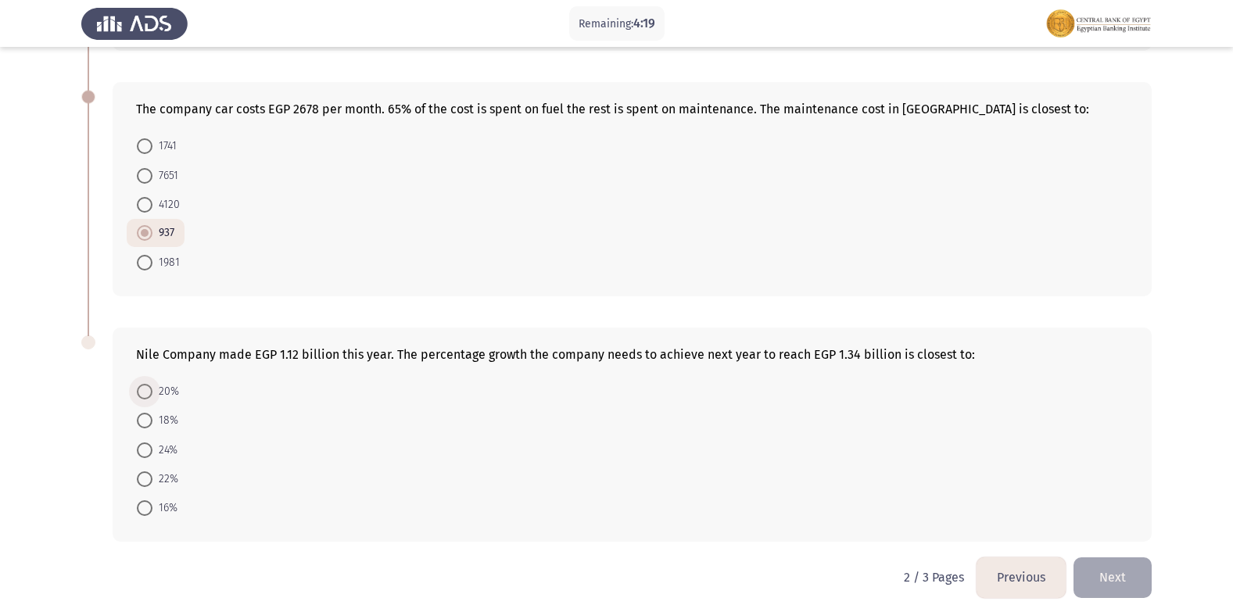
scroll to position [813, 0]
drag, startPoint x: 1136, startPoint y: 566, endPoint x: 1124, endPoint y: 554, distance: 16.6
click at [1131, 564] on button "Next" at bounding box center [1112, 577] width 78 height 40
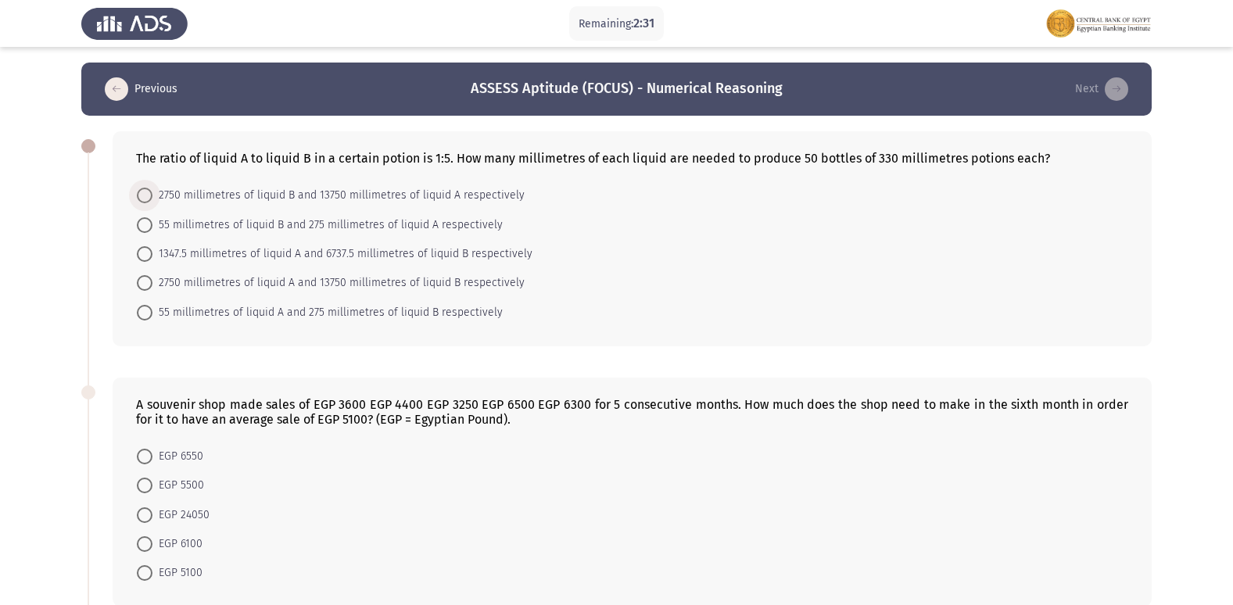
click at [148, 189] on span at bounding box center [145, 196] width 16 height 16
click at [148, 189] on input "2750 millimetres of liquid B and 13750 millimetres of liquid A respectively" at bounding box center [145, 196] width 16 height 16
radio input "true"
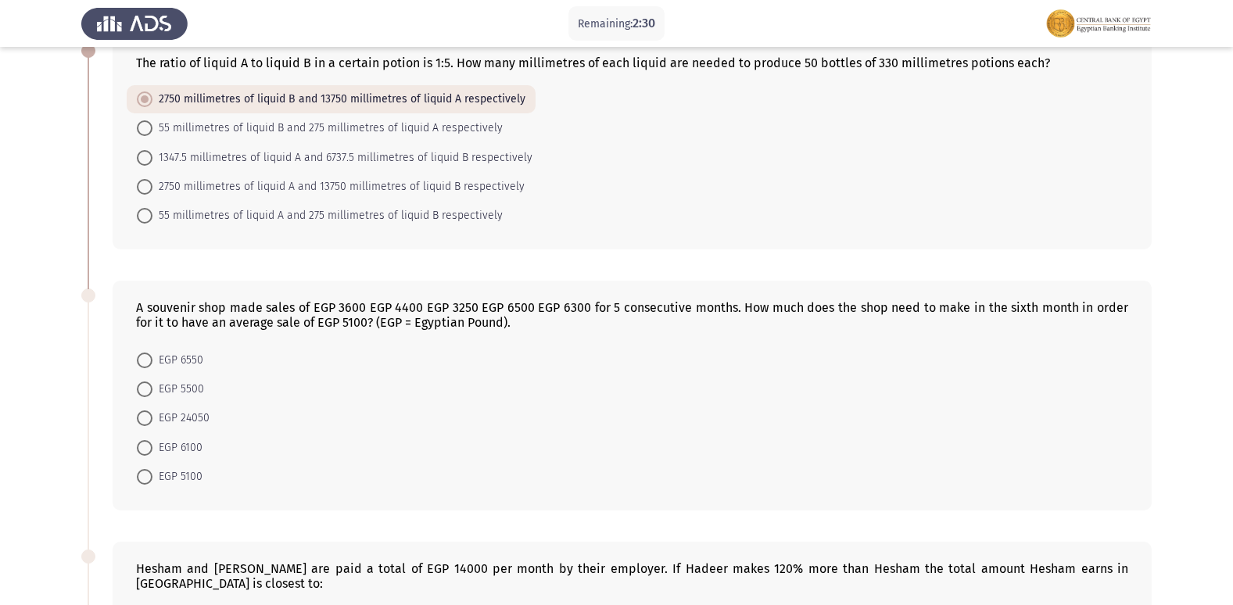
scroll to position [313, 0]
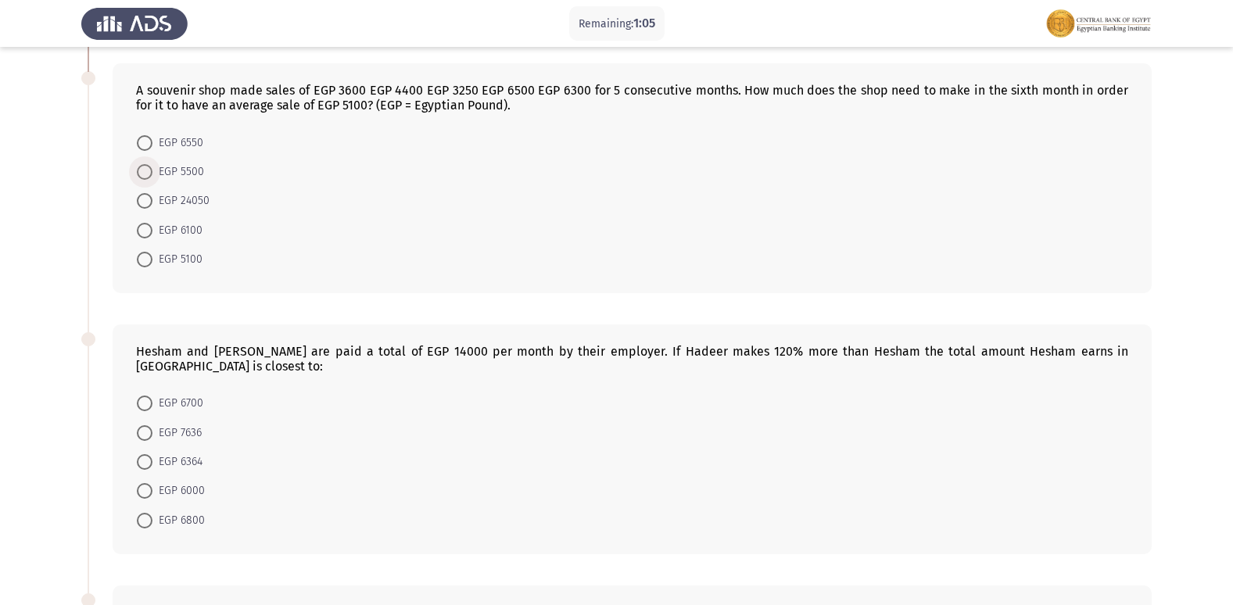
click at [148, 172] on span at bounding box center [145, 172] width 16 height 16
click at [148, 172] on input "EGP 5500" at bounding box center [145, 172] width 16 height 16
radio input "true"
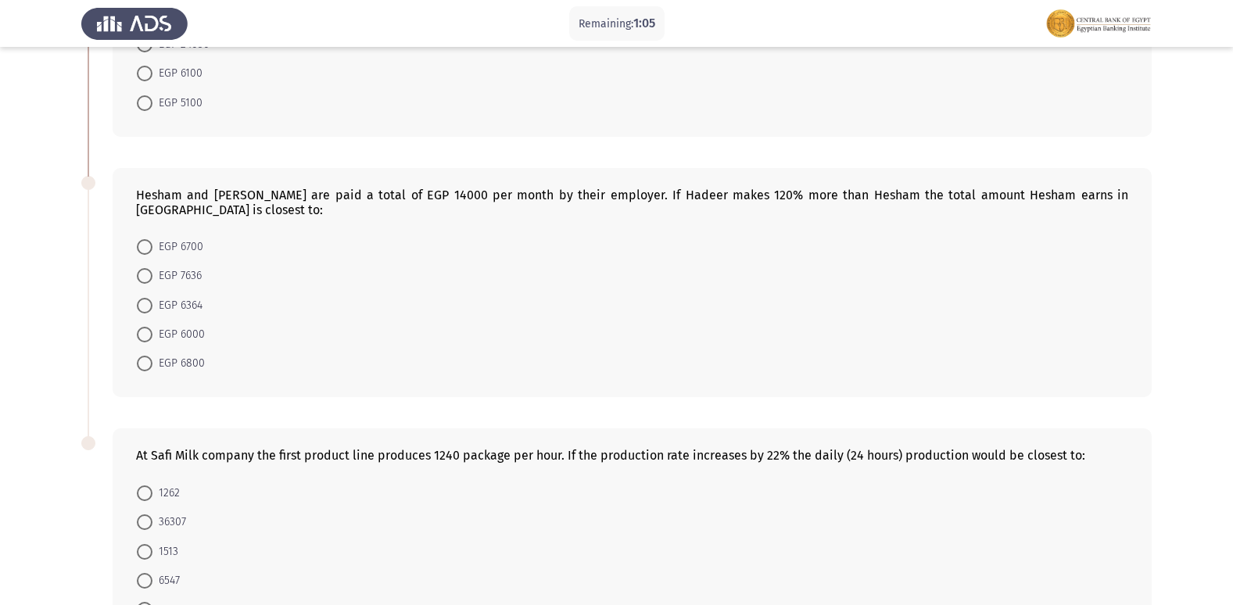
scroll to position [469, 0]
click at [152, 326] on span at bounding box center [145, 334] width 16 height 16
click at [152, 326] on input "EGP 6000" at bounding box center [145, 334] width 16 height 16
radio input "true"
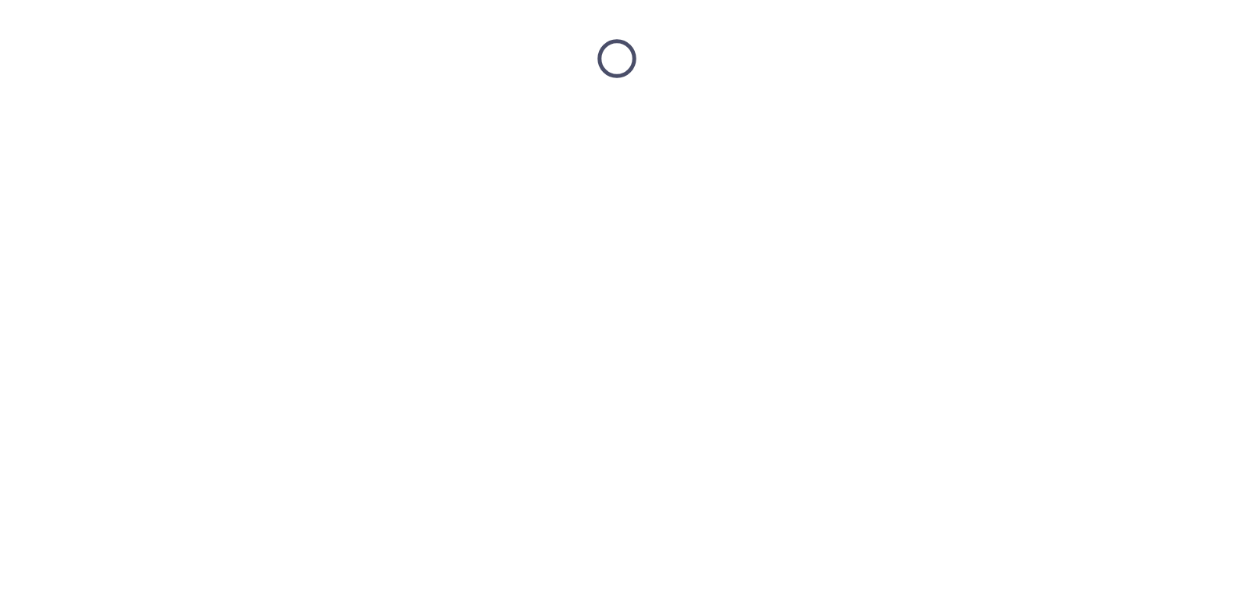
scroll to position [0, 0]
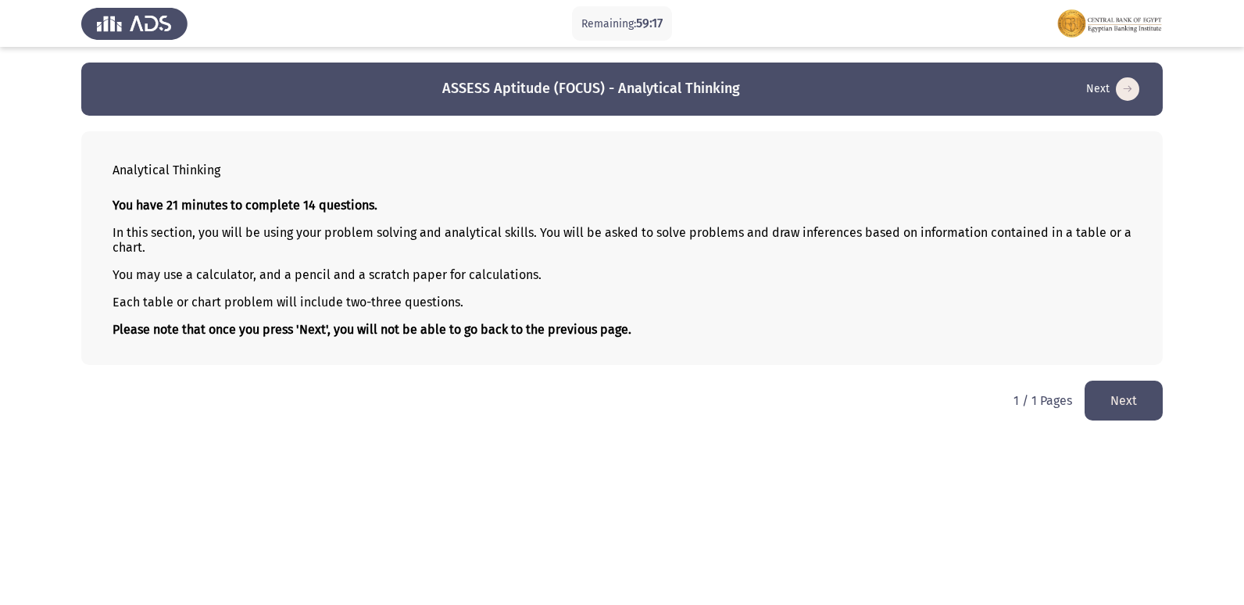
click at [1141, 396] on button "Next" at bounding box center [1124, 401] width 78 height 40
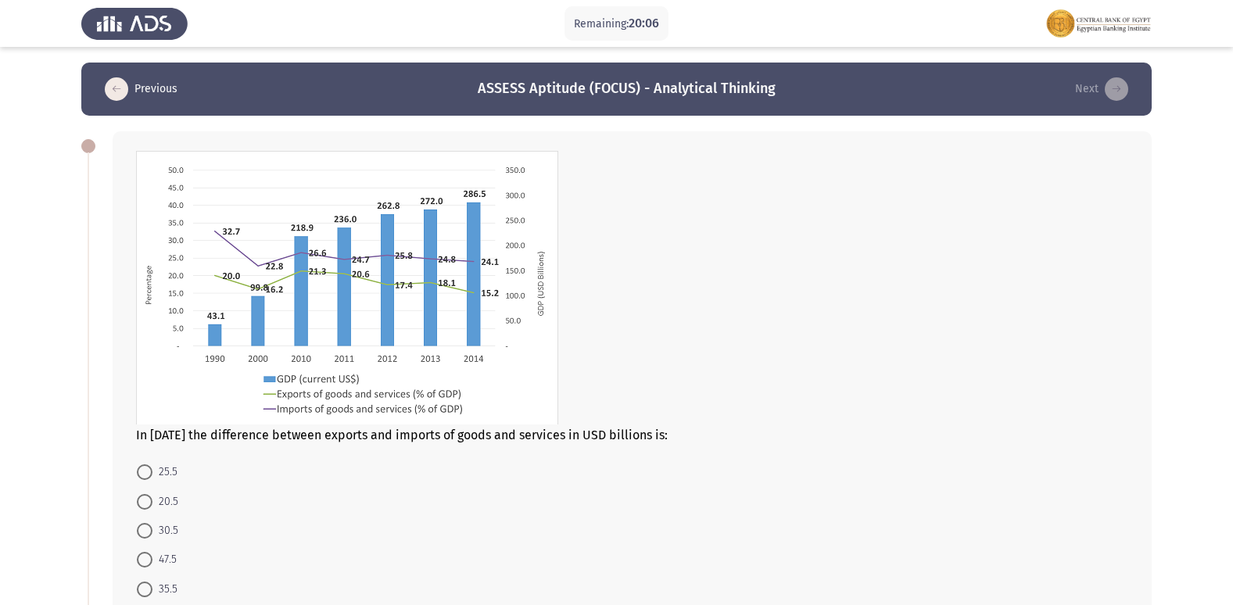
scroll to position [78, 0]
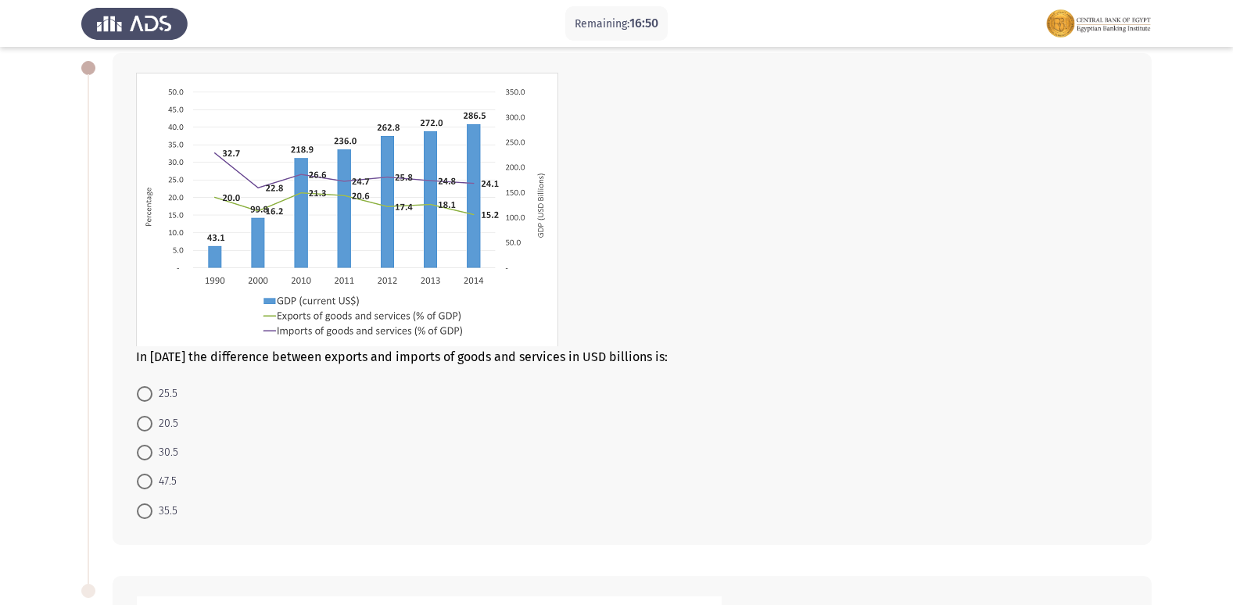
click at [141, 425] on span at bounding box center [145, 424] width 16 height 16
click at [141, 425] on input "20.5" at bounding box center [145, 424] width 16 height 16
radio input "true"
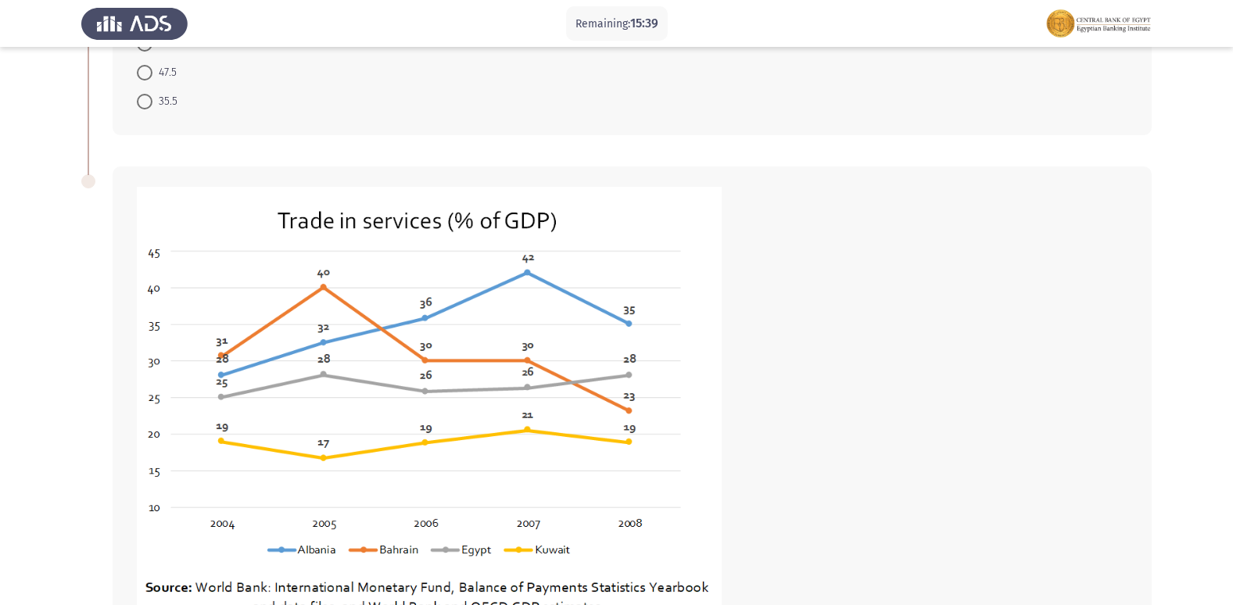
scroll to position [710, 0]
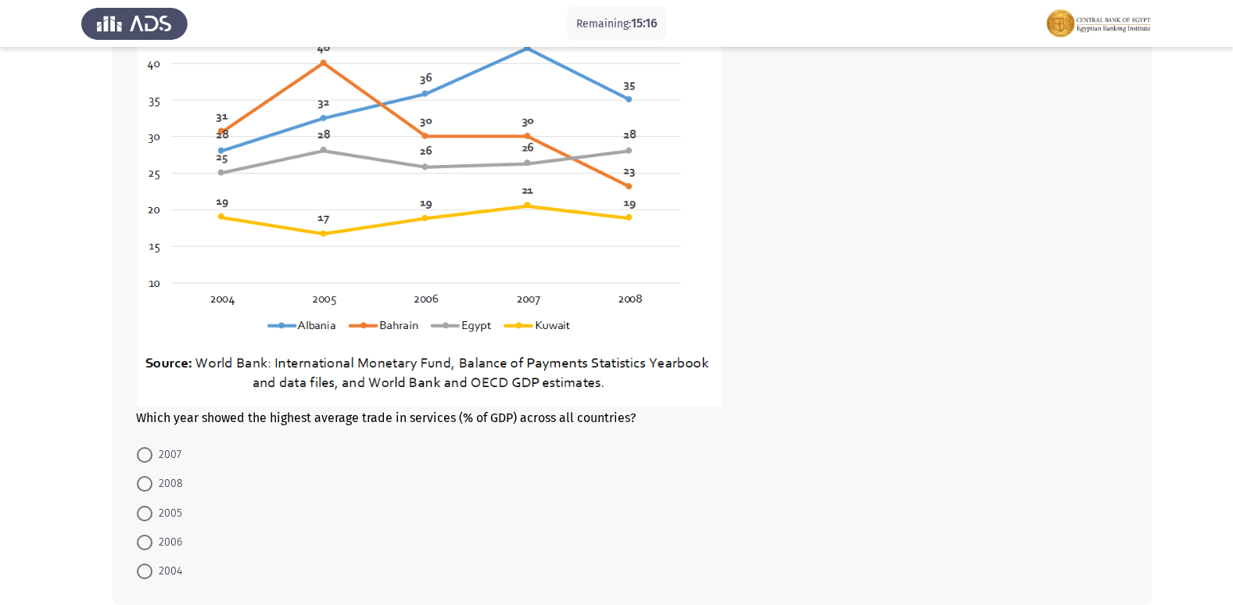
click at [152, 459] on span at bounding box center [145, 455] width 16 height 16
click at [152, 459] on input "2007" at bounding box center [145, 455] width 16 height 16
radio input "true"
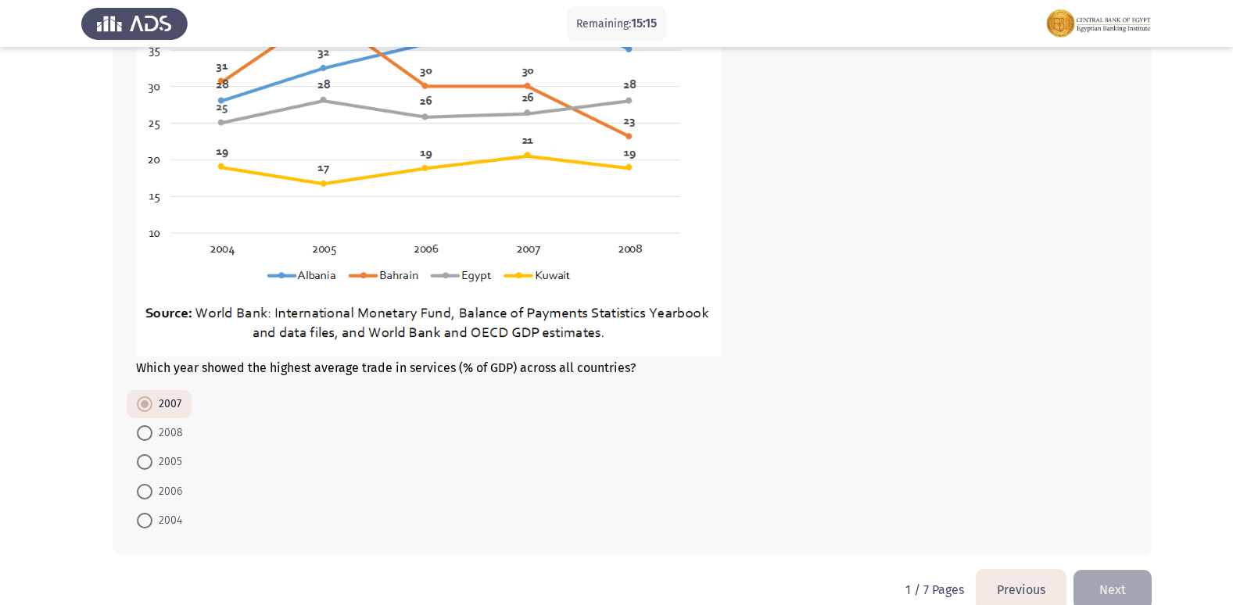
scroll to position [788, 0]
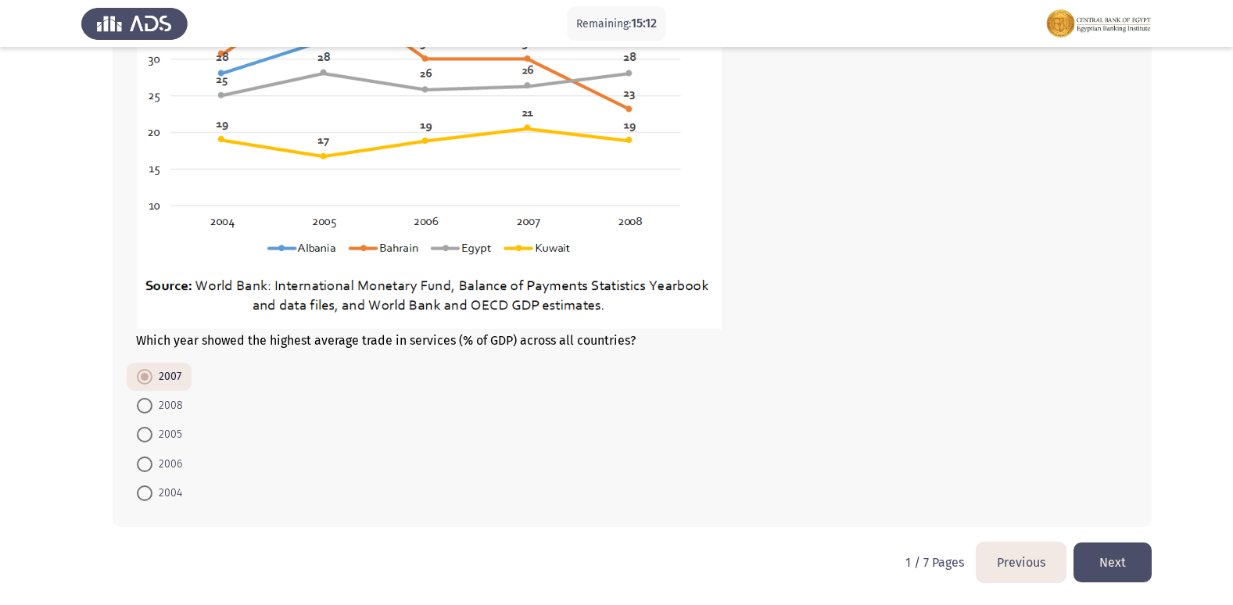
click at [1127, 555] on button "Next" at bounding box center [1112, 562] width 78 height 40
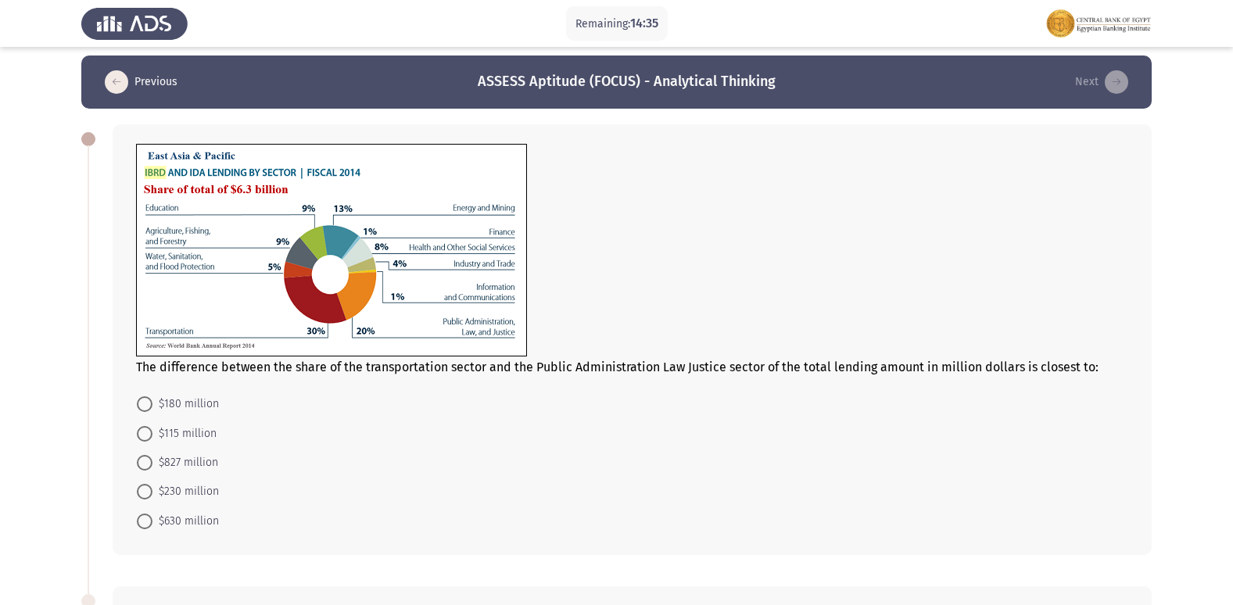
scroll to position [0, 0]
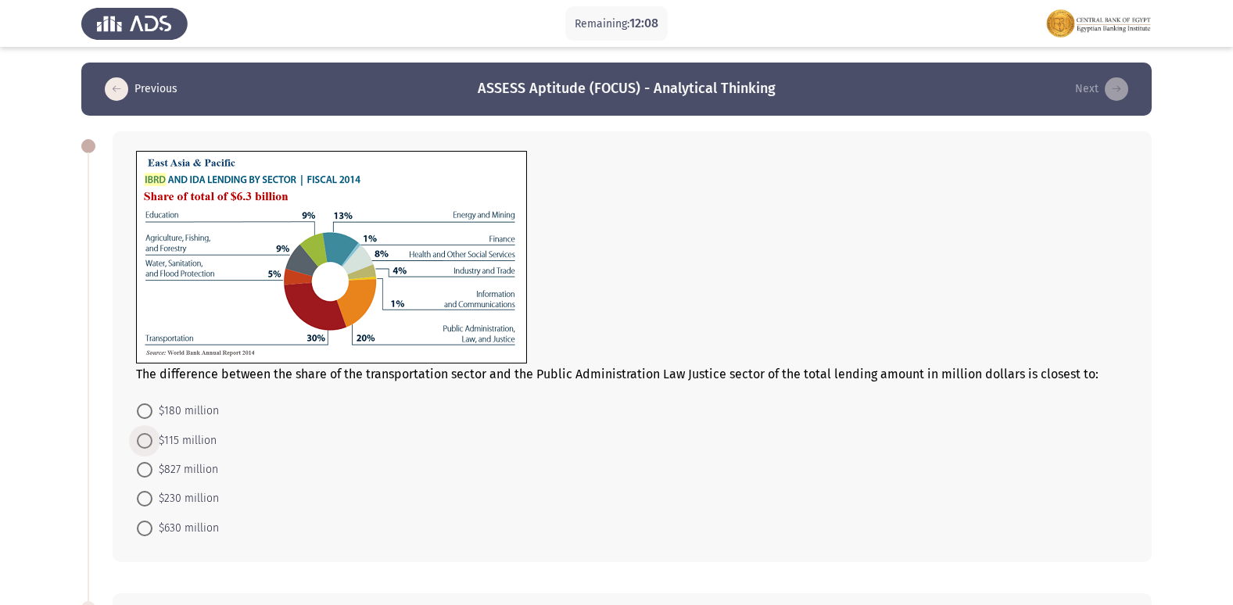
click at [141, 442] on span at bounding box center [145, 441] width 16 height 16
click at [141, 442] on input "$115 million" at bounding box center [145, 441] width 16 height 16
radio input "true"
click at [141, 492] on span at bounding box center [145, 498] width 16 height 16
click at [141, 492] on input "$230 million" at bounding box center [145, 498] width 16 height 16
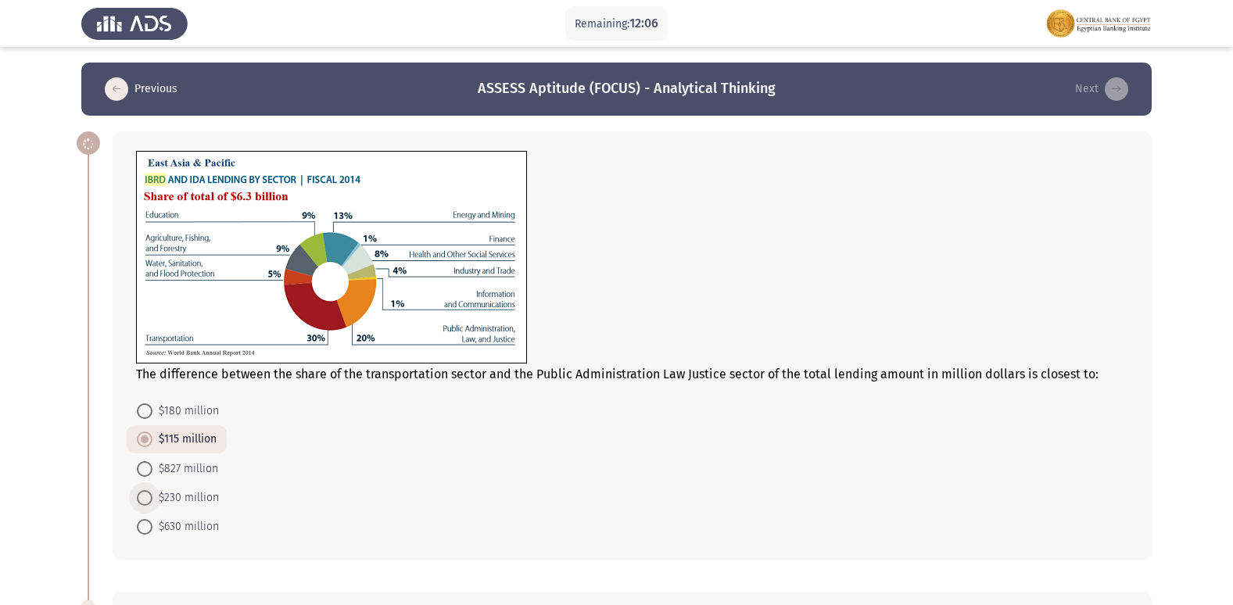
radio input "true"
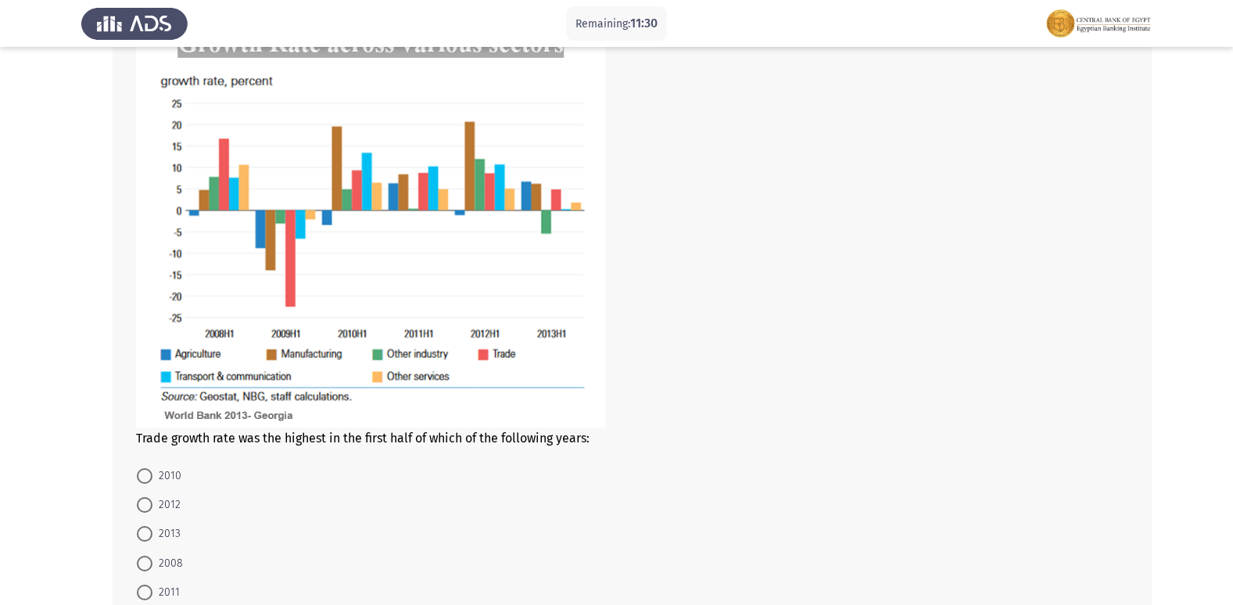
scroll to position [625, 0]
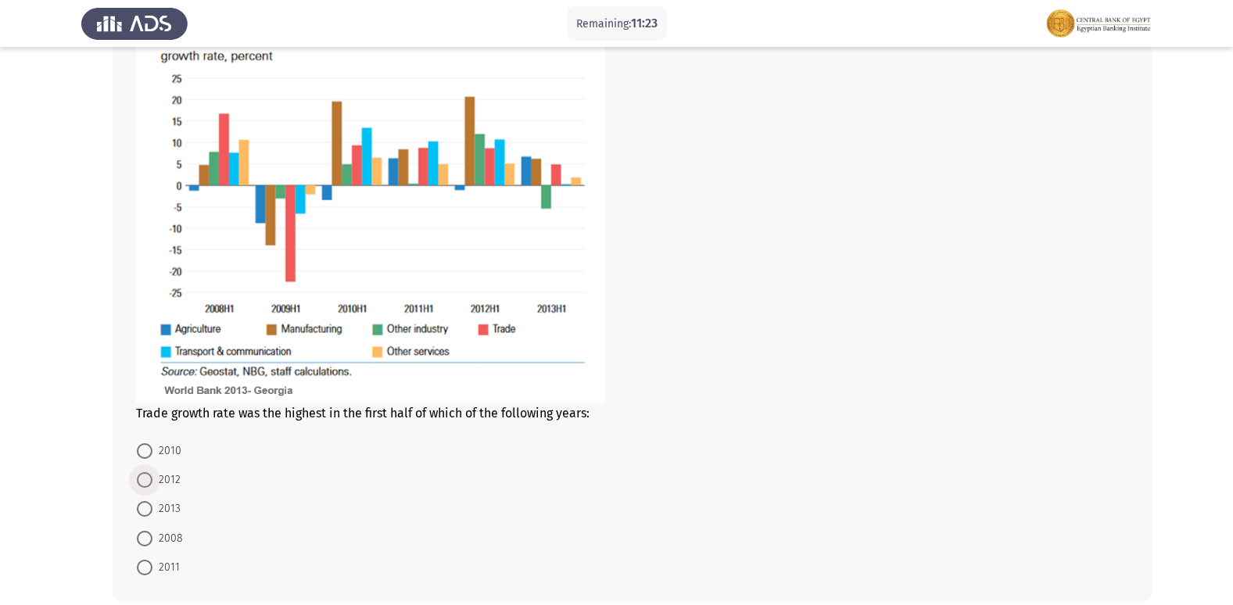
click at [141, 474] on span at bounding box center [145, 480] width 16 height 16
click at [141, 474] on input "2012" at bounding box center [145, 480] width 16 height 16
radio input "true"
click at [144, 528] on label "2008" at bounding box center [160, 537] width 46 height 19
click at [144, 529] on input "2008" at bounding box center [145, 537] width 16 height 16
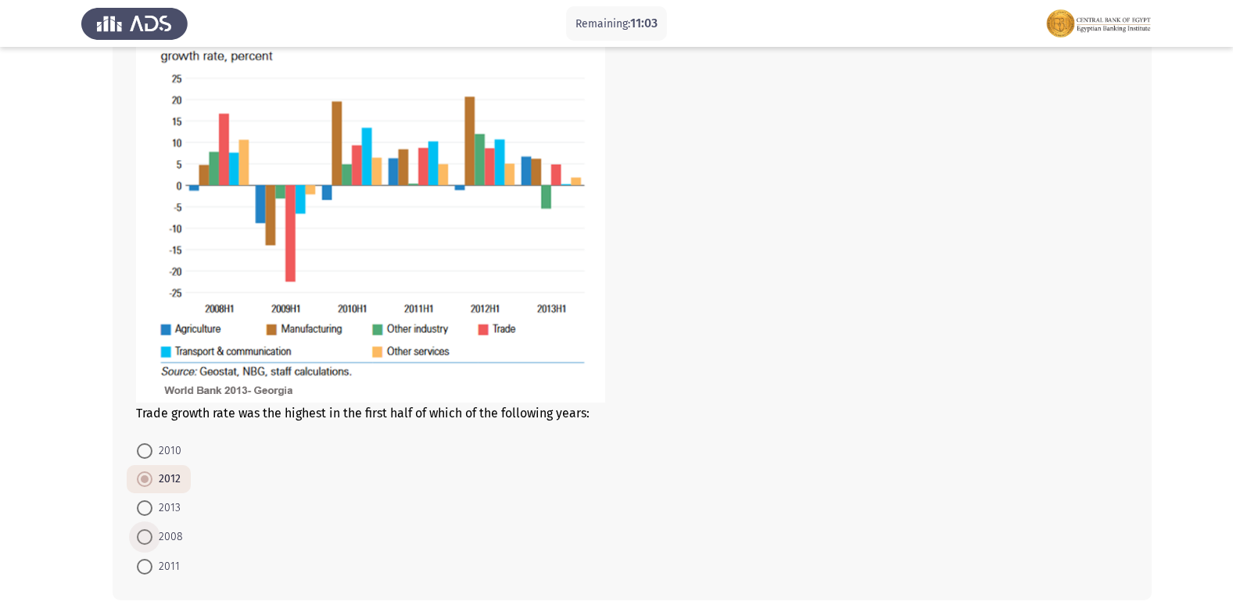
radio input "true"
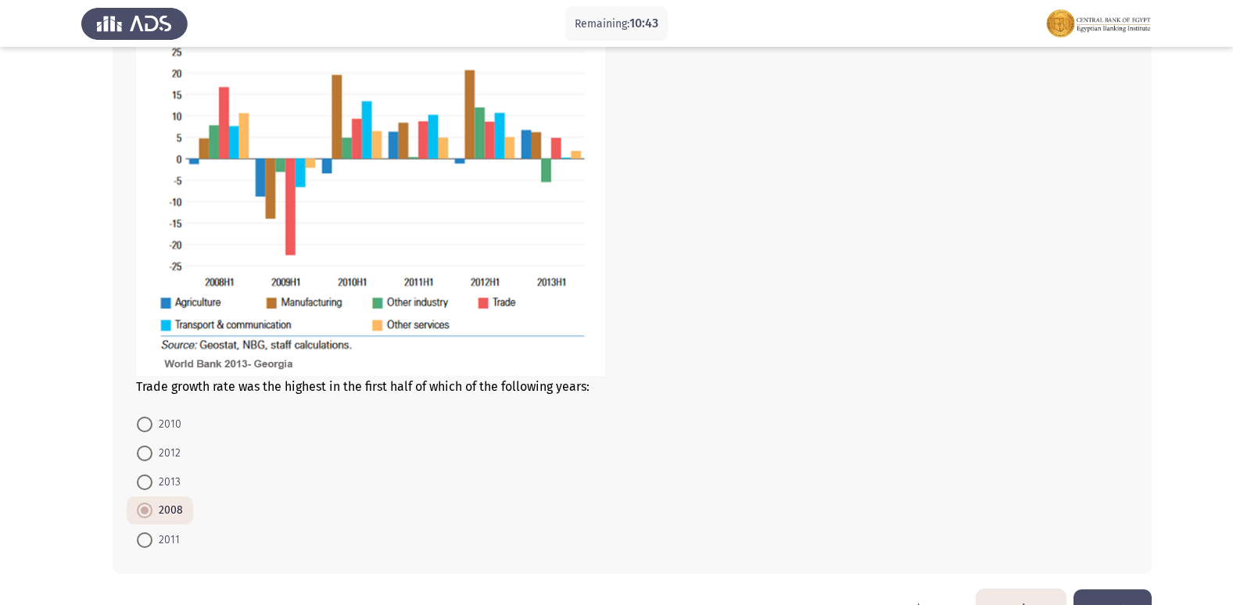
scroll to position [699, 0]
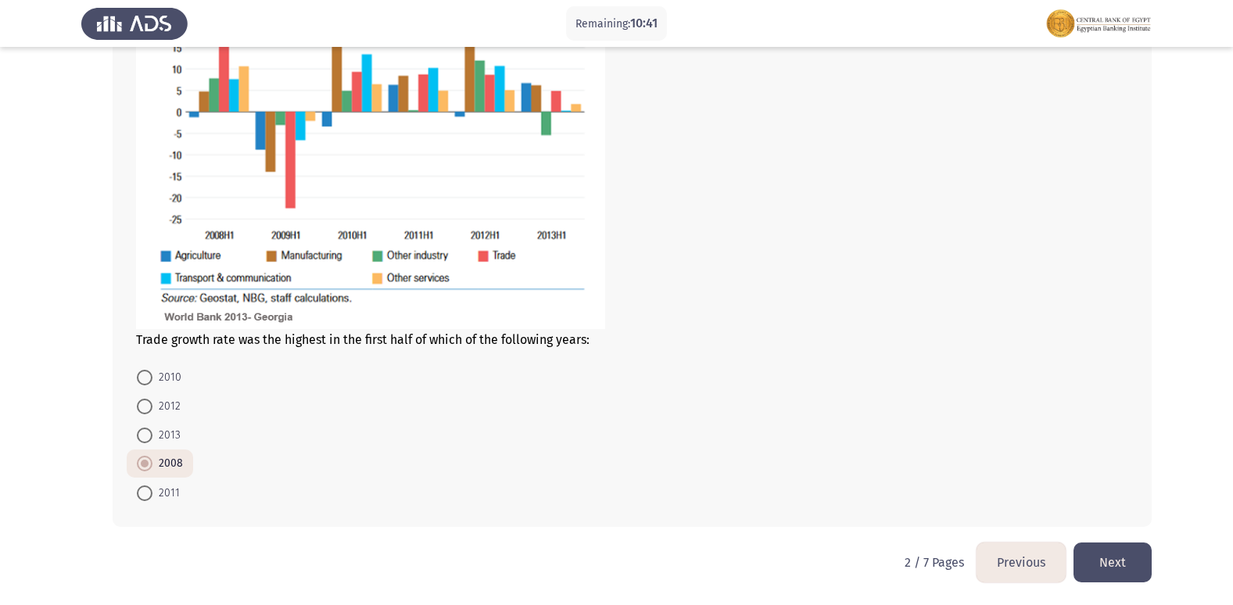
click at [1101, 571] on button "Next" at bounding box center [1112, 562] width 78 height 40
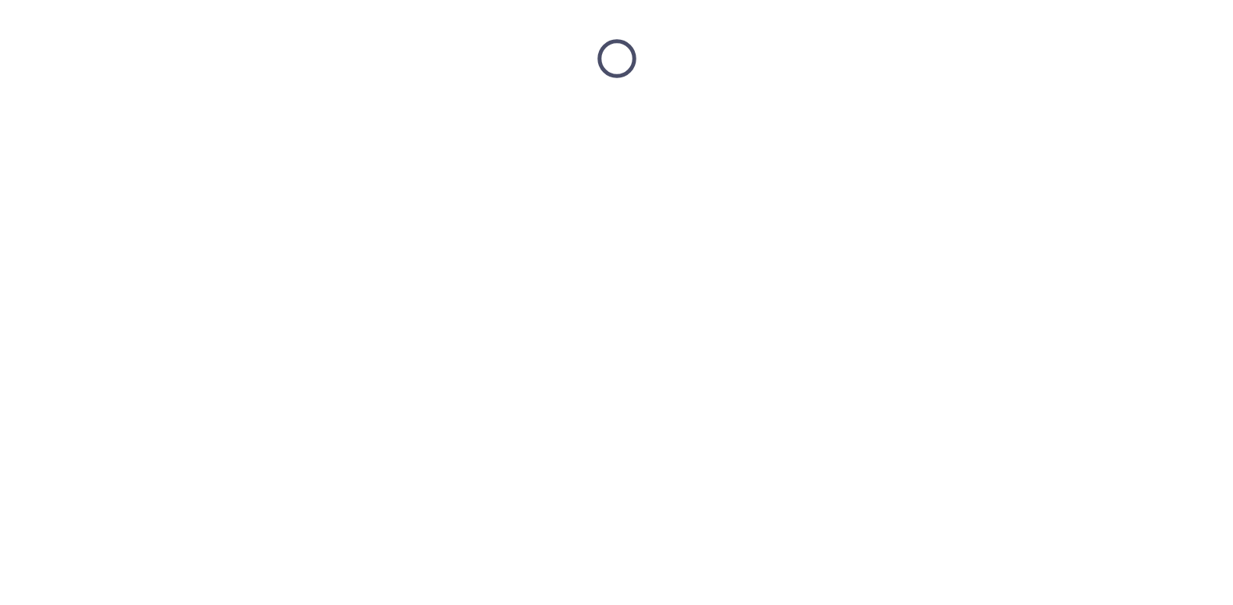
scroll to position [0, 0]
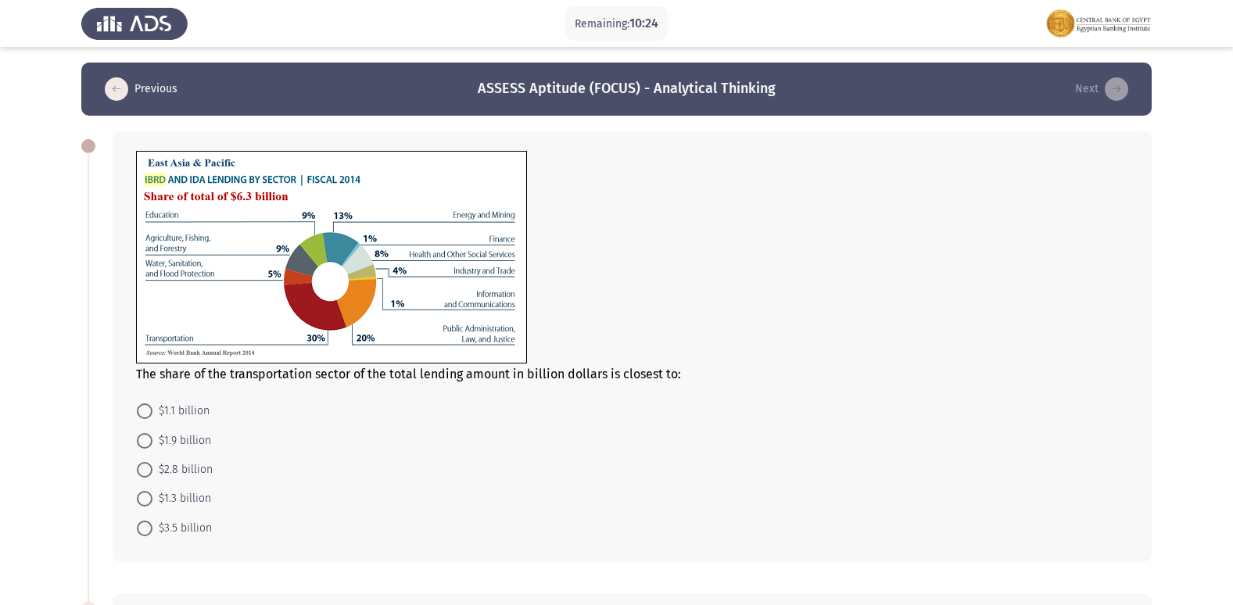
click at [145, 434] on span at bounding box center [145, 441] width 16 height 16
click at [145, 434] on input "$1.9 billion" at bounding box center [145, 441] width 16 height 16
radio input "true"
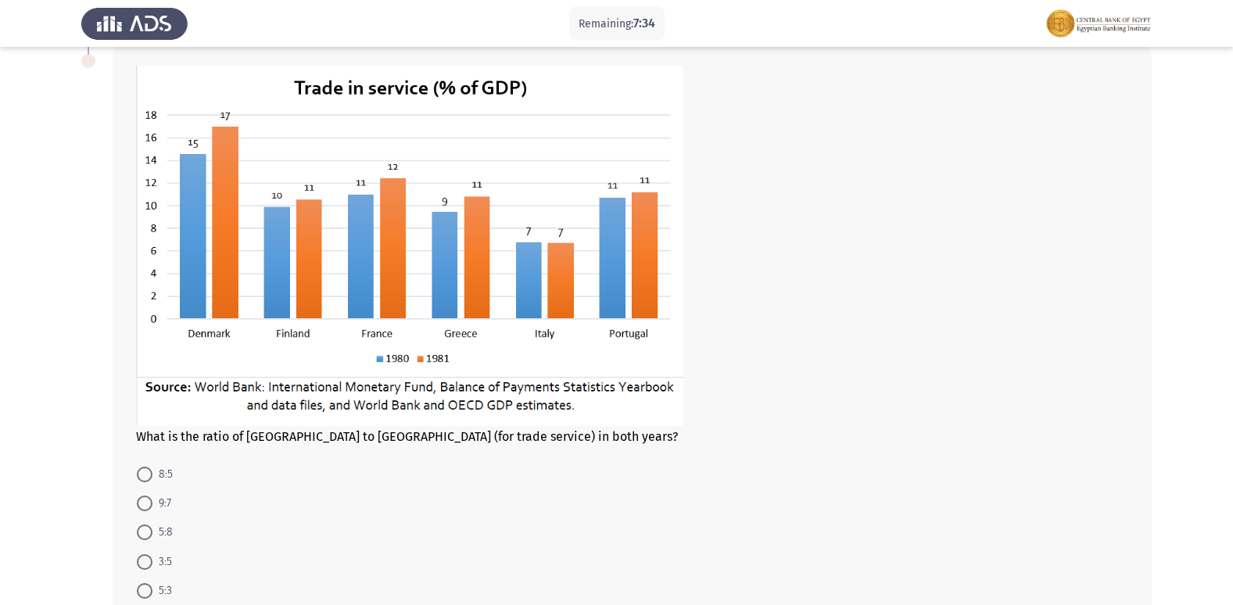
scroll to position [643, 0]
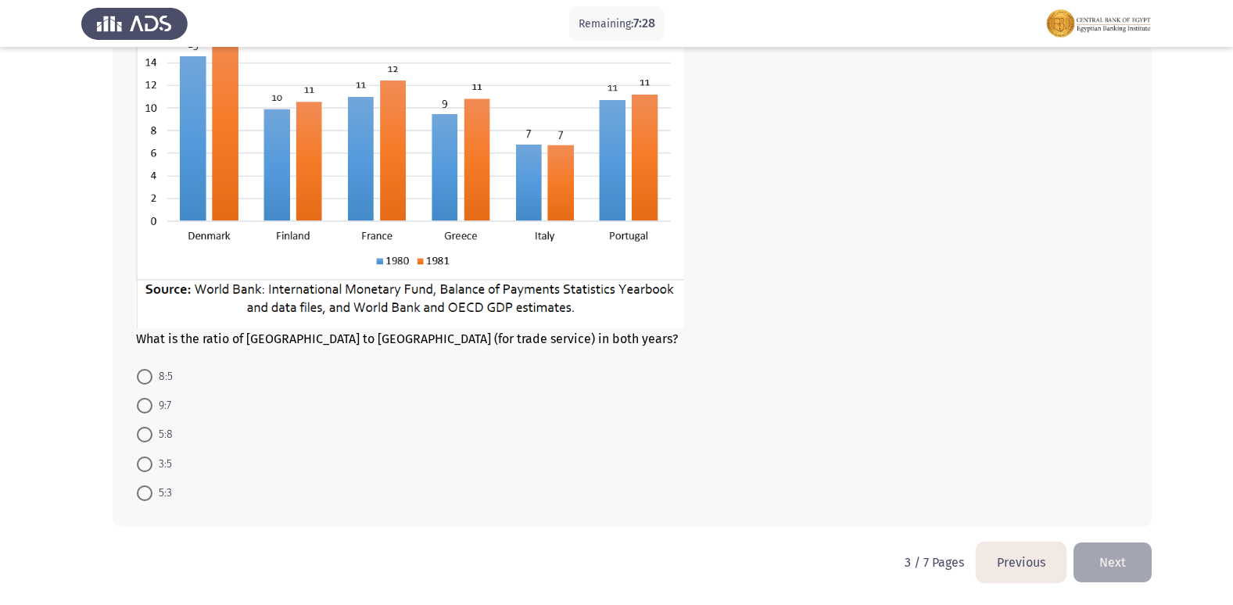
click at [145, 410] on span at bounding box center [145, 406] width 16 height 16
click at [145, 410] on input "9:7" at bounding box center [145, 406] width 16 height 16
radio input "true"
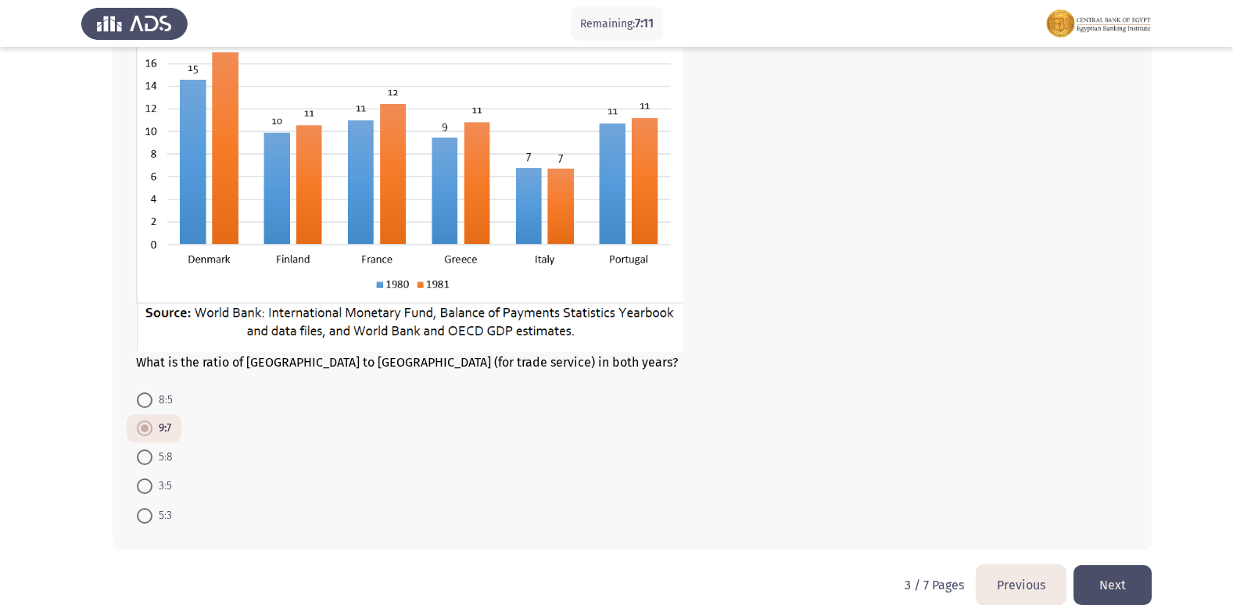
scroll to position [642, 0]
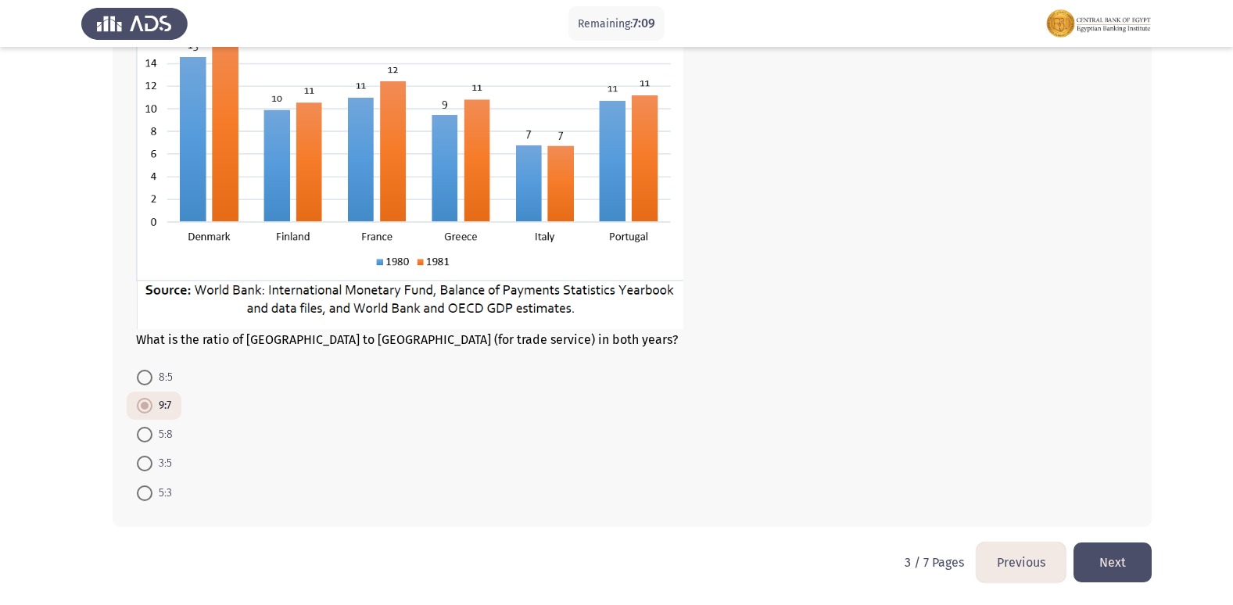
click at [1129, 572] on button "Next" at bounding box center [1112, 562] width 78 height 40
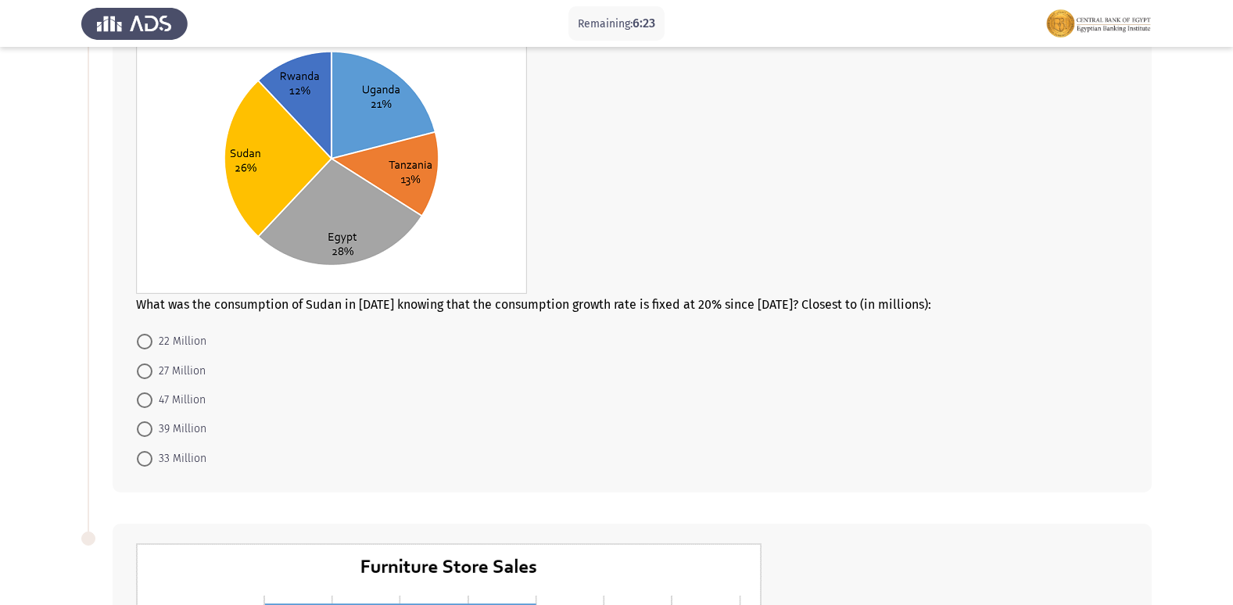
scroll to position [0, 0]
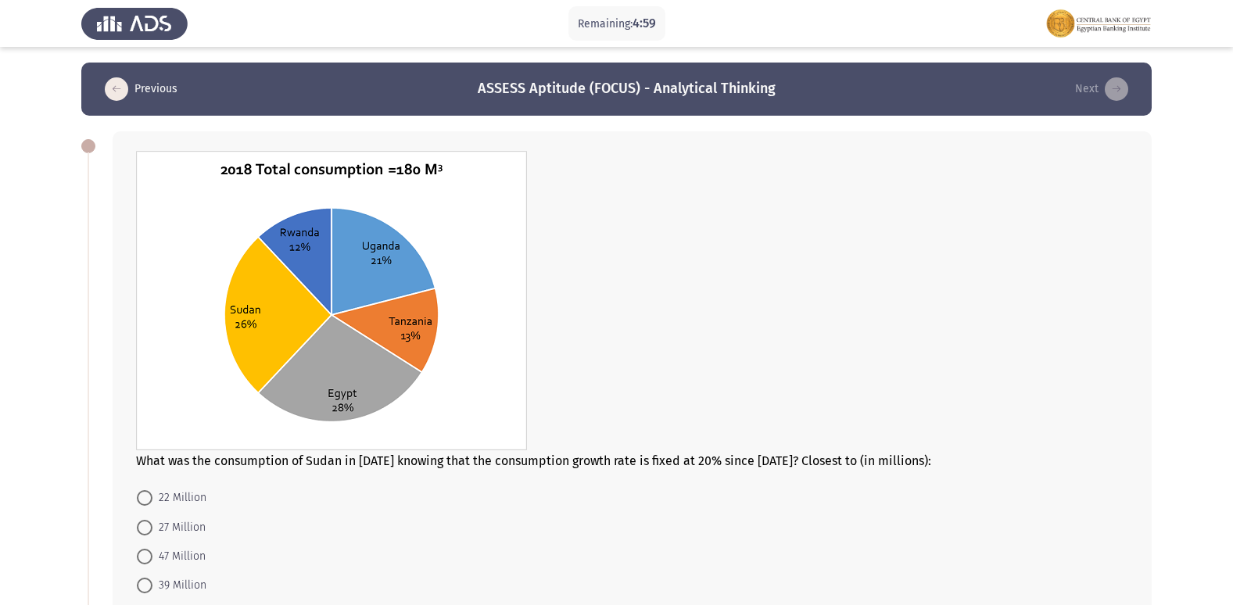
click at [148, 560] on span at bounding box center [145, 557] width 16 height 16
click at [148, 560] on input "47 Million" at bounding box center [145, 557] width 16 height 16
radio input "true"
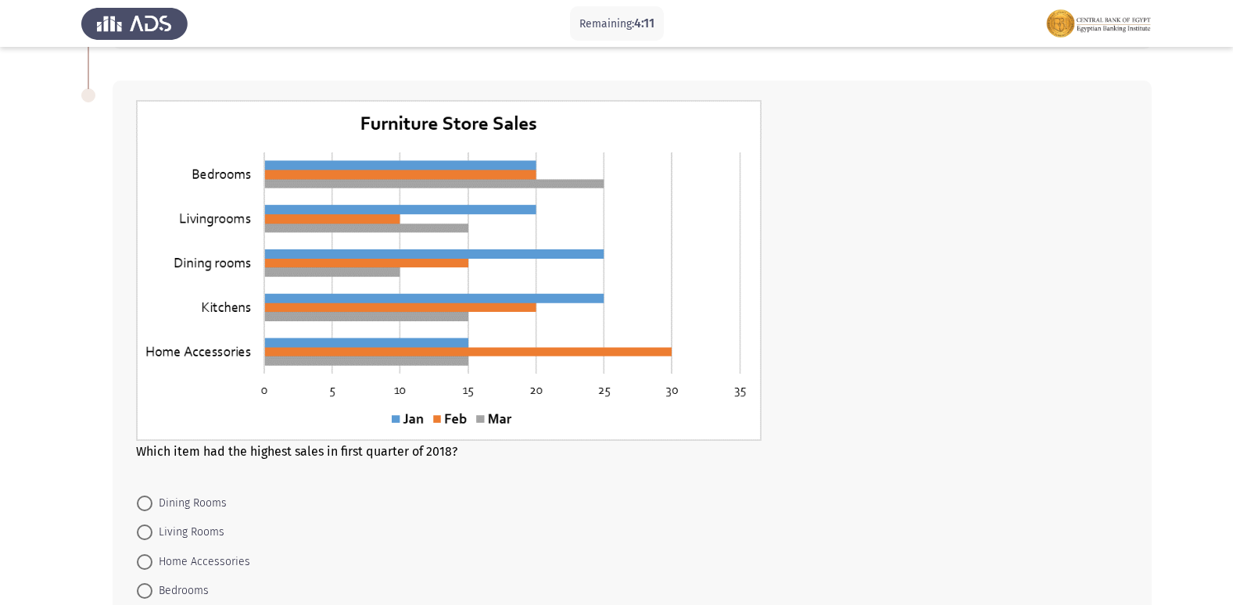
scroll to position [625, 0]
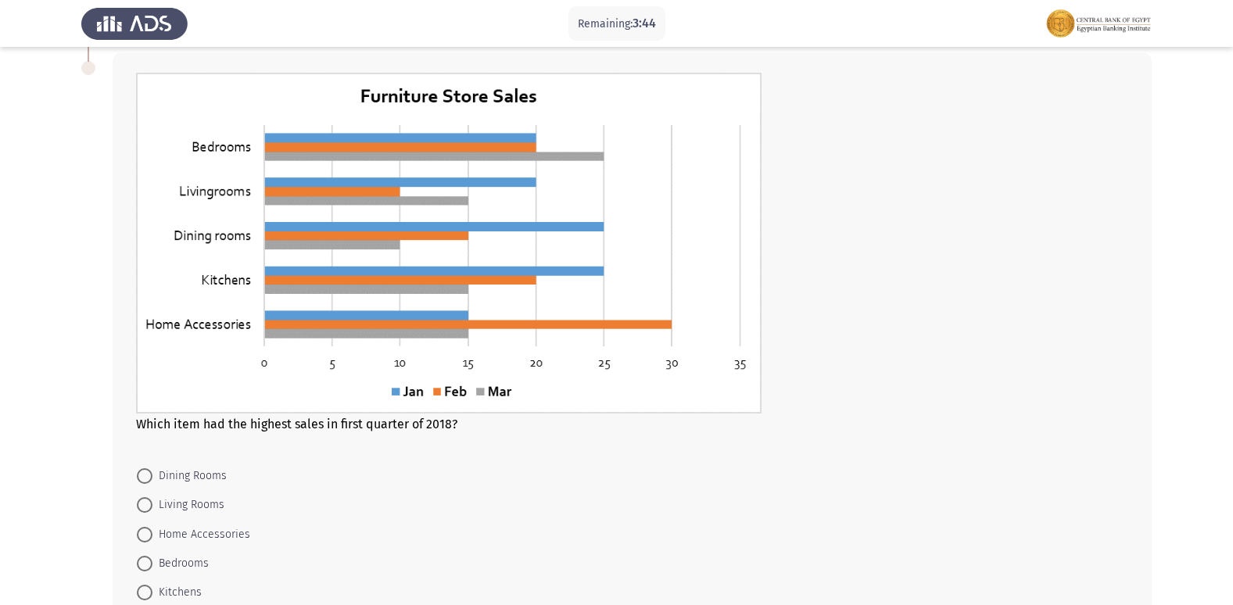
click at [148, 538] on span at bounding box center [145, 535] width 16 height 16
click at [148, 538] on input "Home Accessories" at bounding box center [145, 535] width 16 height 16
radio input "true"
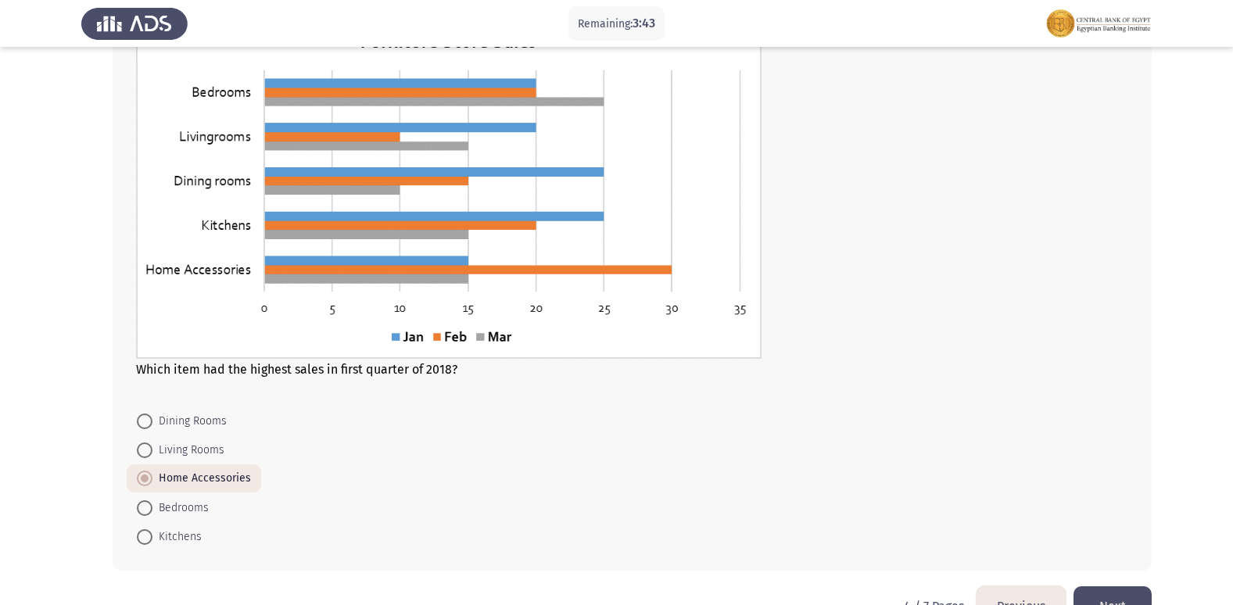
scroll to position [724, 0]
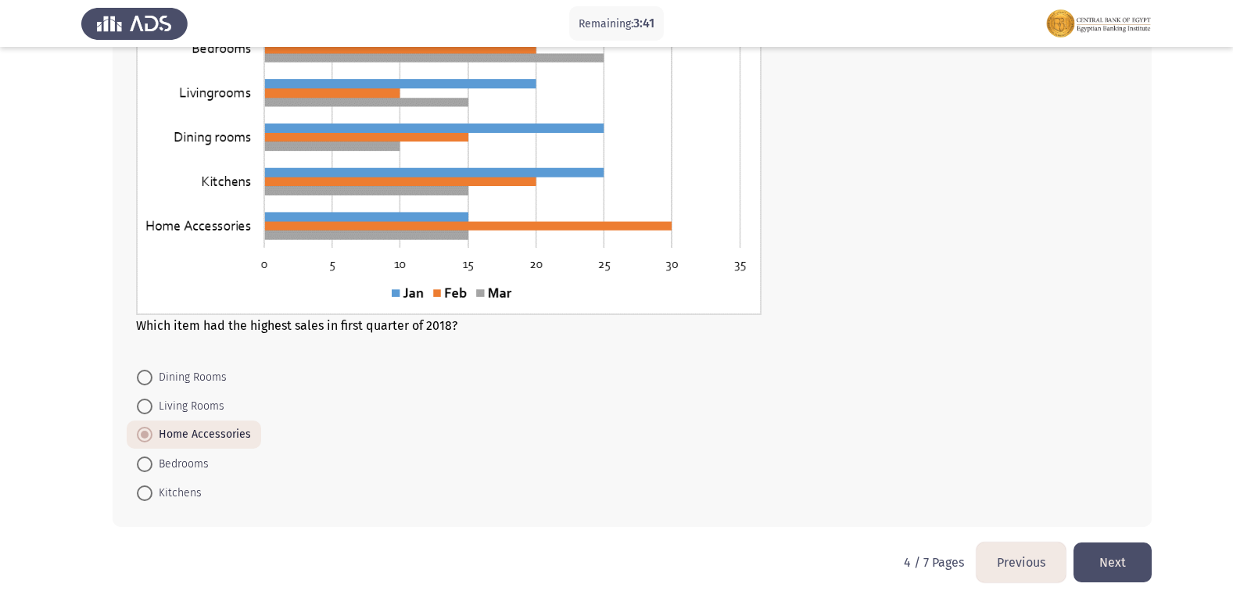
click at [1111, 554] on button "Next" at bounding box center [1112, 562] width 78 height 40
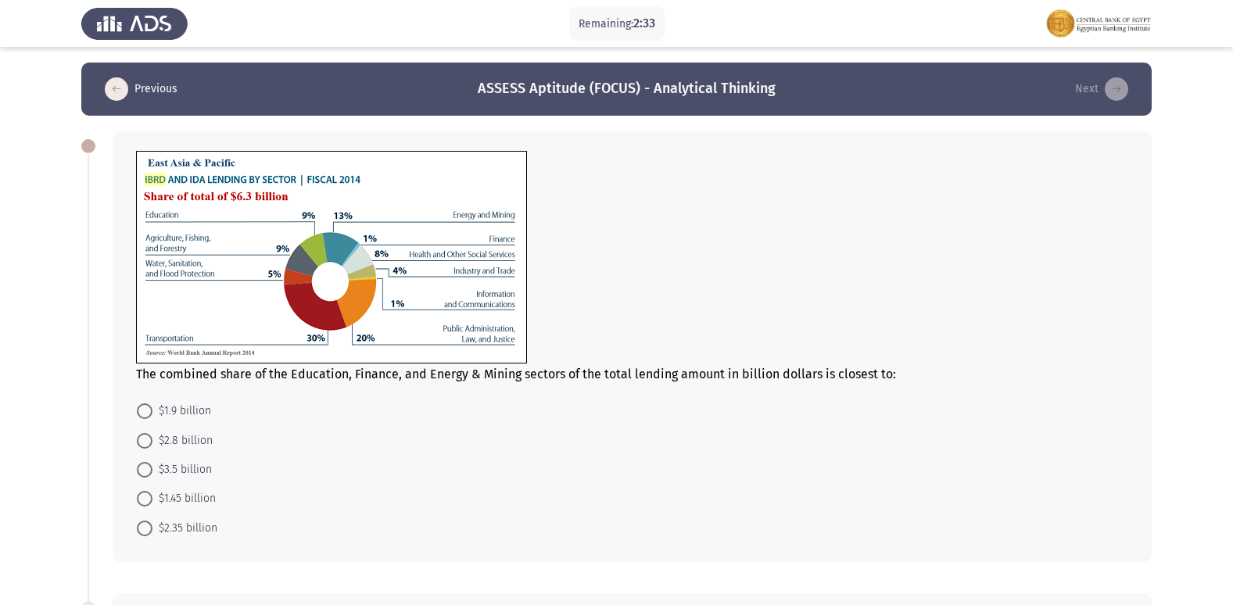
drag, startPoint x: 141, startPoint y: 487, endPoint x: 202, endPoint y: 485, distance: 61.0
click at [142, 487] on mat-radio-button "$1.45 billion" at bounding box center [176, 498] width 99 height 29
click at [139, 500] on span at bounding box center [145, 499] width 16 height 16
click at [139, 500] on input "$1.45 billion" at bounding box center [145, 499] width 16 height 16
radio input "true"
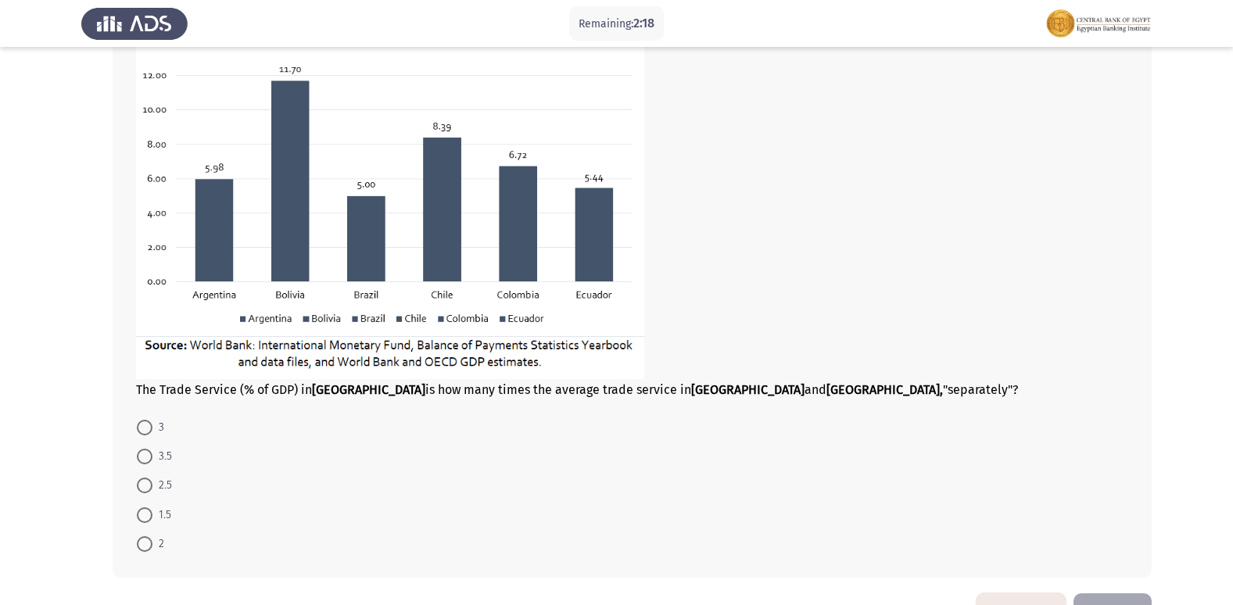
scroll to position [618, 0]
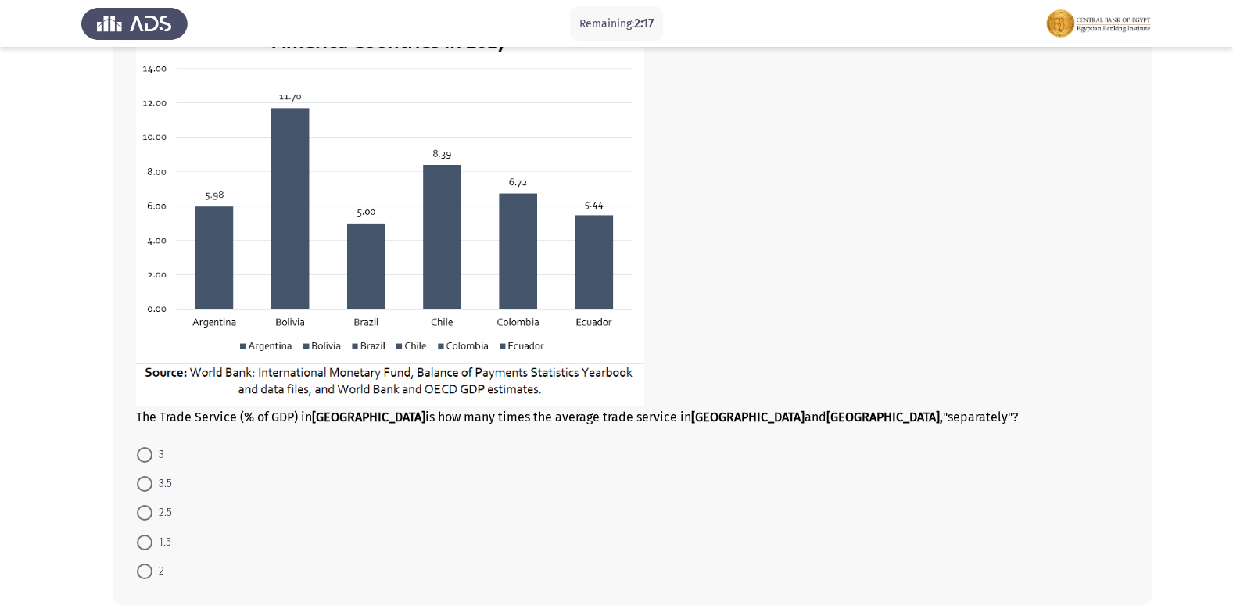
click at [141, 513] on span at bounding box center [145, 513] width 16 height 16
click at [141, 513] on input "2.5" at bounding box center [145, 513] width 16 height 16
radio input "true"
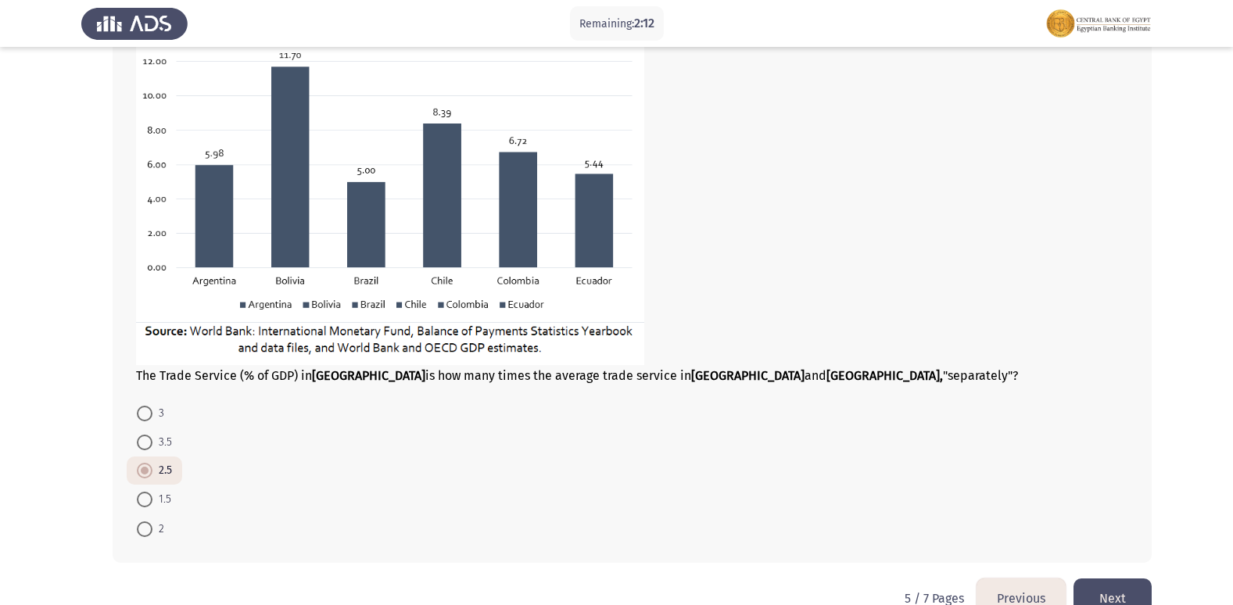
scroll to position [696, 0]
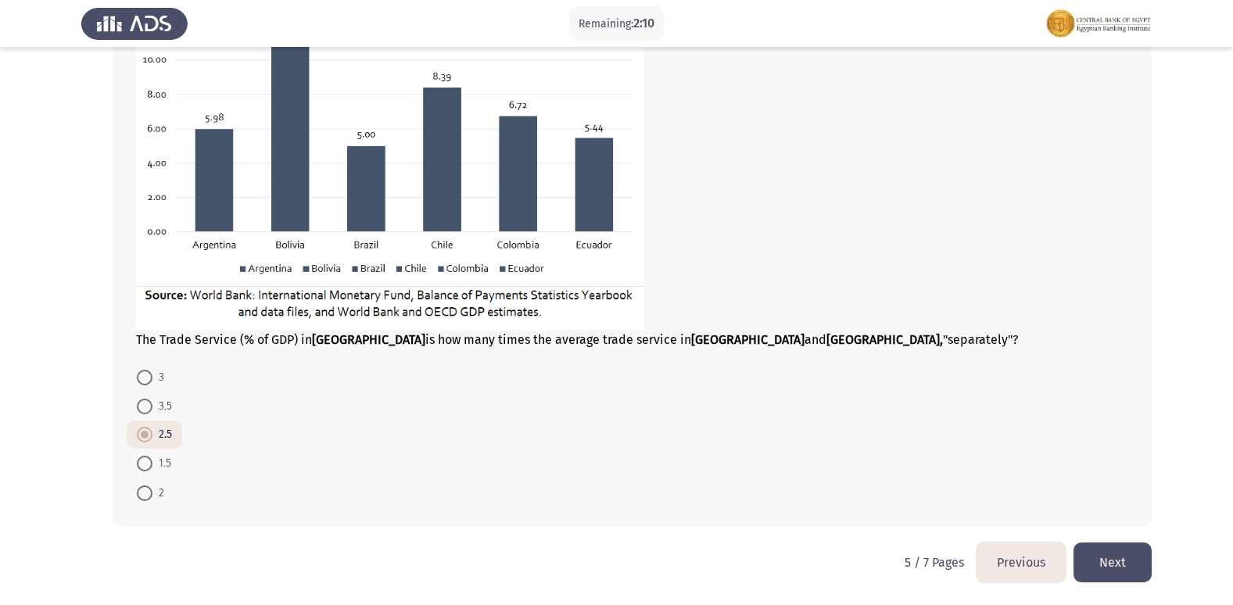
click at [1086, 560] on button "Next" at bounding box center [1112, 562] width 78 height 40
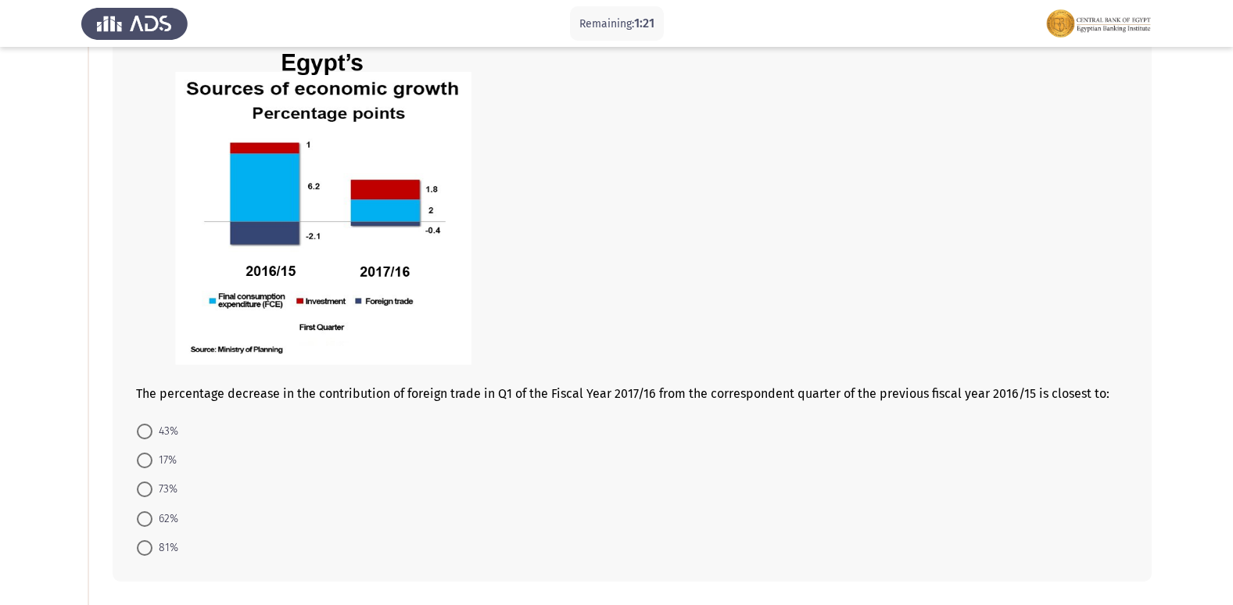
scroll to position [142, 0]
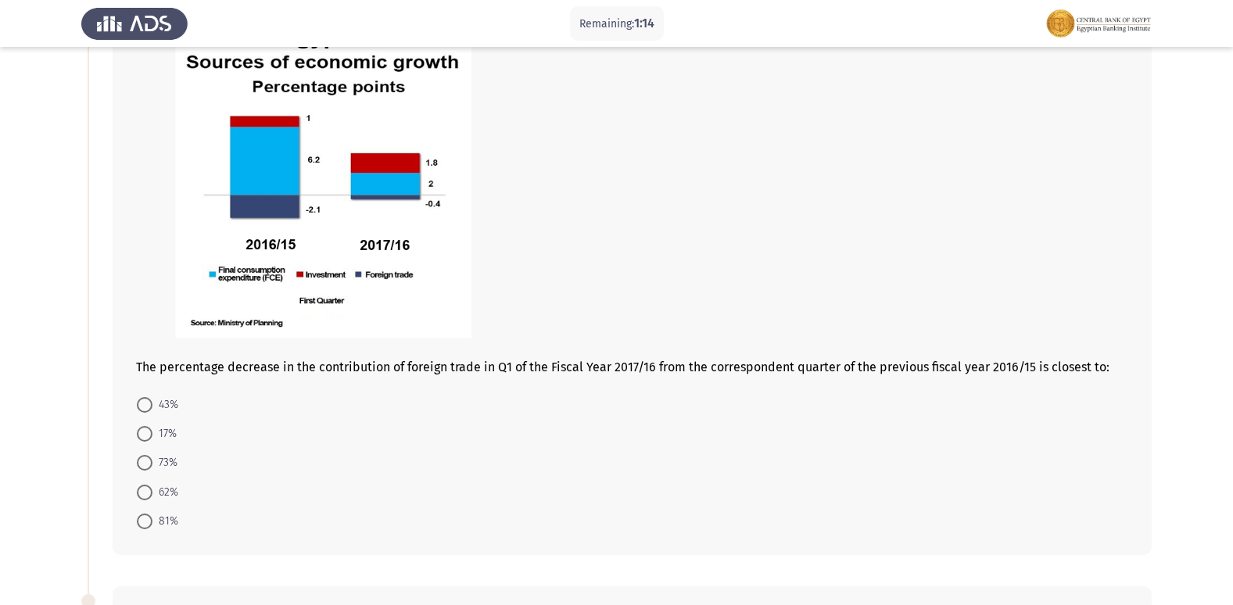
click at [146, 405] on span at bounding box center [145, 405] width 16 height 16
click at [146, 405] on input "43%" at bounding box center [145, 405] width 16 height 16
radio input "true"
click at [637, 513] on form "43% 17% 73% 62% 81%" at bounding box center [632, 461] width 992 height 145
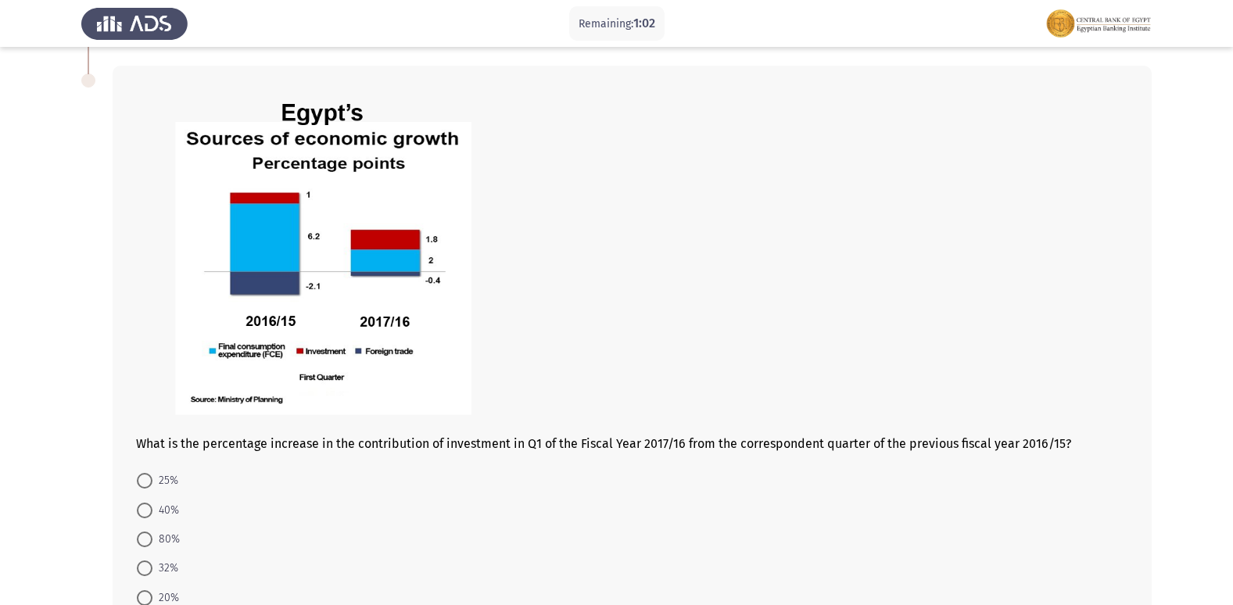
scroll to position [767, 0]
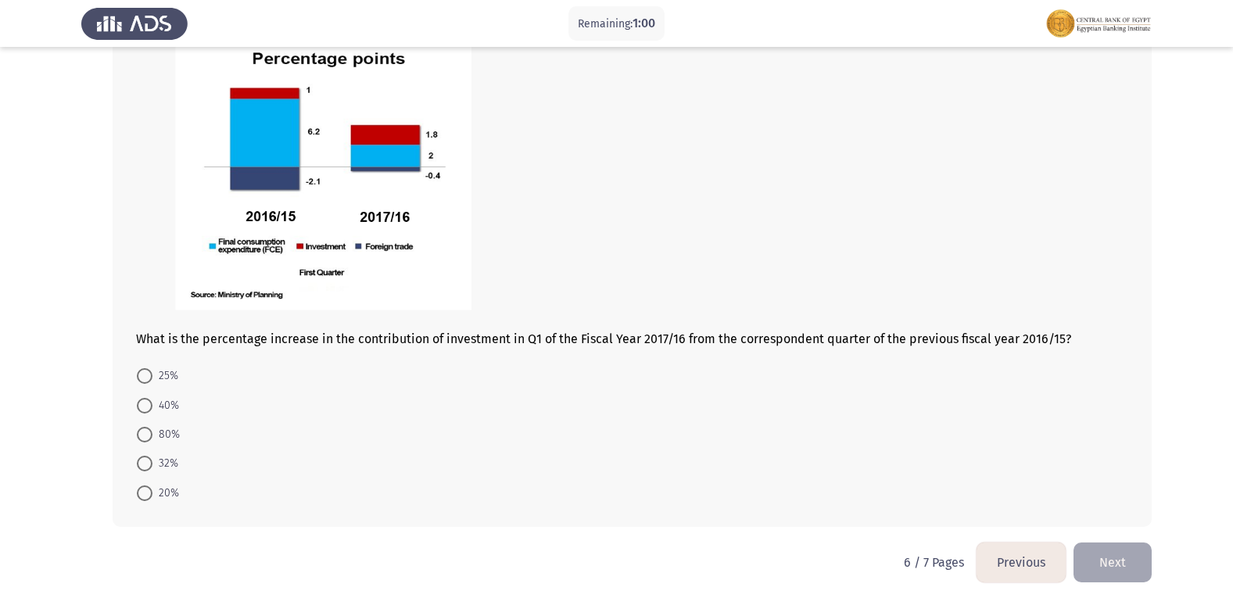
click at [149, 401] on span at bounding box center [145, 406] width 16 height 16
click at [149, 401] on input "40%" at bounding box center [145, 406] width 16 height 16
radio input "true"
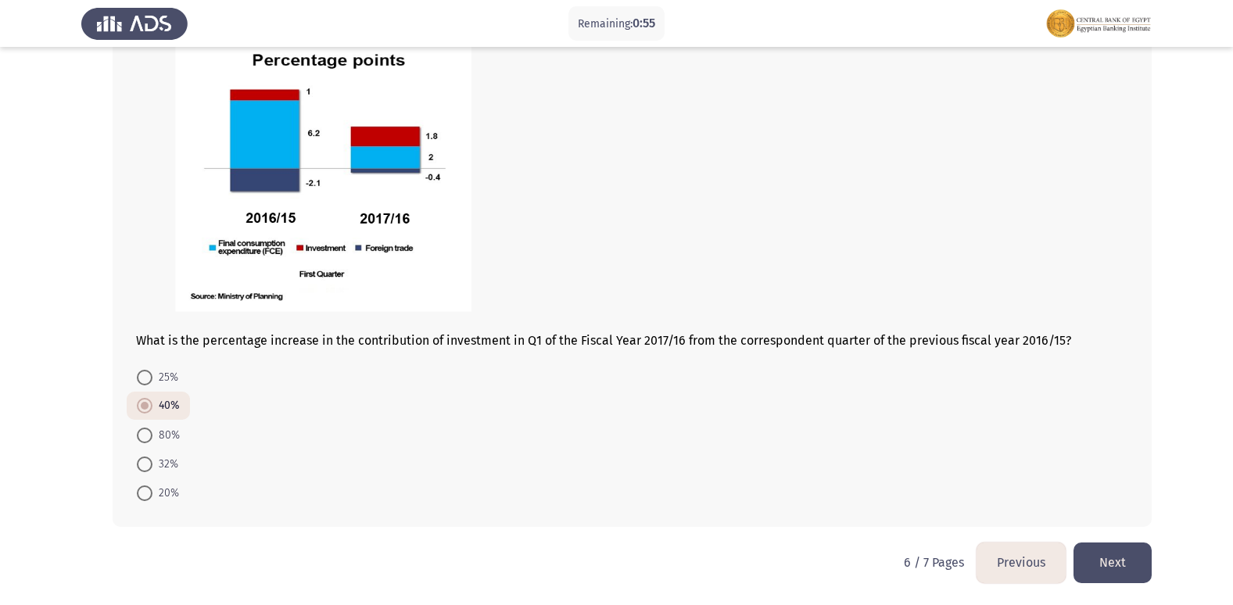
click at [1127, 565] on button "Next" at bounding box center [1112, 562] width 78 height 40
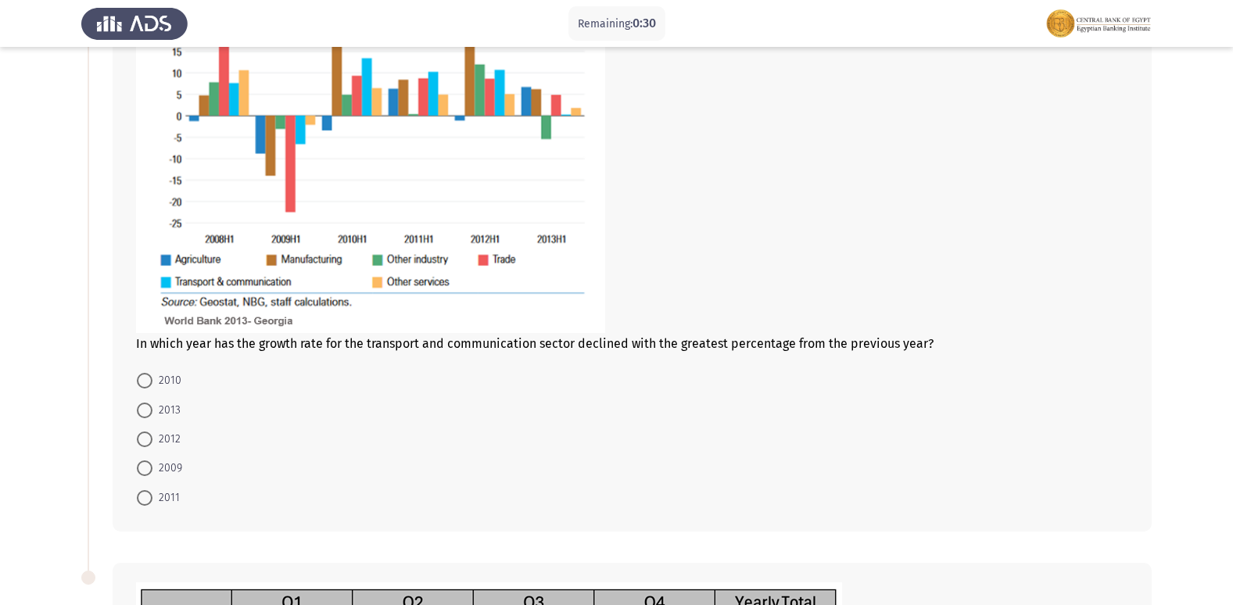
scroll to position [156, 0]
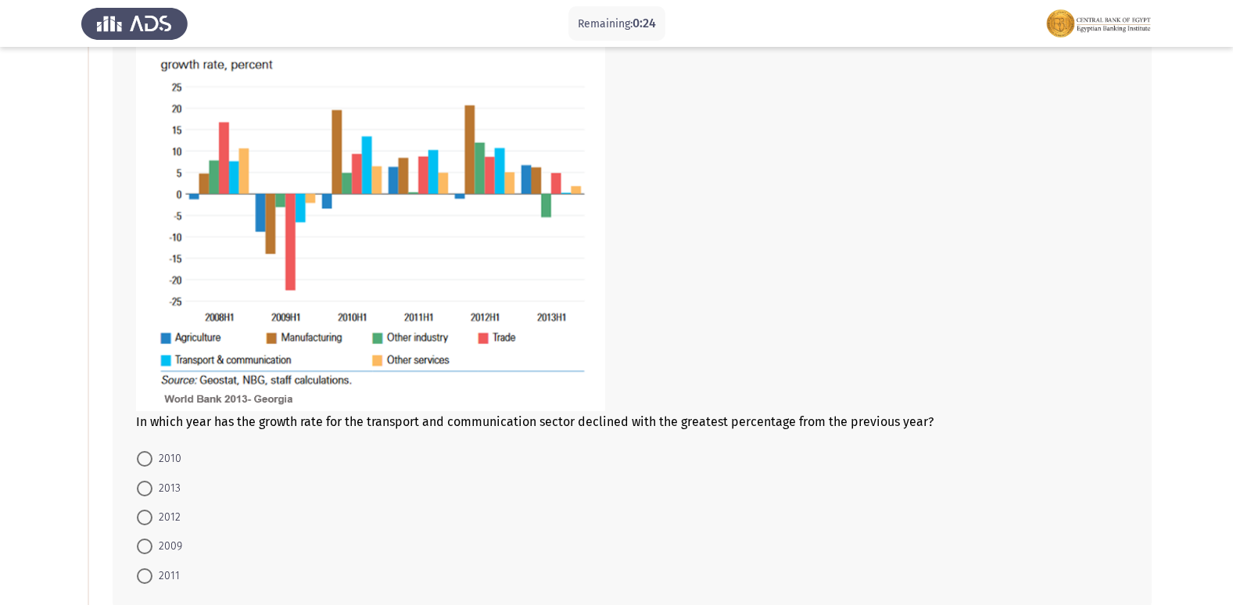
click at [144, 456] on span at bounding box center [145, 459] width 16 height 16
click at [144, 456] on input "2010" at bounding box center [145, 459] width 16 height 16
radio input "true"
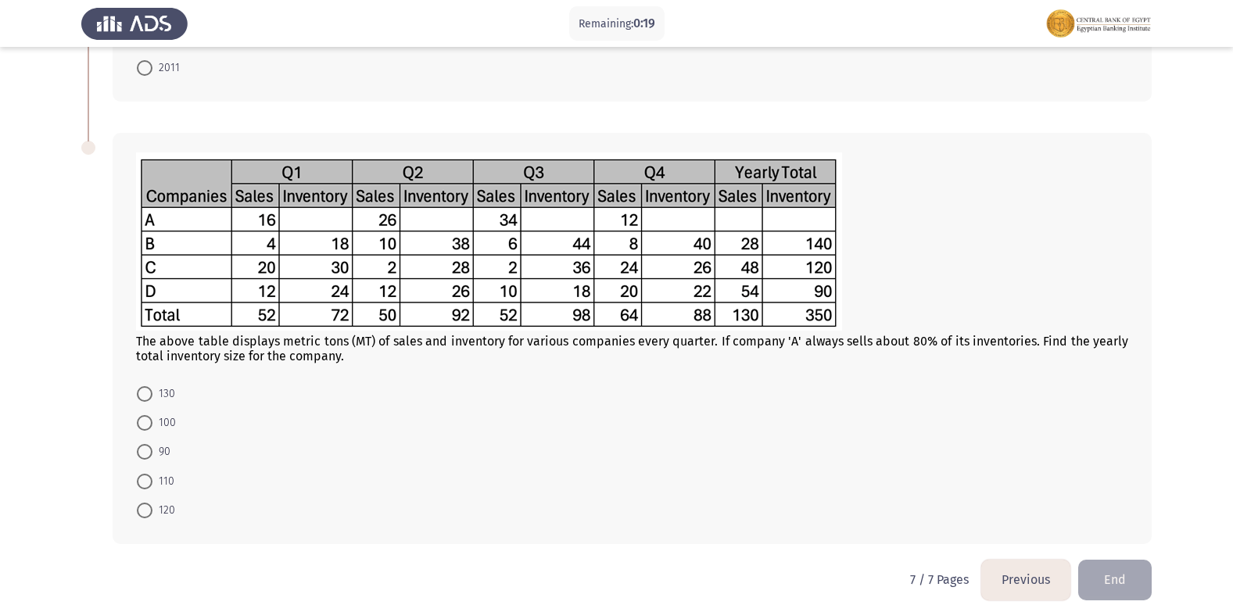
scroll to position [680, 0]
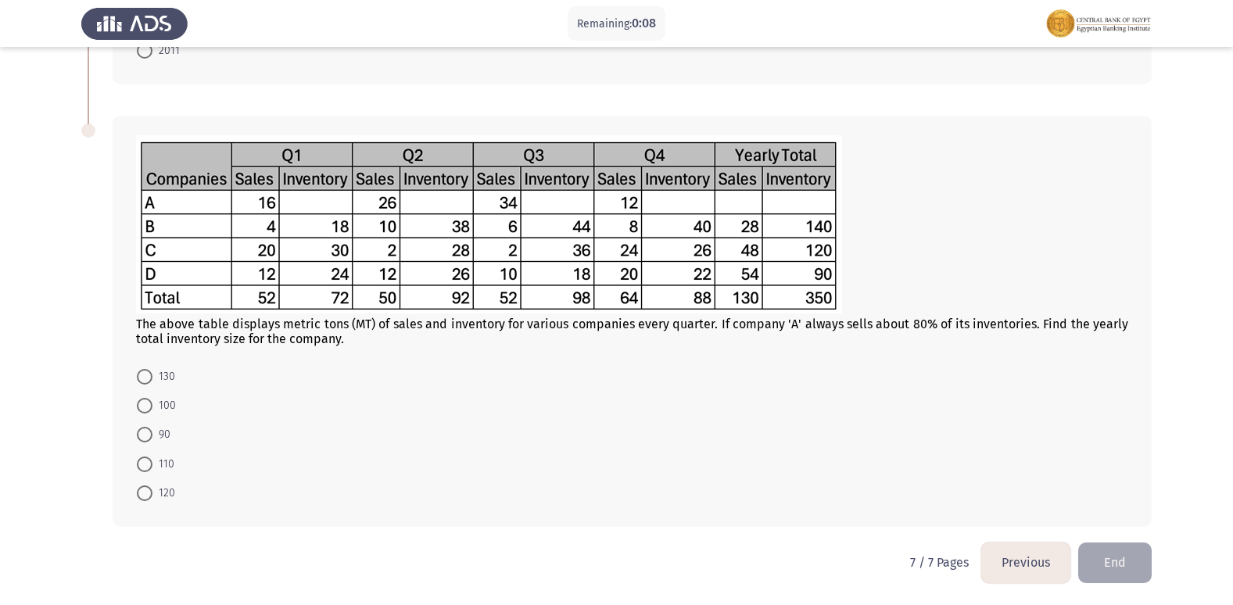
click at [148, 491] on span at bounding box center [145, 493] width 16 height 16
click at [148, 491] on input "120" at bounding box center [145, 493] width 16 height 16
radio input "true"
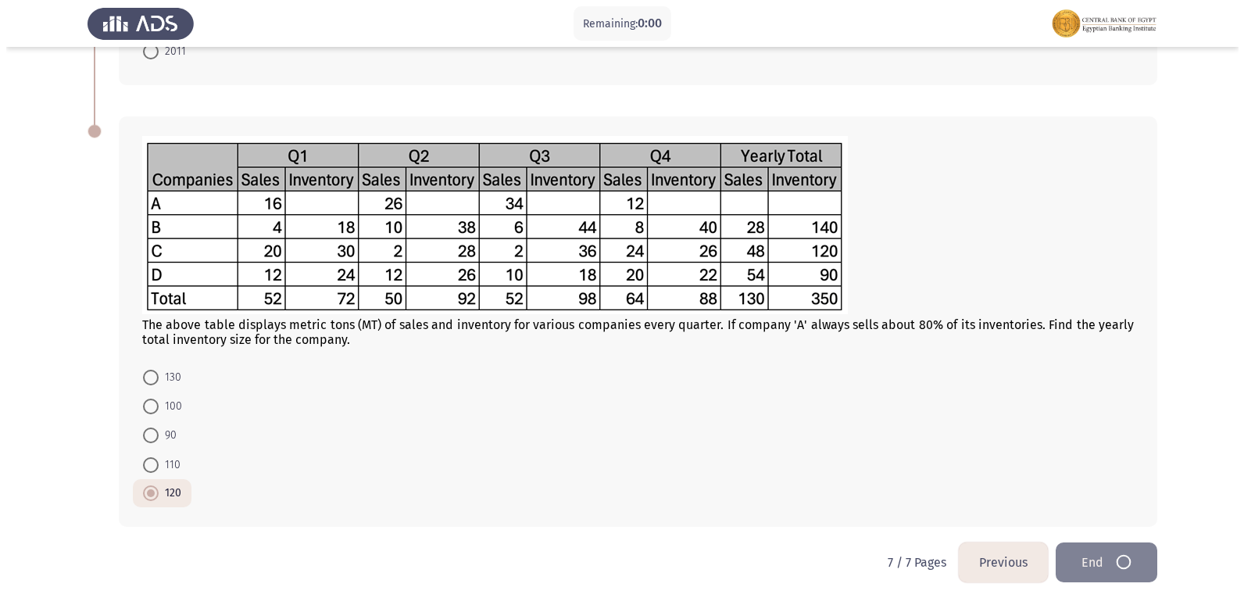
scroll to position [0, 0]
